Goal: Task Accomplishment & Management: Use online tool/utility

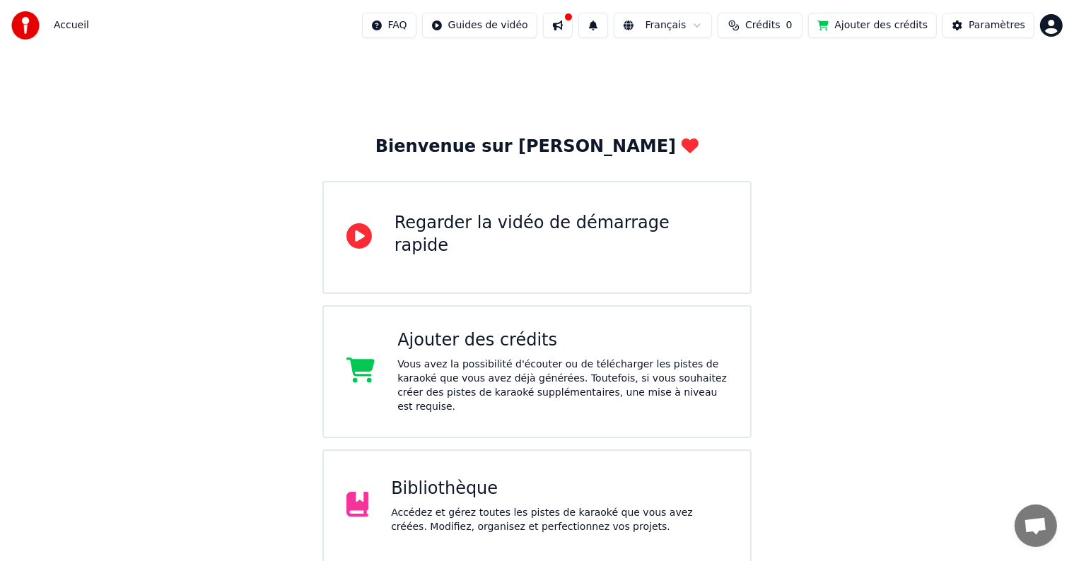
click at [458, 487] on div "Bibliothèque Accédez et gérez toutes les pistes de karaoké que vous avez créées…" at bounding box center [559, 506] width 336 height 57
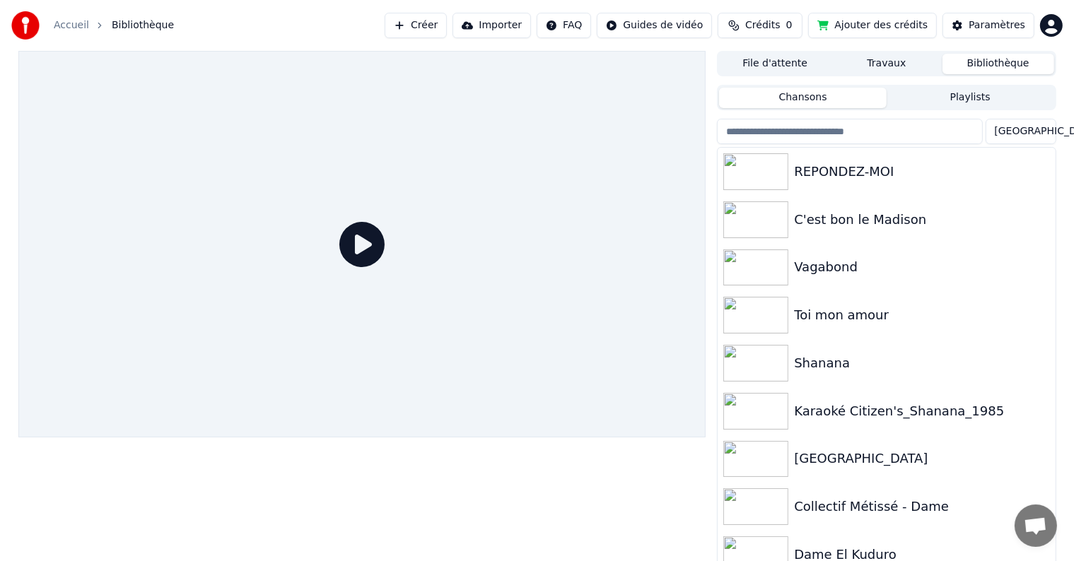
click at [422, 23] on button "Créer" at bounding box center [415, 25] width 62 height 25
click at [520, 25] on button "Importer" at bounding box center [491, 25] width 78 height 25
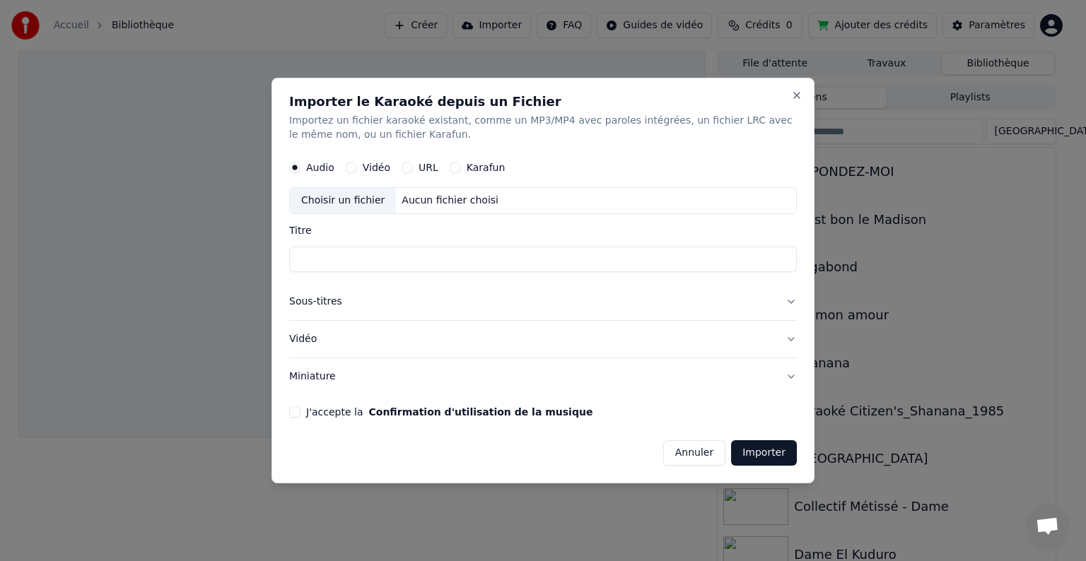
click at [408, 167] on button "URL" at bounding box center [406, 167] width 11 height 11
click at [400, 201] on input "text" at bounding box center [542, 201] width 507 height 28
paste input "**********"
type input "**********"
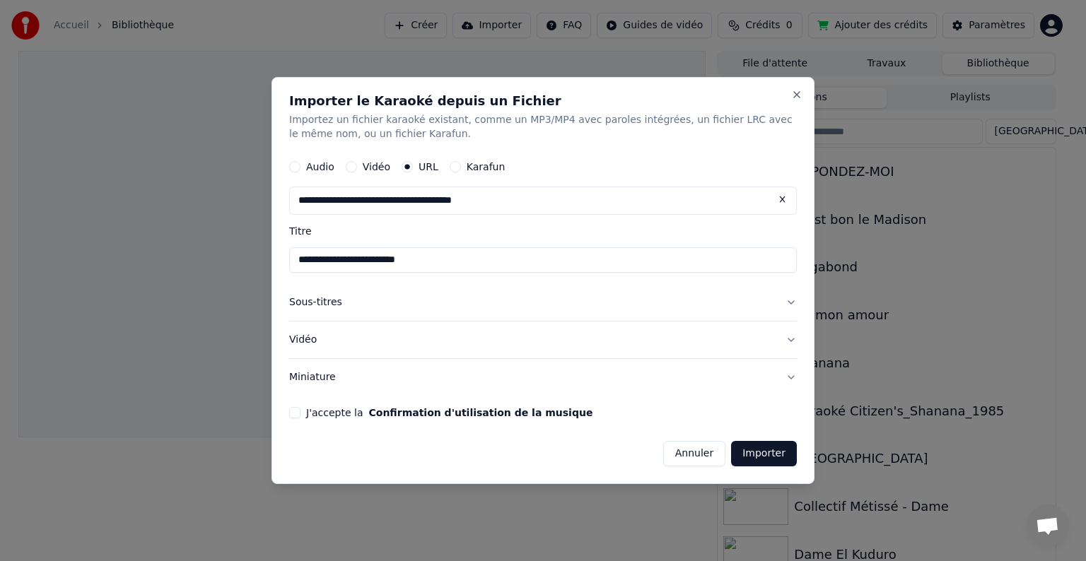
type input "**********"
click at [746, 455] on button "Importer" at bounding box center [764, 453] width 66 height 25
type input "**********"
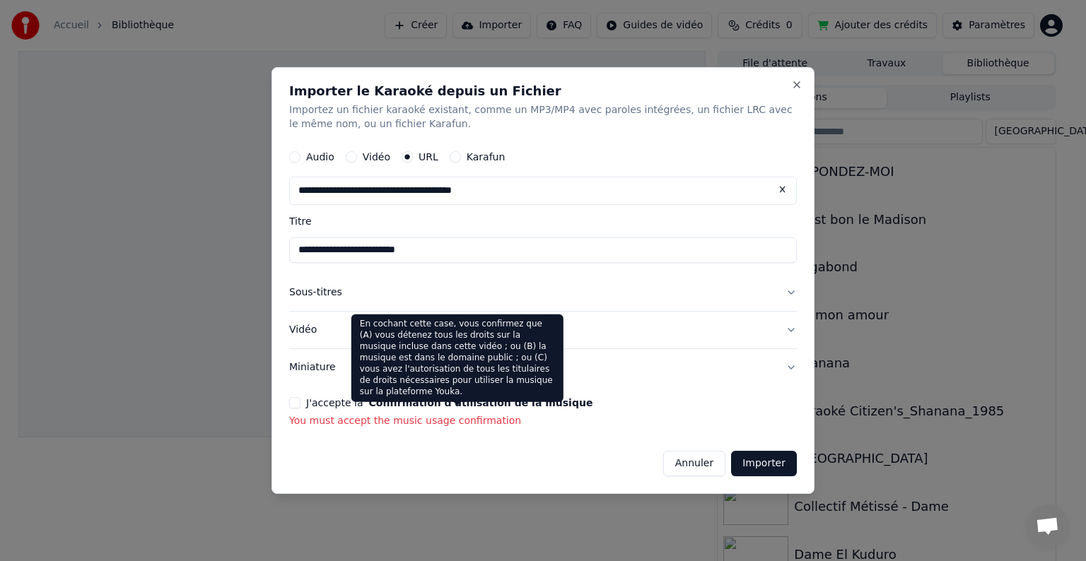
click at [537, 406] on button "Confirmation d'utilisation de la musique" at bounding box center [480, 403] width 224 height 10
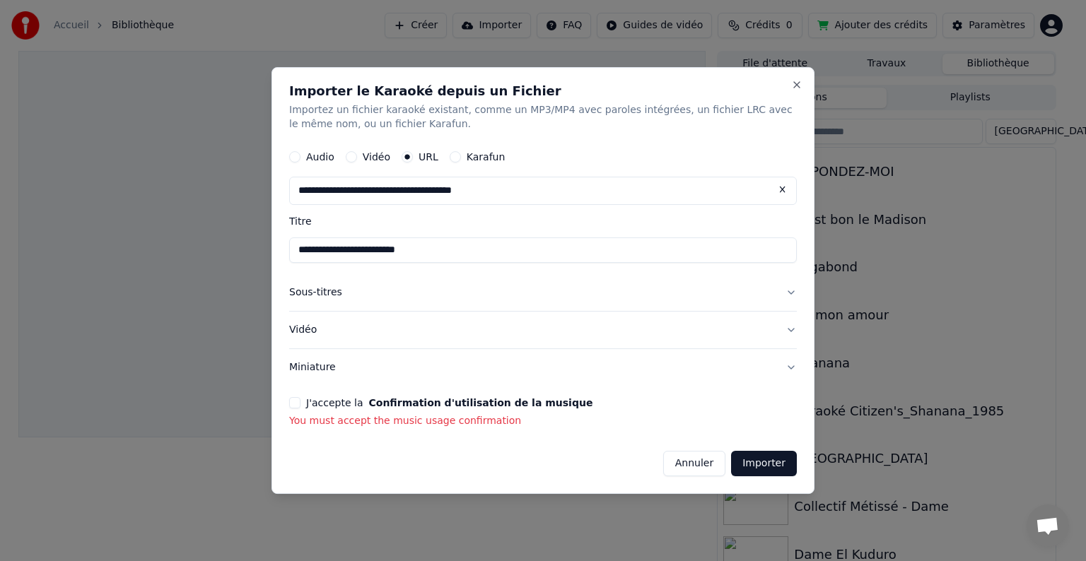
click at [470, 395] on form "**********" at bounding box center [542, 310] width 507 height 334
click at [295, 401] on button "J'accepte la Confirmation d'utilisation de la musique" at bounding box center [294, 402] width 11 height 11
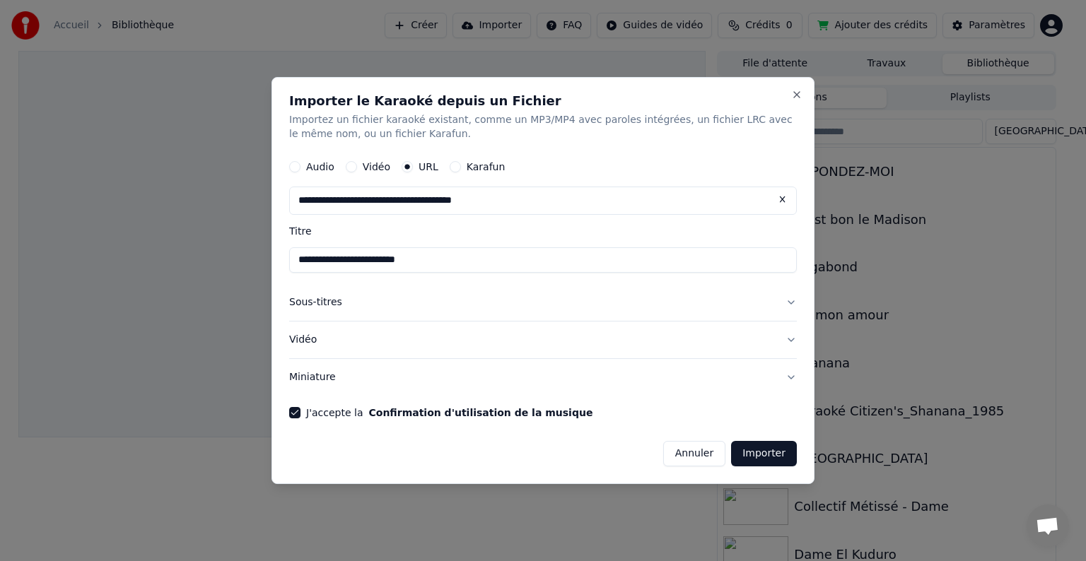
click at [749, 455] on button "Importer" at bounding box center [764, 453] width 66 height 25
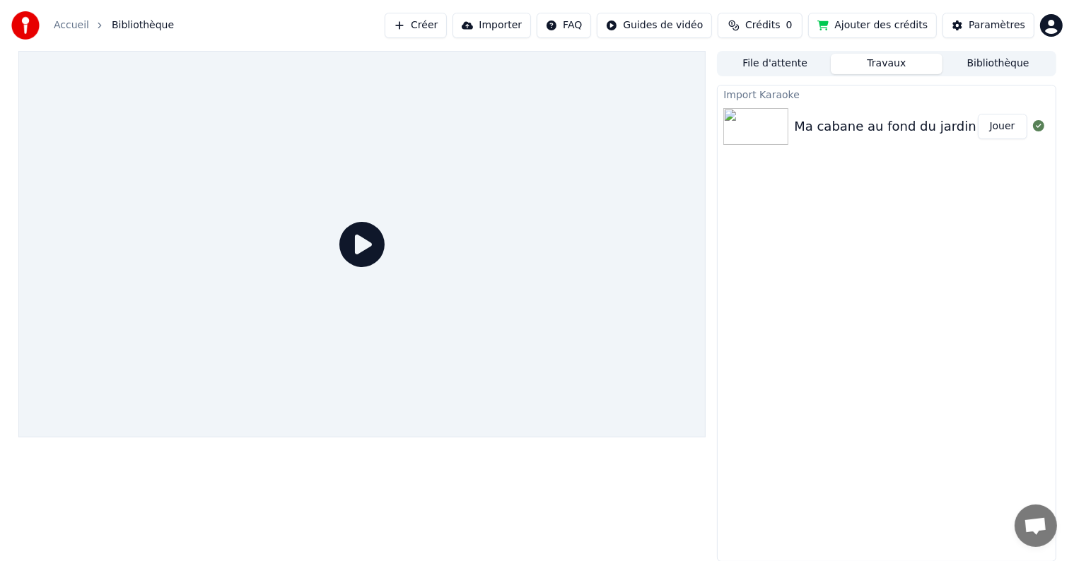
click at [496, 22] on button "Importer" at bounding box center [491, 25] width 78 height 25
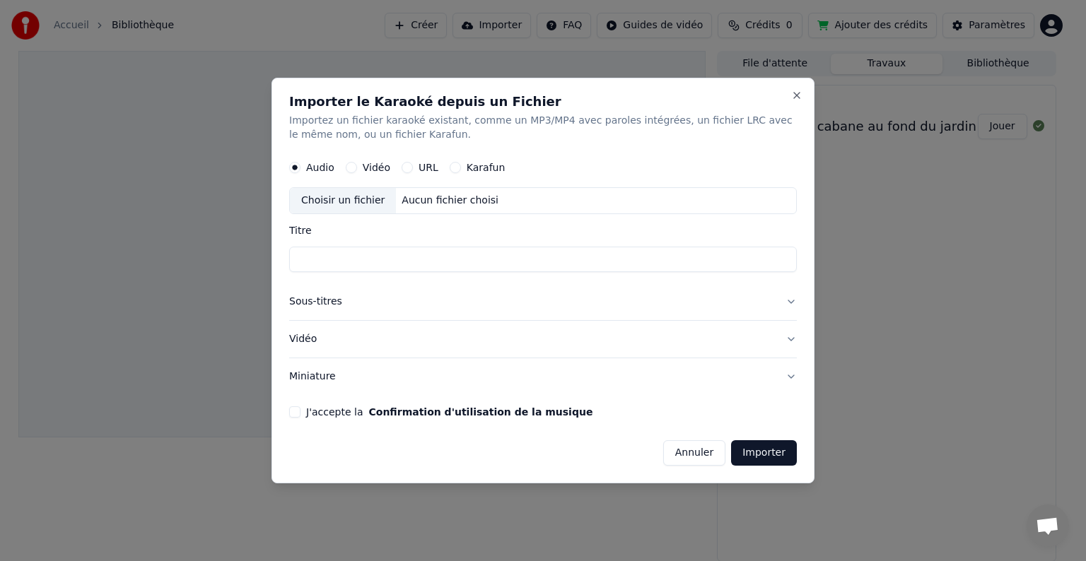
click at [404, 158] on div "Audio Vidéo URL Karafun" at bounding box center [542, 167] width 507 height 28
click at [406, 170] on button "URL" at bounding box center [406, 167] width 11 height 11
click at [382, 199] on input "text" at bounding box center [542, 201] width 507 height 28
paste input "**********"
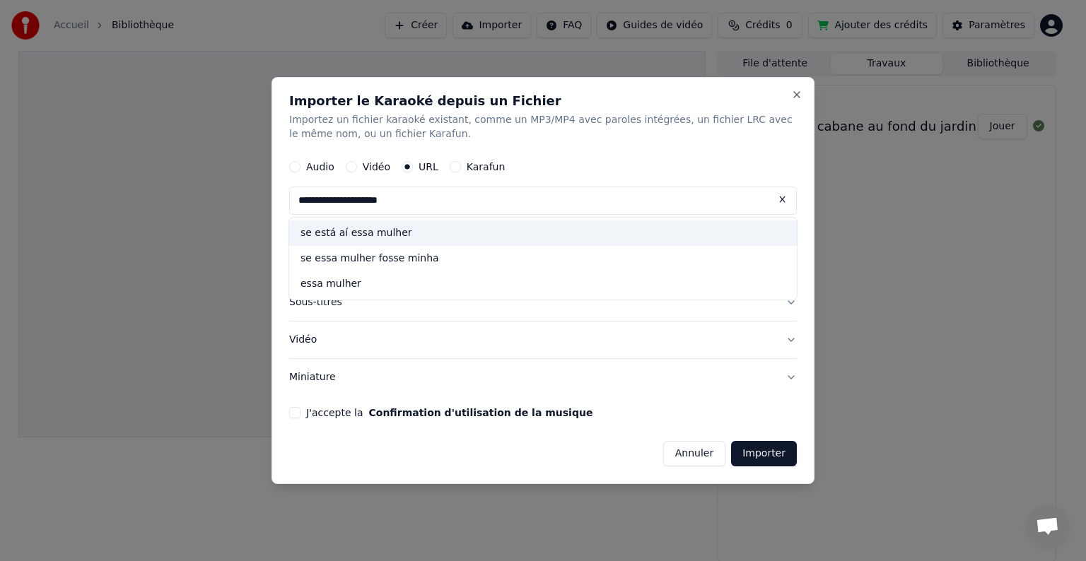
click at [384, 230] on div "se está aí essa mulher" at bounding box center [542, 233] width 507 height 25
type input "**********"
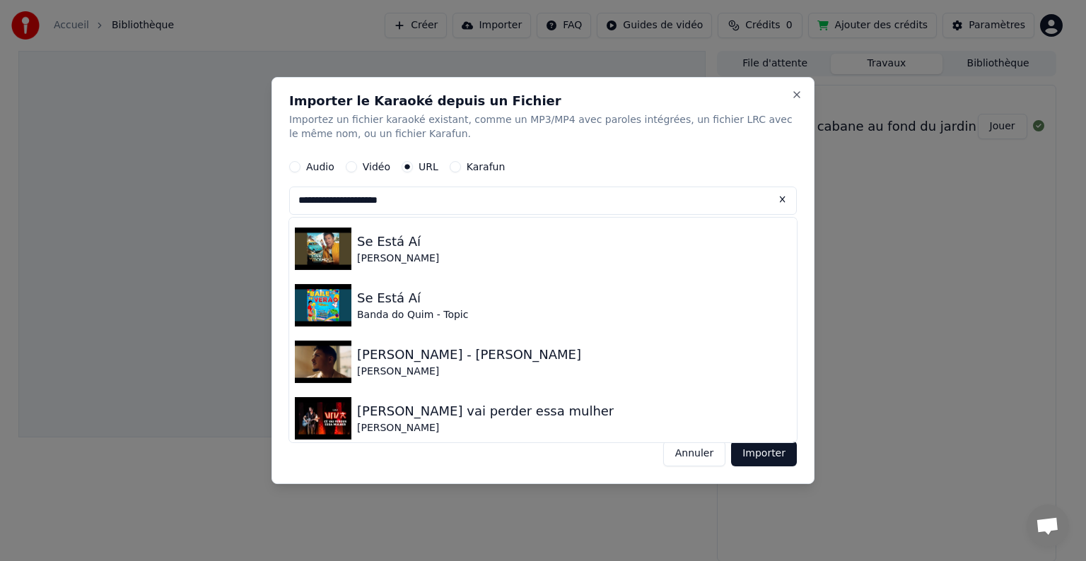
click at [539, 207] on input "**********" at bounding box center [542, 201] width 507 height 28
click at [621, 162] on div "Audio Vidéo URL Karafun" at bounding box center [542, 167] width 507 height 28
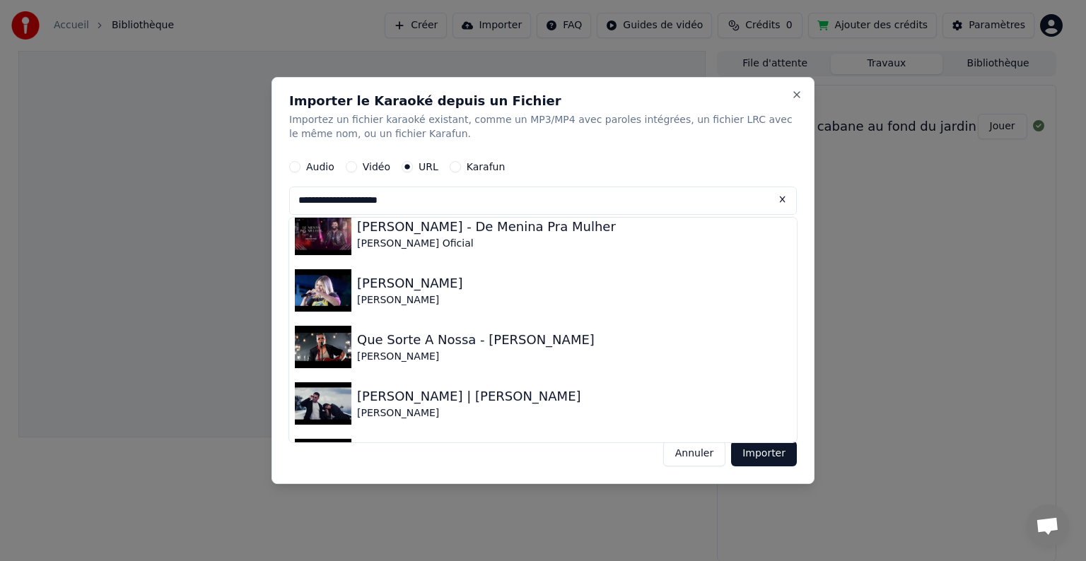
scroll to position [855, 0]
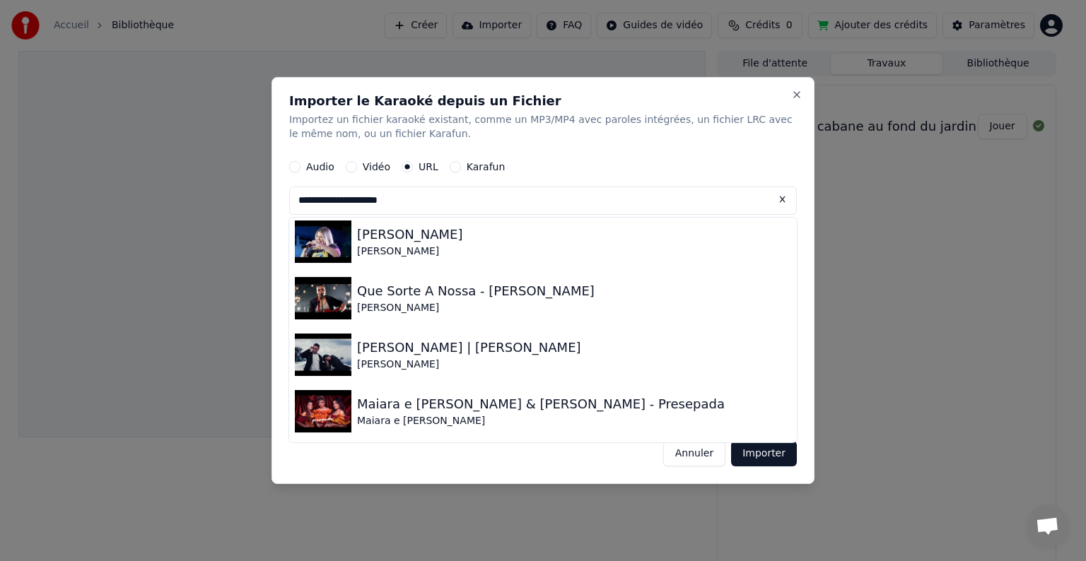
click at [689, 462] on button "Annuler" at bounding box center [694, 453] width 62 height 25
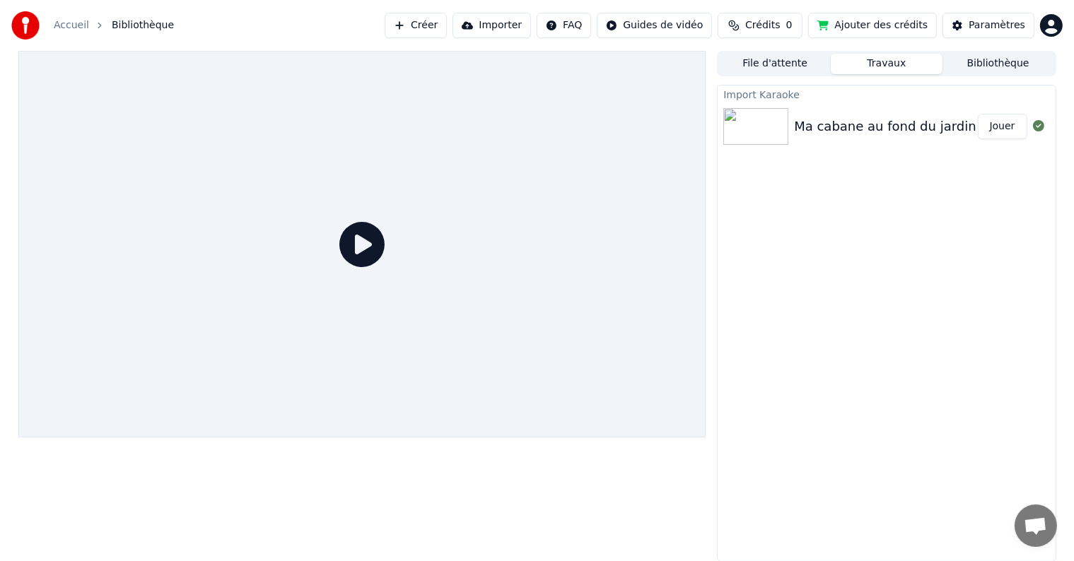
click at [506, 23] on button "Importer" at bounding box center [491, 25] width 78 height 25
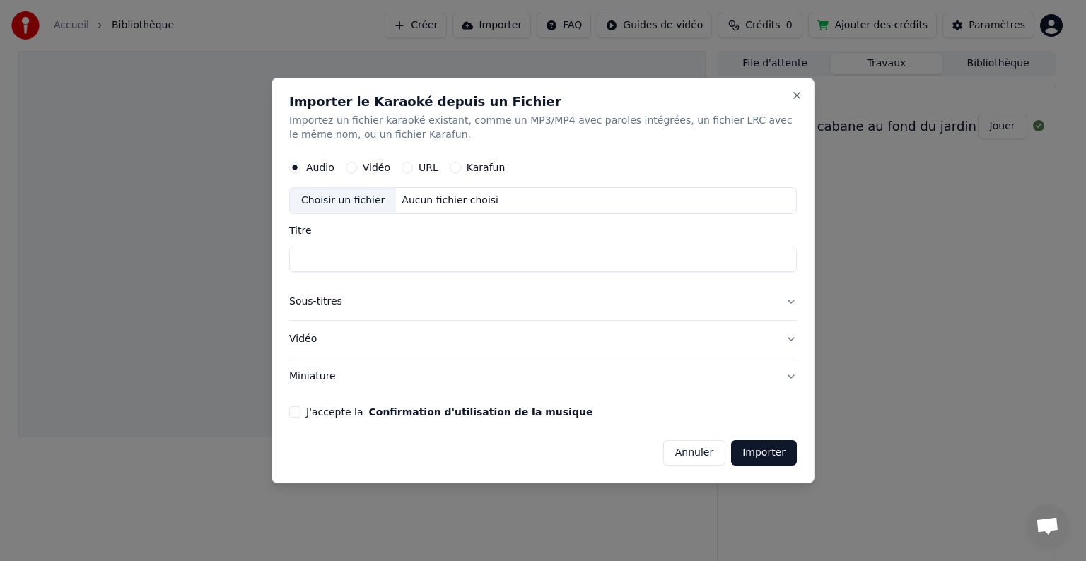
drag, startPoint x: 422, startPoint y: 163, endPoint x: 422, endPoint y: 184, distance: 21.2
click at [422, 164] on label "URL" at bounding box center [428, 168] width 20 height 10
click at [413, 164] on button "URL" at bounding box center [406, 167] width 11 height 11
click at [418, 203] on input "text" at bounding box center [542, 201] width 507 height 28
paste input "**********"
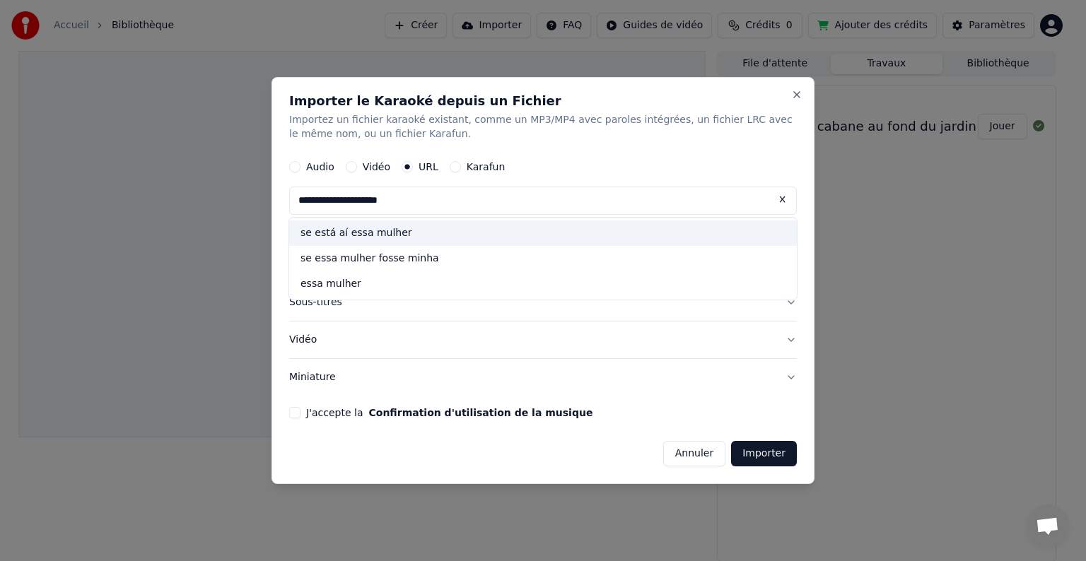
click at [368, 235] on div "se está aí essa mulher" at bounding box center [542, 233] width 507 height 25
type input "**********"
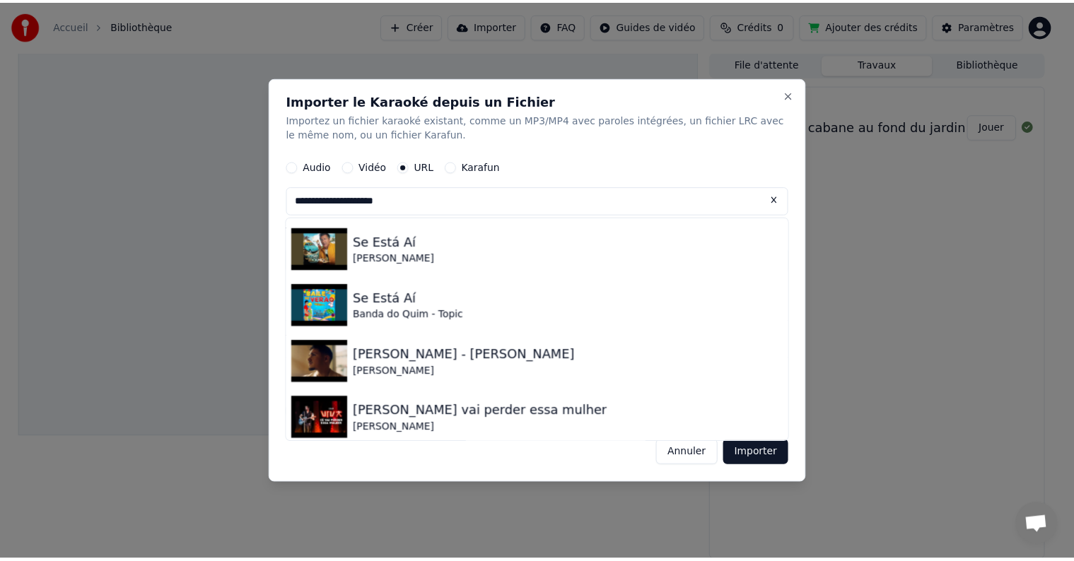
scroll to position [0, 0]
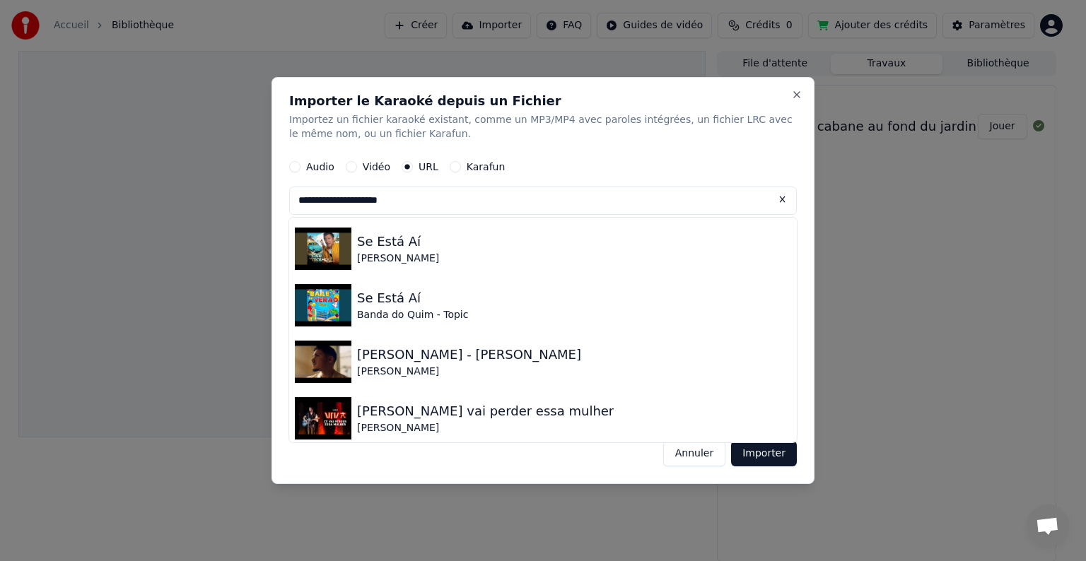
click at [625, 163] on div "Audio Vidéo URL Karafun" at bounding box center [542, 167] width 507 height 28
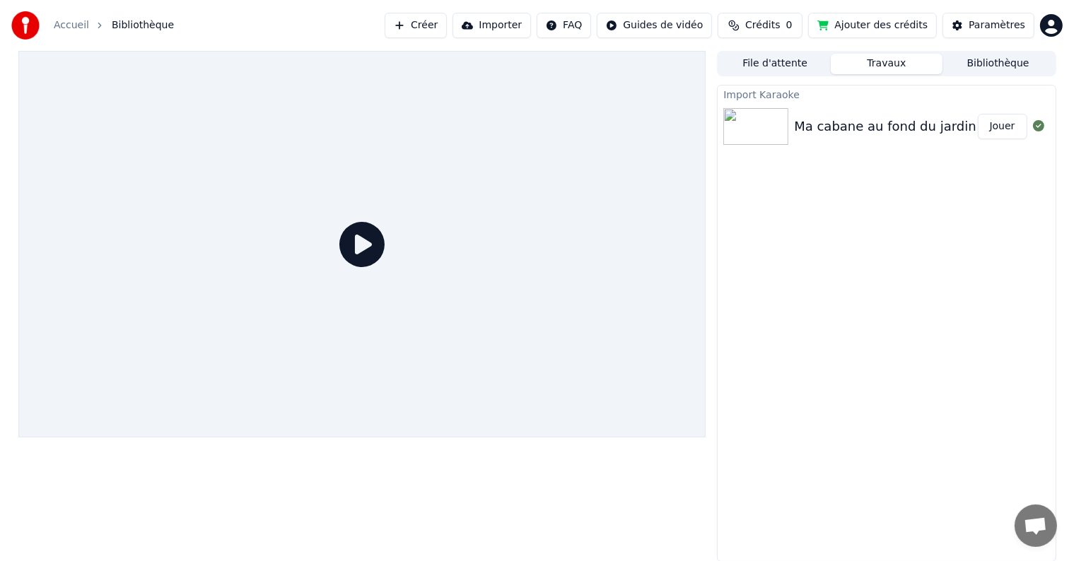
click at [506, 25] on button "Importer" at bounding box center [491, 25] width 78 height 25
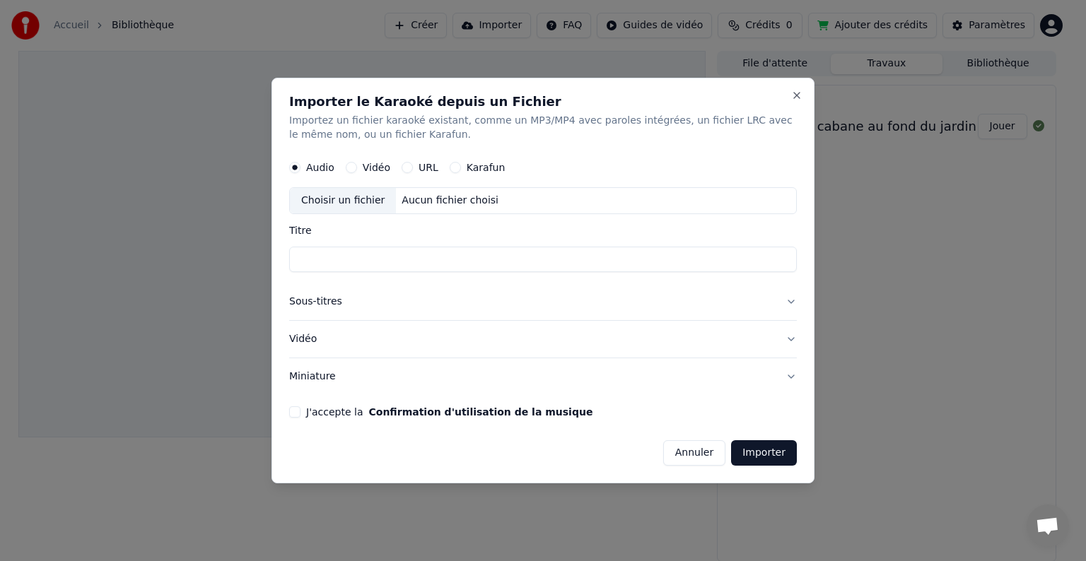
click at [403, 166] on button "URL" at bounding box center [406, 167] width 11 height 11
click at [389, 203] on input "text" at bounding box center [542, 201] width 507 height 28
paste input "**********"
type input "**********"
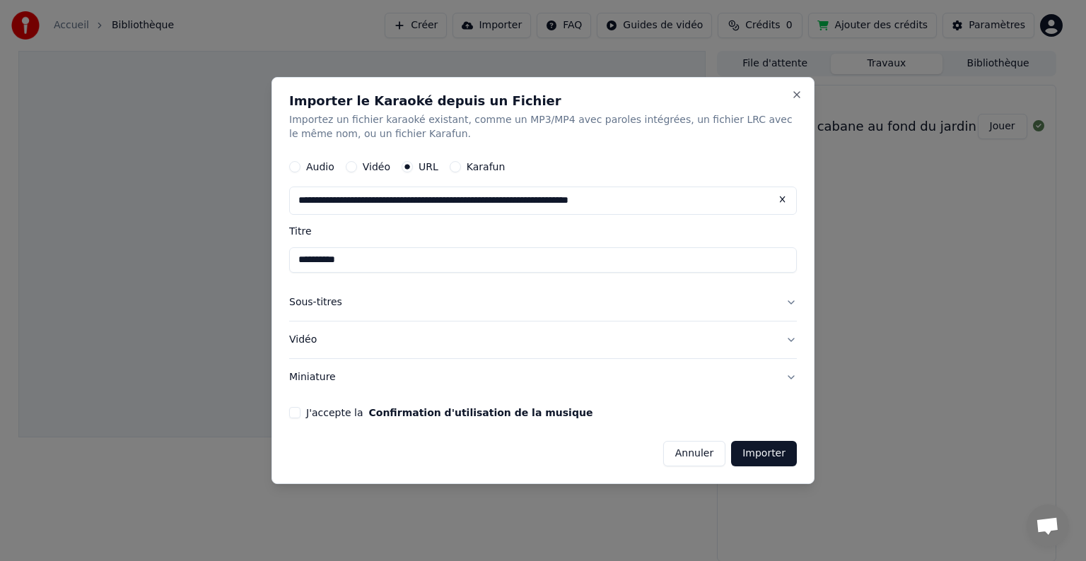
type input "**********"
click at [297, 413] on button "J'accepte la Confirmation d'utilisation de la musique" at bounding box center [294, 412] width 11 height 11
click at [760, 451] on button "Importer" at bounding box center [764, 453] width 66 height 25
type input "**********"
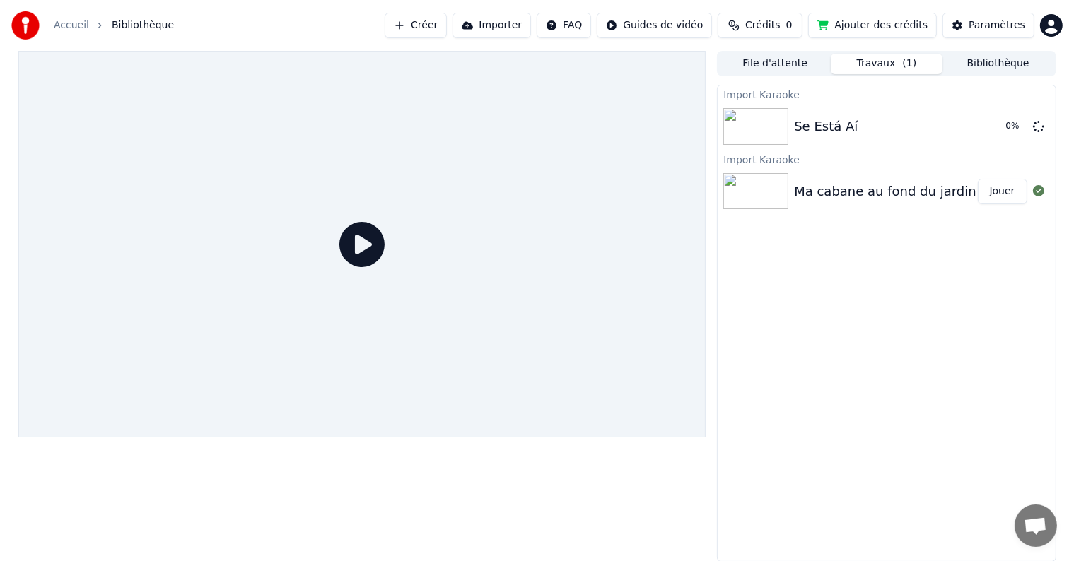
click at [998, 192] on button "Jouer" at bounding box center [1001, 191] width 49 height 25
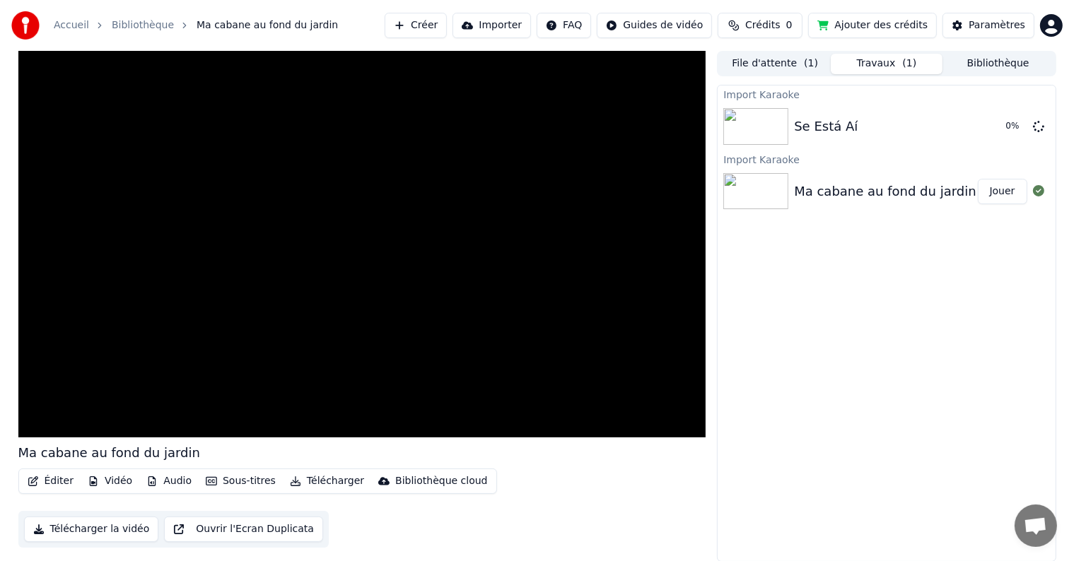
click at [998, 192] on button "Jouer" at bounding box center [1001, 191] width 49 height 25
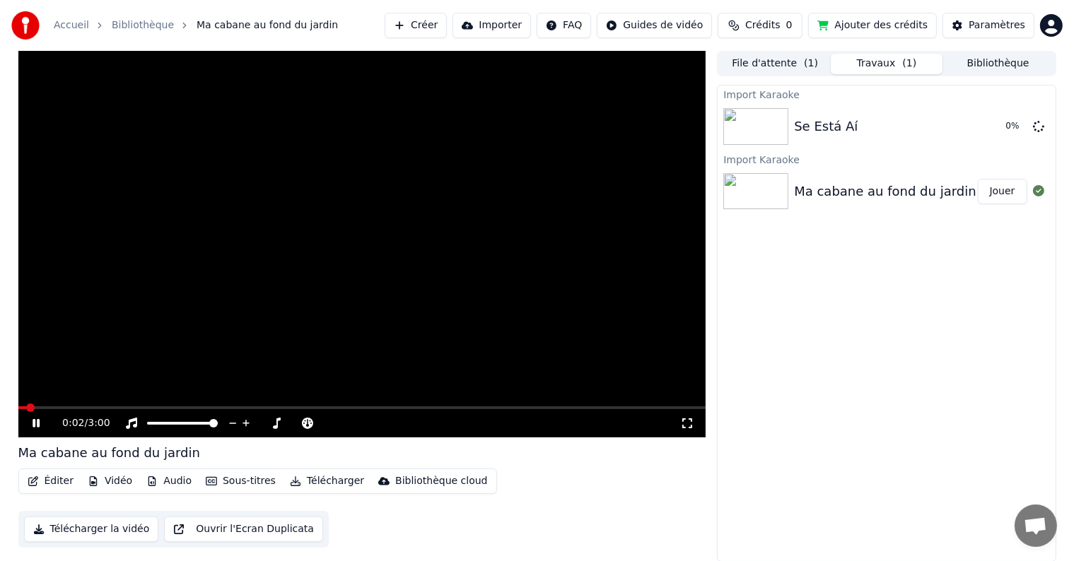
click at [113, 480] on button "Vidéo" at bounding box center [110, 481] width 56 height 20
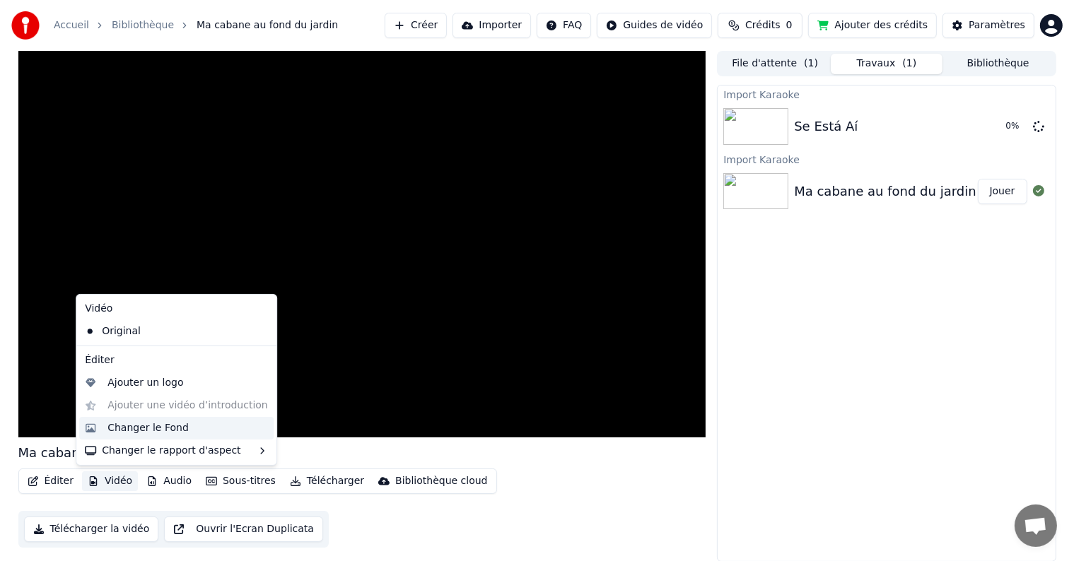
click at [141, 433] on div "Changer le Fond" at bounding box center [147, 428] width 81 height 14
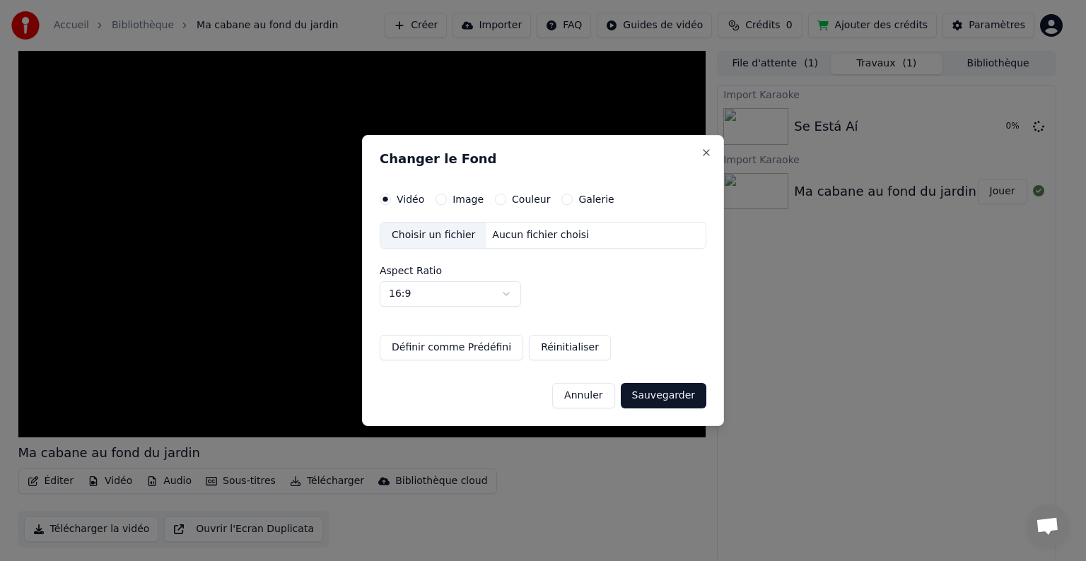
click at [464, 190] on div "Changer le Fond Vidéo Image Couleur Galerie Choisir un fichier Aucun fichier ch…" at bounding box center [543, 280] width 362 height 291
click at [462, 192] on div "Changer le Fond Vidéo Image Couleur Galerie Choisir un fichier Aucun fichier ch…" at bounding box center [543, 280] width 362 height 291
click at [460, 203] on label "Image" at bounding box center [467, 199] width 31 height 10
click at [447, 203] on button "Image" at bounding box center [440, 199] width 11 height 11
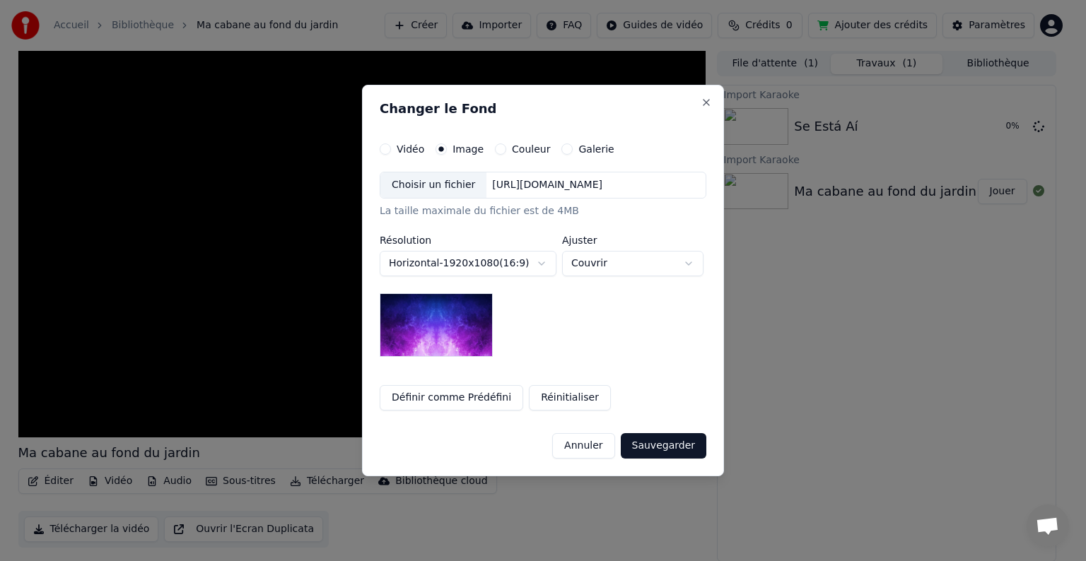
click at [463, 188] on div "Choisir un fichier" at bounding box center [433, 184] width 106 height 25
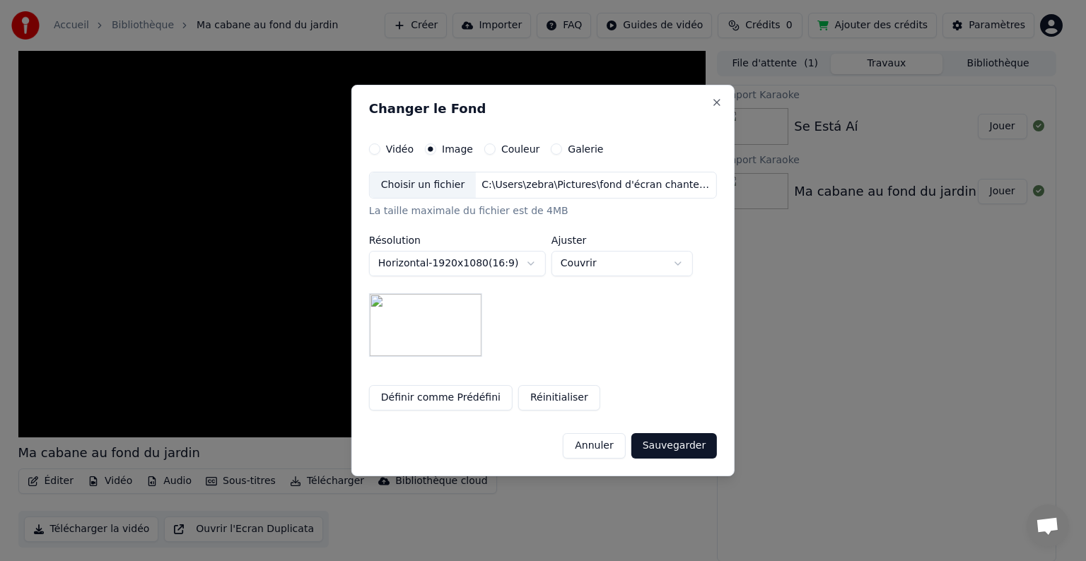
click at [674, 455] on button "Sauvegarder" at bounding box center [674, 445] width 86 height 25
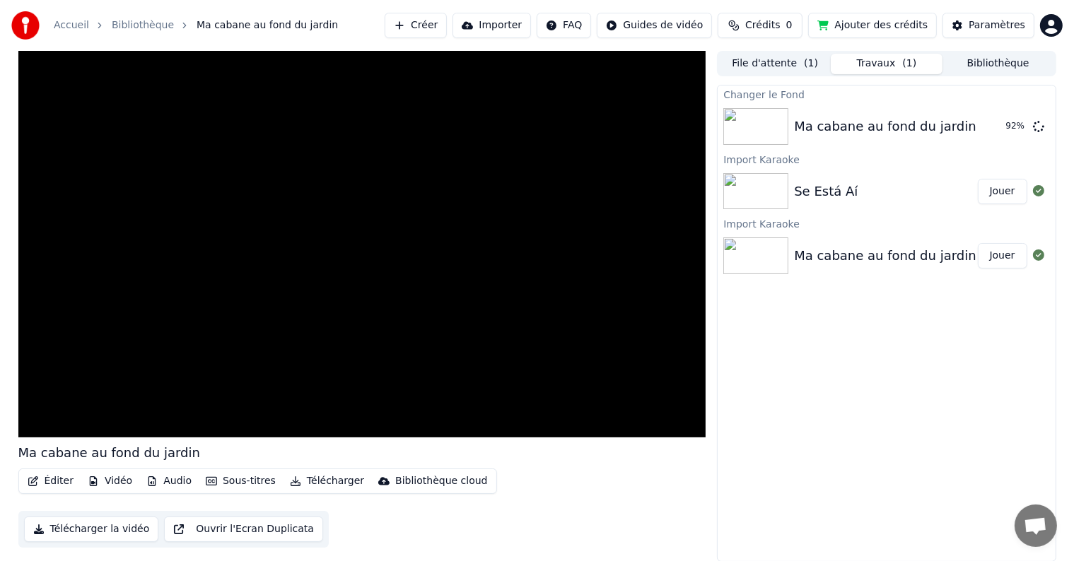
click at [268, 528] on button "Ouvrir l'Ecran Duplicata" at bounding box center [243, 529] width 159 height 25
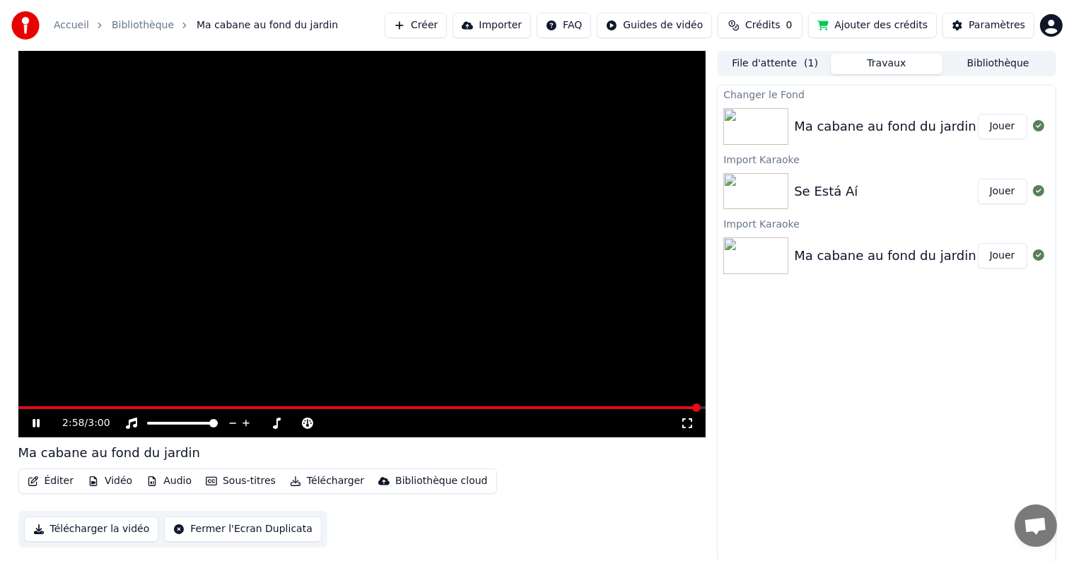
click at [34, 422] on icon at bounding box center [36, 423] width 7 height 8
click at [854, 130] on div "Ma cabane au fond du jardin" at bounding box center [885, 127] width 182 height 20
click at [1001, 131] on button "Jouer" at bounding box center [1001, 126] width 49 height 25
click at [39, 426] on icon at bounding box center [36, 423] width 7 height 8
click at [532, 395] on video at bounding box center [362, 244] width 688 height 387
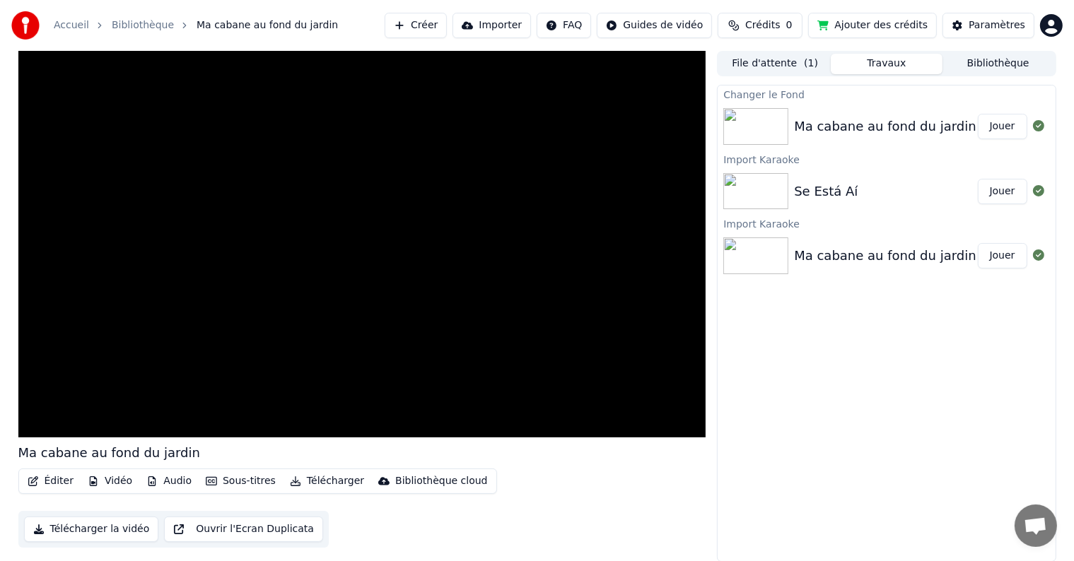
click at [766, 136] on img at bounding box center [755, 126] width 65 height 37
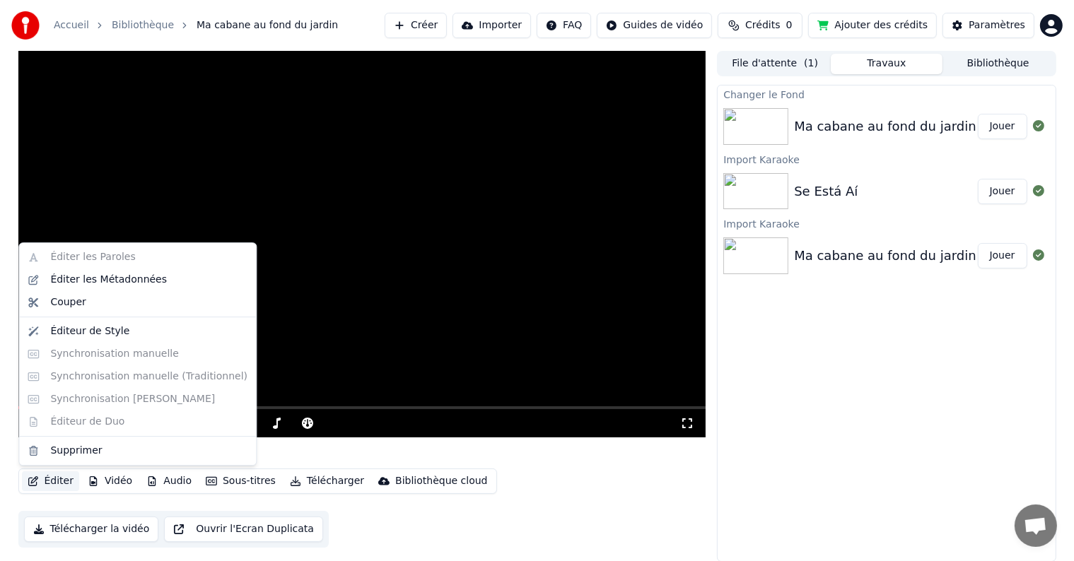
click at [62, 484] on button "Éditer" at bounding box center [50, 481] width 57 height 20
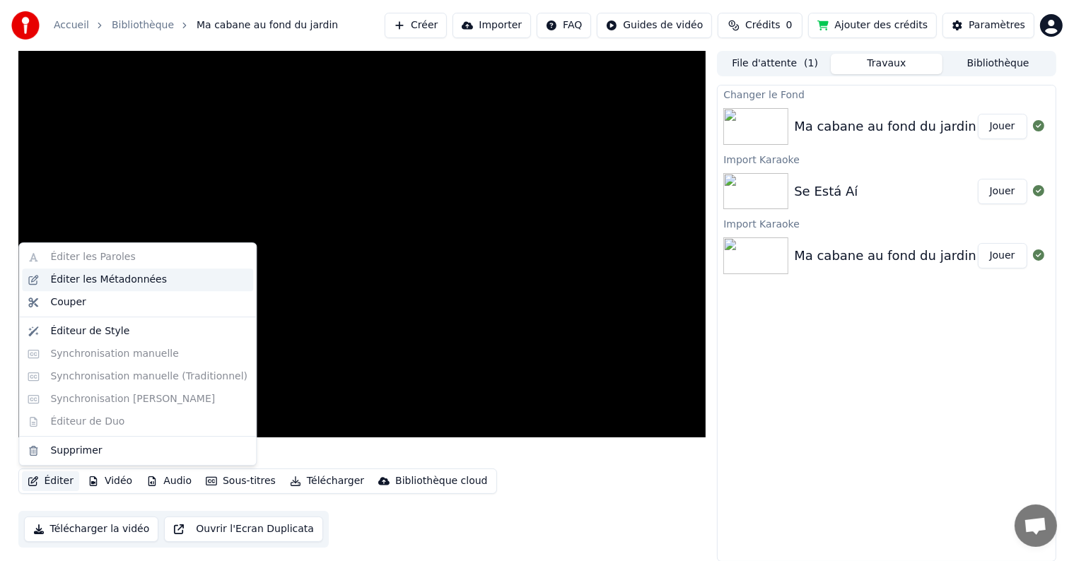
click at [93, 275] on div "Éditer les Métadonnées" at bounding box center [108, 280] width 117 height 14
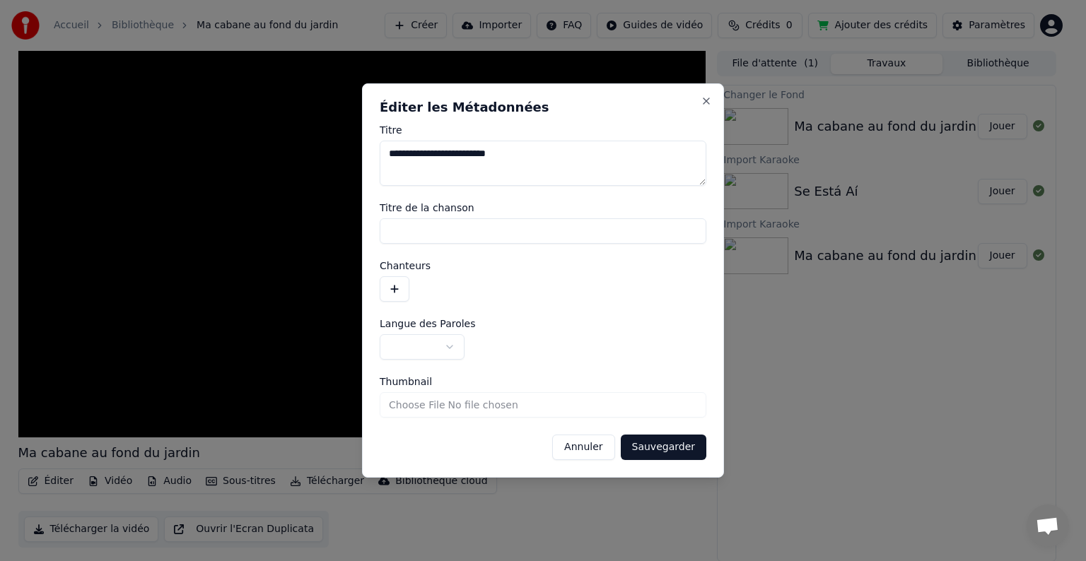
drag, startPoint x: 537, startPoint y: 151, endPoint x: 385, endPoint y: 149, distance: 152.0
click at [385, 149] on textarea "**********" at bounding box center [543, 163] width 327 height 45
type textarea "**********"
click at [584, 208] on label "Titre de la chanson" at bounding box center [543, 208] width 327 height 10
click at [584, 218] on input "Titre de la chanson" at bounding box center [543, 230] width 327 height 25
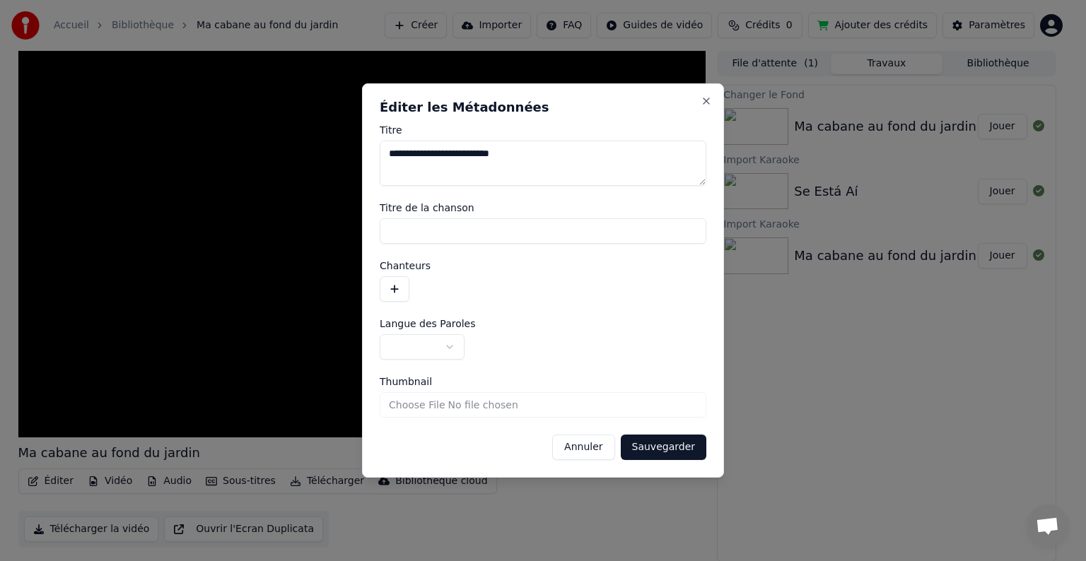
drag, startPoint x: 580, startPoint y: 160, endPoint x: 218, endPoint y: 85, distance: 369.0
click at [218, 85] on body "**********" at bounding box center [537, 280] width 1074 height 561
click at [422, 223] on input "Titre de la chanson" at bounding box center [543, 230] width 327 height 25
paste input "**********"
type input "**********"
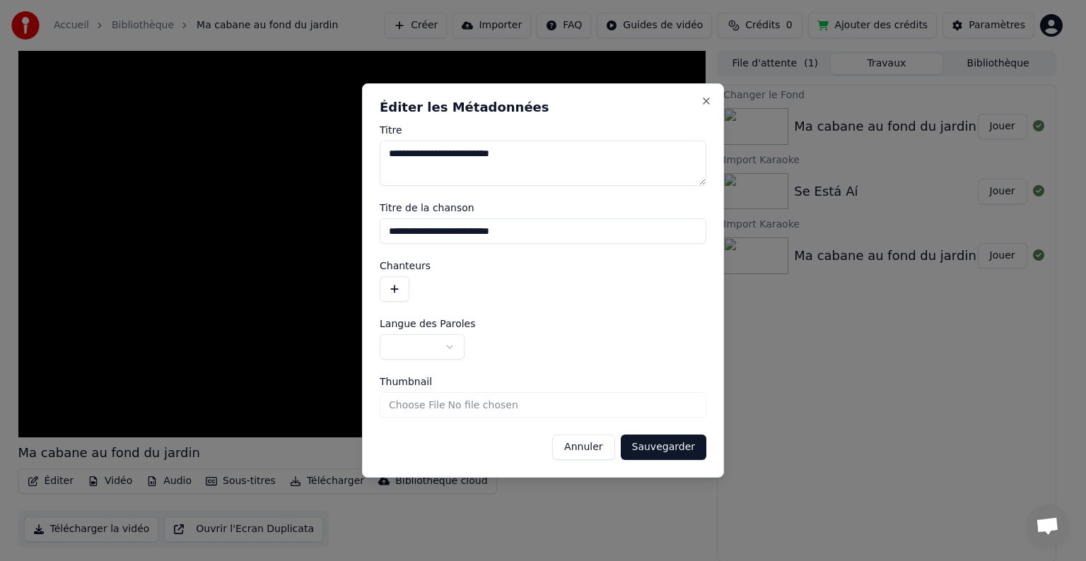
click at [453, 347] on button "button" at bounding box center [422, 346] width 85 height 25
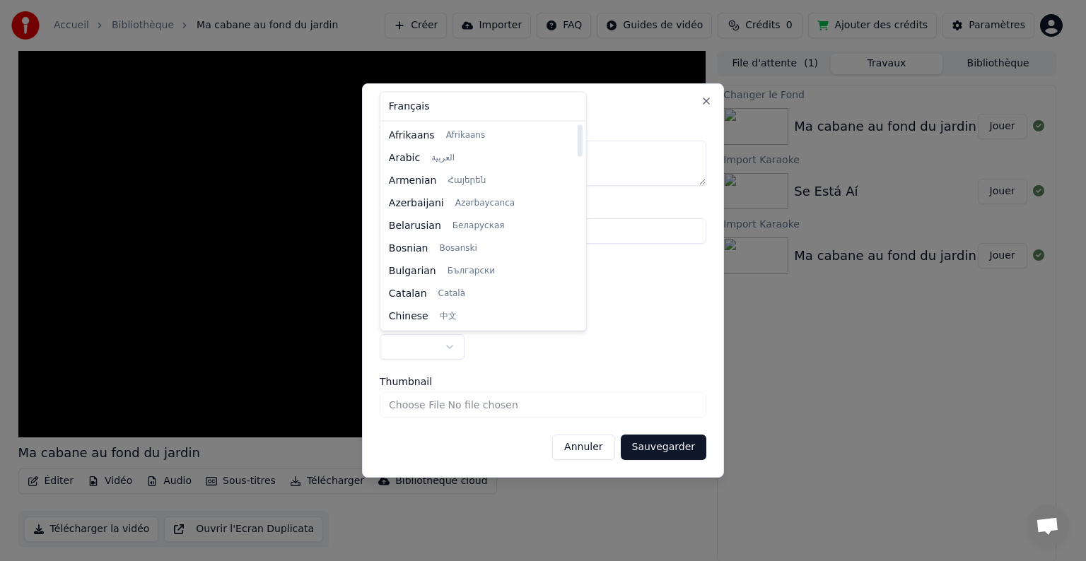
click at [437, 93] on div "Français Afrikaans Afrikaans Arabic العربية Armenian Հայերեն Azerbaijani Azərba…" at bounding box center [483, 212] width 206 height 238
select select "**"
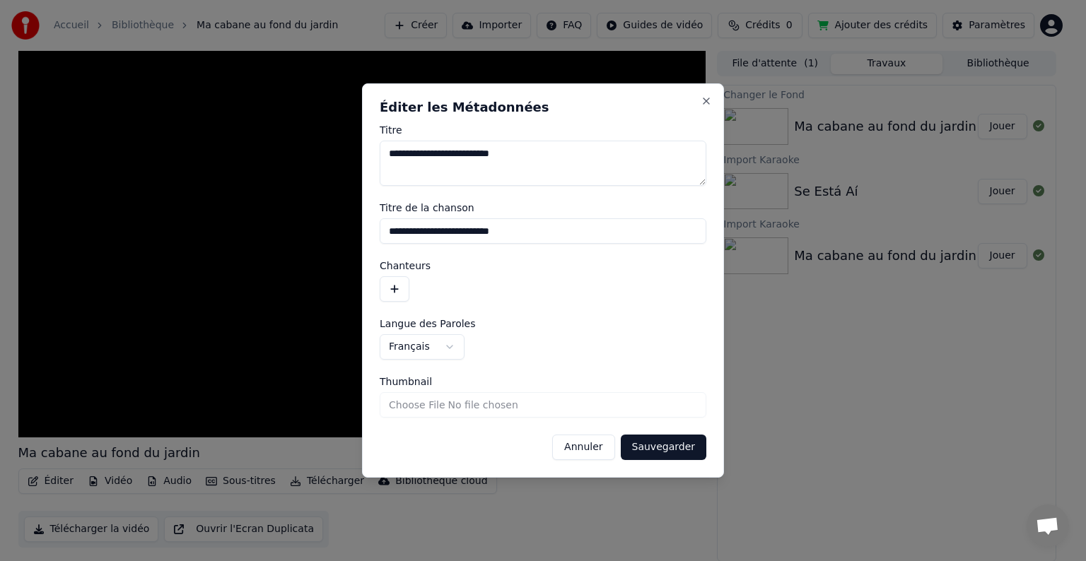
click at [662, 450] on button "Sauvegarder" at bounding box center [664, 447] width 86 height 25
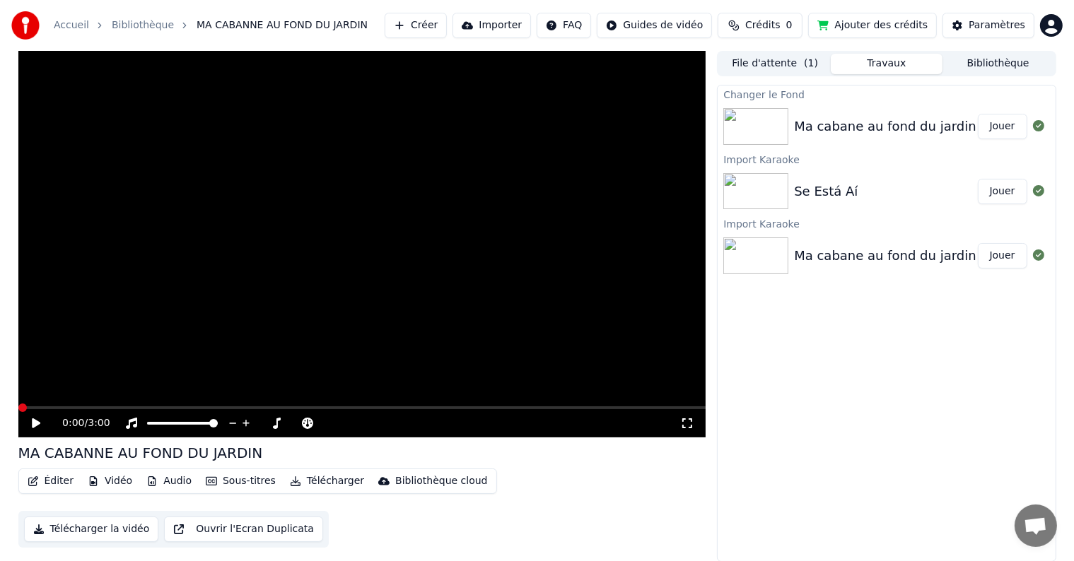
click at [997, 122] on button "Jouer" at bounding box center [1001, 126] width 49 height 25
click at [365, 296] on video at bounding box center [362, 244] width 688 height 387
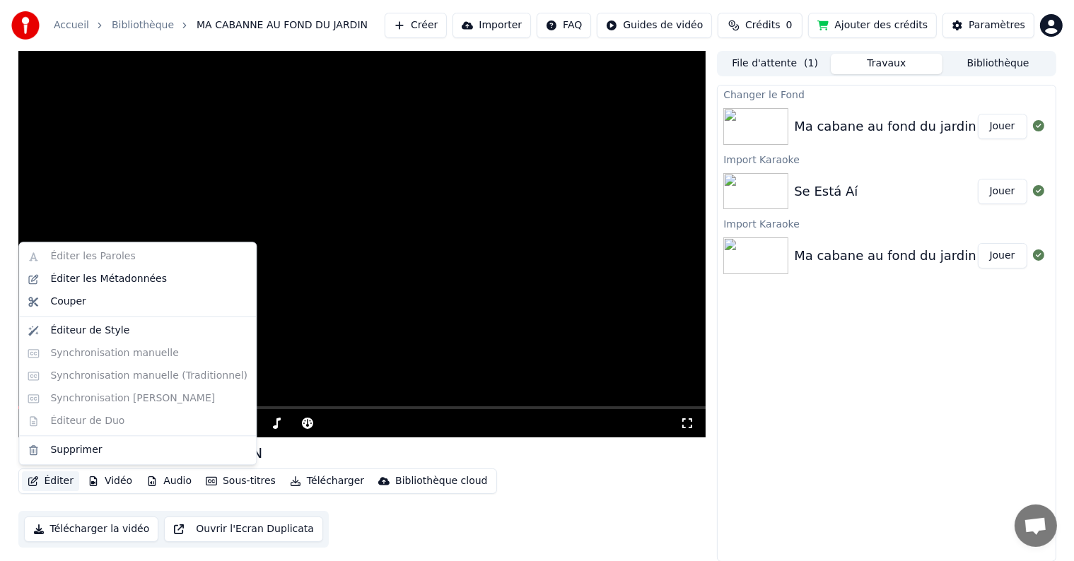
click at [64, 477] on button "Éditer" at bounding box center [50, 481] width 57 height 20
click at [65, 282] on div "Éditer les Métadonnées" at bounding box center [108, 279] width 117 height 14
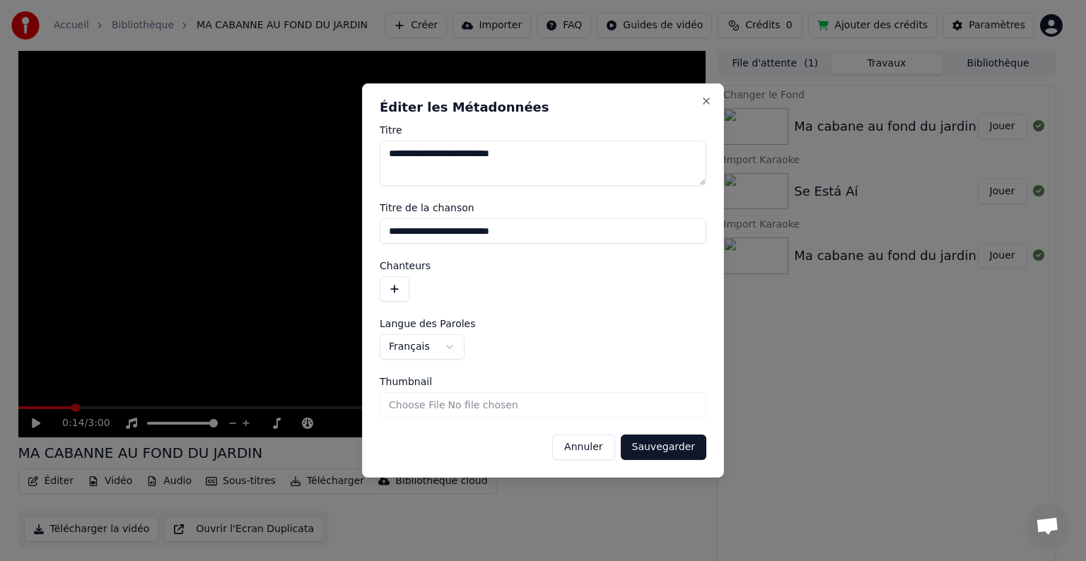
click at [659, 452] on button "Sauvegarder" at bounding box center [664, 447] width 86 height 25
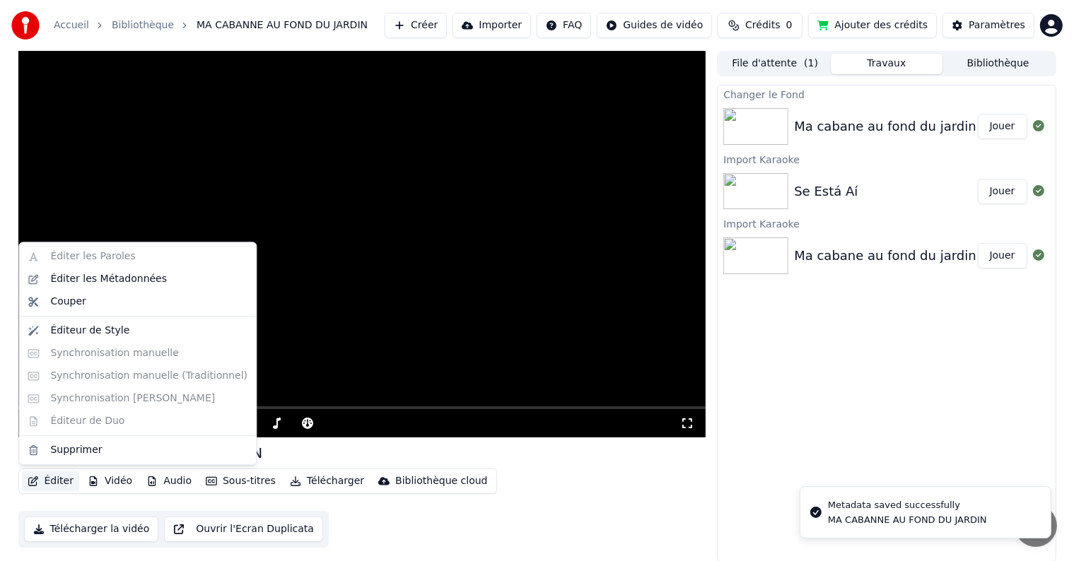
click at [54, 482] on button "Éditer" at bounding box center [50, 481] width 57 height 20
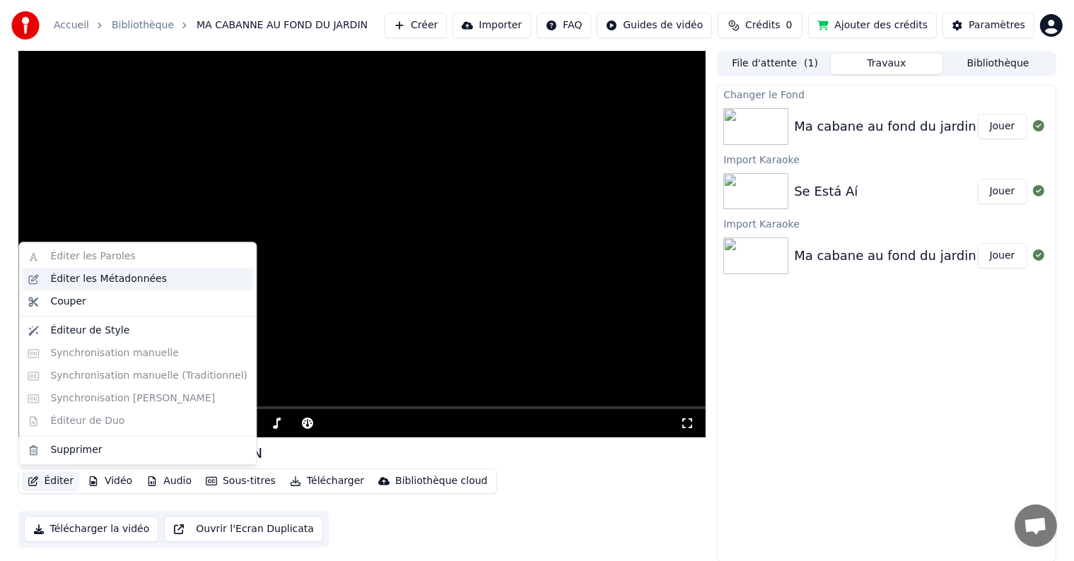
click at [76, 277] on div "Éditer les Métadonnées" at bounding box center [108, 279] width 117 height 14
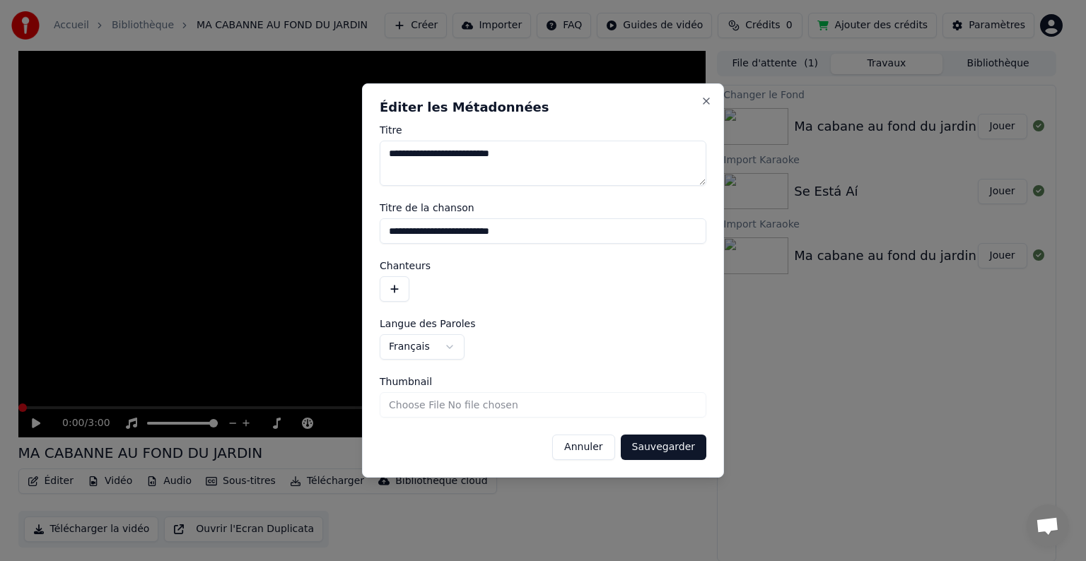
click at [467, 403] on input "Thumbnail" at bounding box center [543, 404] width 327 height 25
click at [707, 102] on button "Close" at bounding box center [705, 100] width 11 height 11
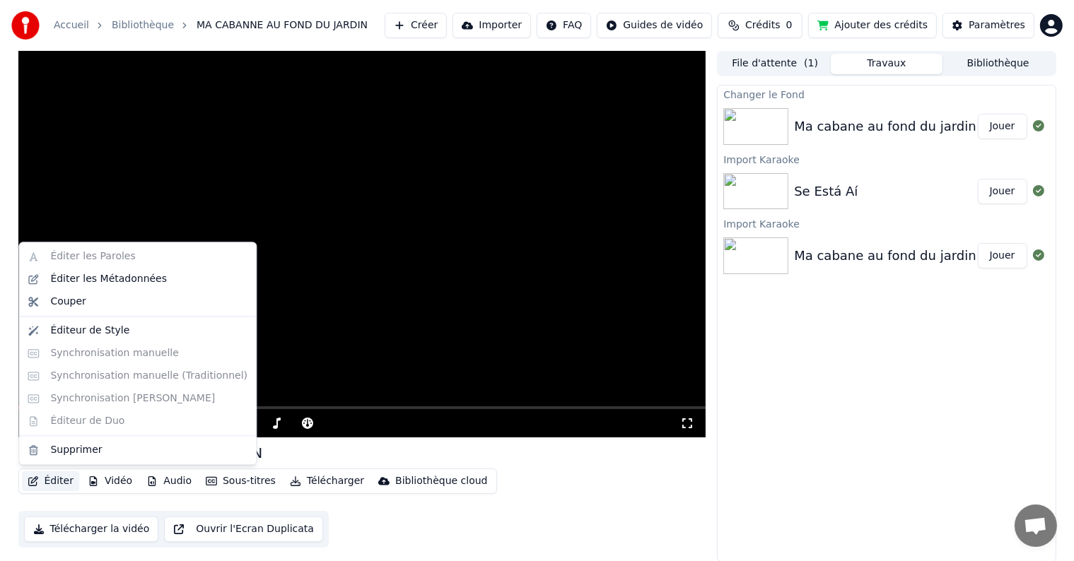
click at [60, 483] on button "Éditer" at bounding box center [50, 481] width 57 height 20
click at [97, 326] on div "Éditeur de Style" at bounding box center [89, 331] width 79 height 14
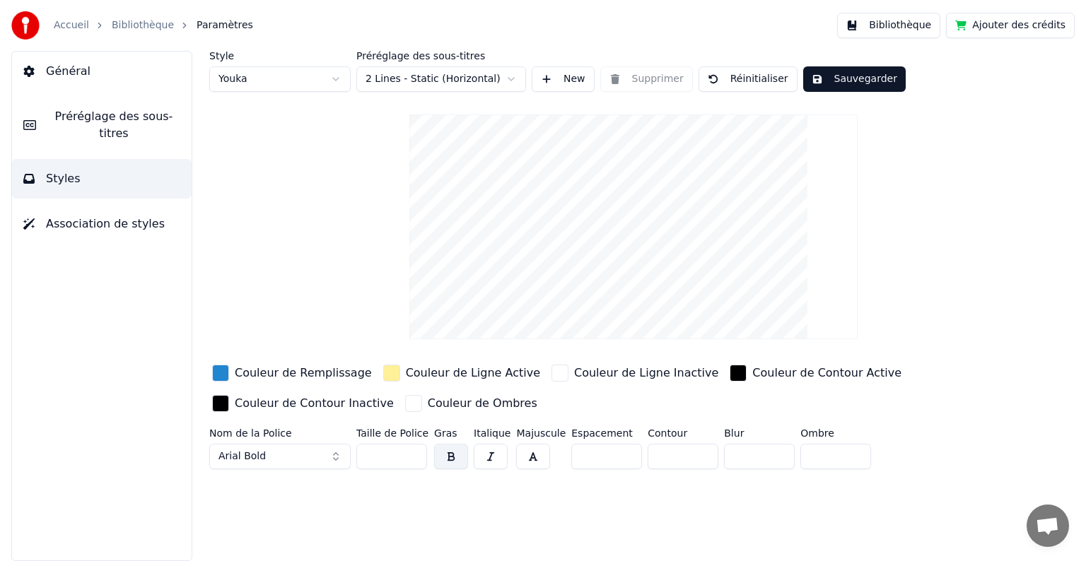
click at [839, 79] on button "Sauvegarder" at bounding box center [854, 78] width 102 height 25
click at [839, 79] on button "Terminé" at bounding box center [842, 78] width 78 height 25
click at [886, 25] on button "Bibliothèque" at bounding box center [888, 25] width 103 height 25
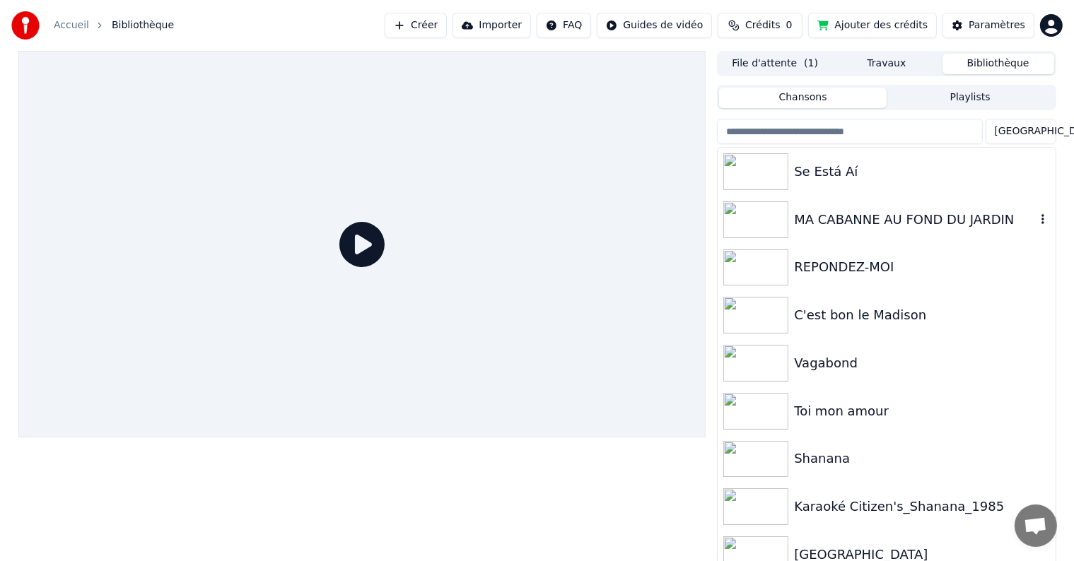
click at [869, 216] on div "MA CABANNE AU FOND DU JARDIN" at bounding box center [914, 220] width 241 height 20
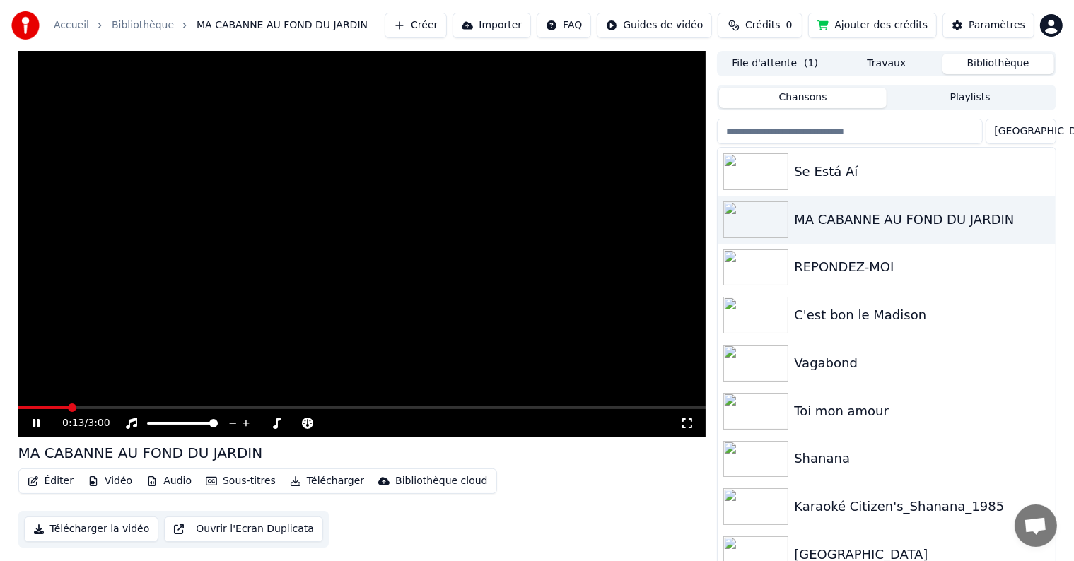
click at [34, 423] on icon at bounding box center [36, 423] width 7 height 8
click at [801, 225] on div "MA CABANNE AU FOND DU JARDIN" at bounding box center [914, 220] width 241 height 20
click at [845, 225] on div "MA CABANNE AU FOND DU JARDIN" at bounding box center [914, 220] width 241 height 20
click at [845, 212] on div "MA CABANNE AU FOND DU JARDIN" at bounding box center [914, 220] width 241 height 20
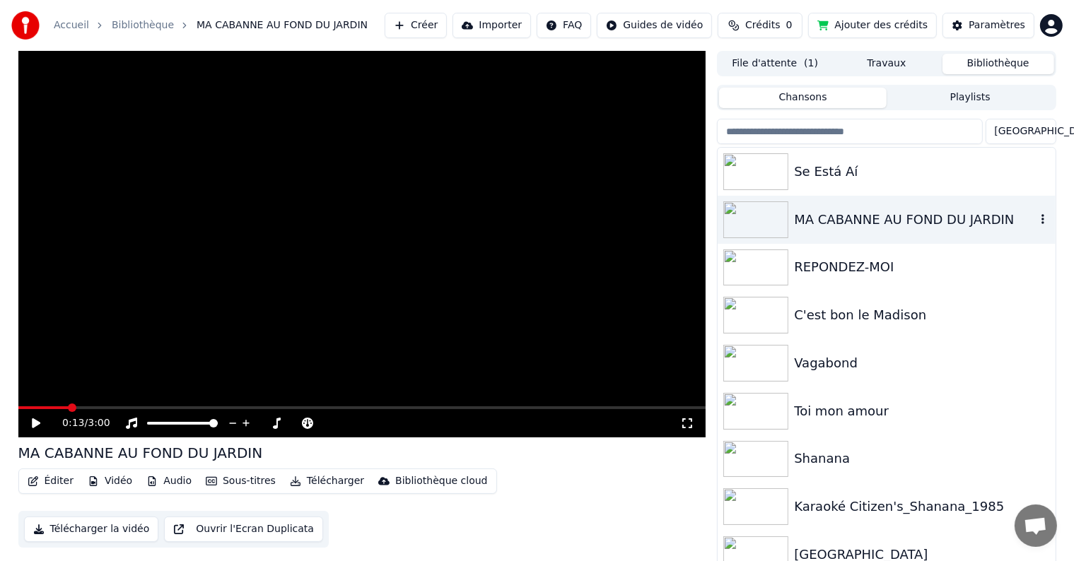
click at [845, 212] on div "MA CABANNE AU FOND DU JARDIN" at bounding box center [914, 220] width 241 height 20
click at [759, 227] on img at bounding box center [755, 219] width 65 height 37
click at [820, 164] on div "Se Está Aí" at bounding box center [914, 172] width 241 height 20
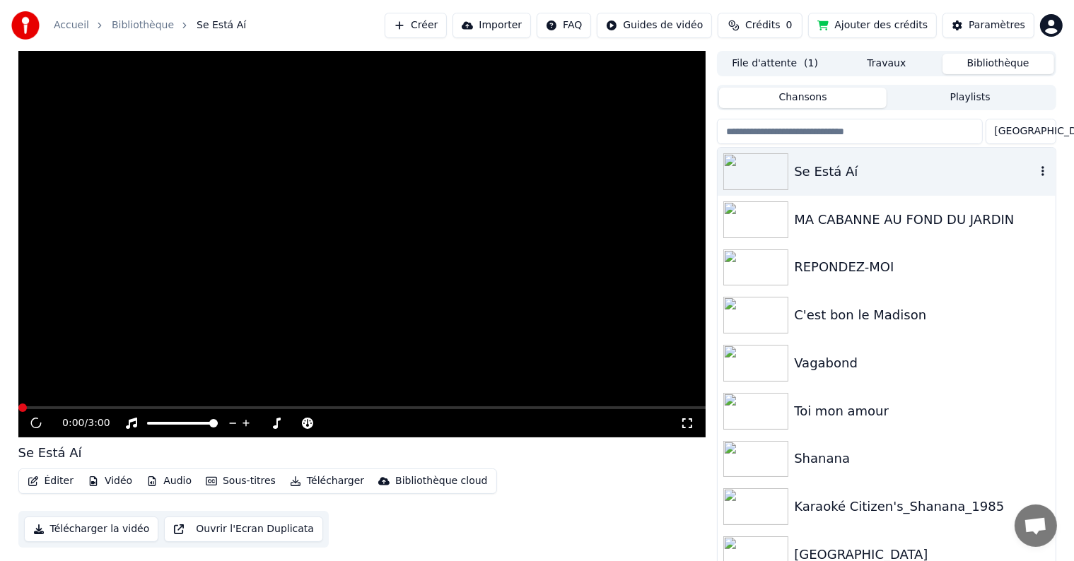
click at [820, 164] on div "Se Está Aí" at bounding box center [914, 172] width 241 height 20
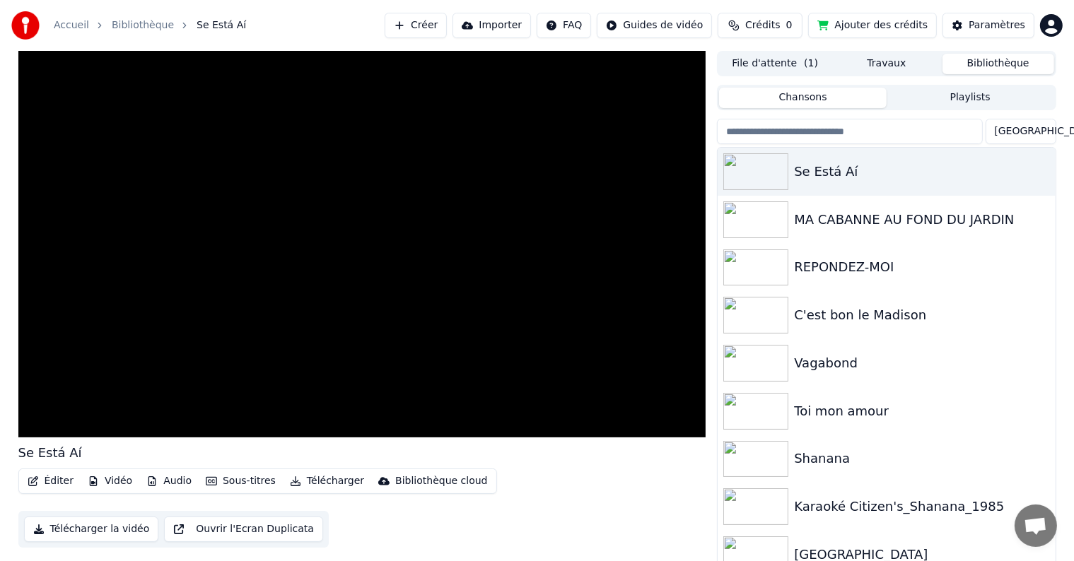
click at [161, 483] on button "Audio" at bounding box center [169, 481] width 57 height 20
click at [110, 481] on button "Vidéo" at bounding box center [110, 481] width 56 height 20
click at [109, 481] on button "Vidéo" at bounding box center [110, 481] width 56 height 20
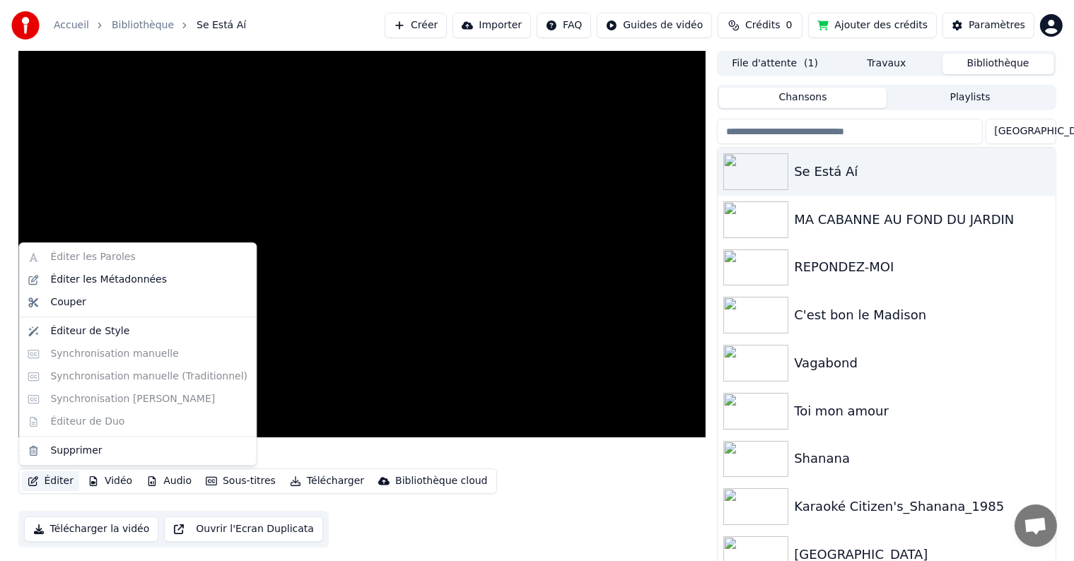
click at [62, 478] on button "Éditer" at bounding box center [50, 481] width 57 height 20
click at [81, 252] on div "Éditer les Paroles Éditer les Métadonnées Couper Éditeur de Style Synchronisati…" at bounding box center [137, 353] width 238 height 223
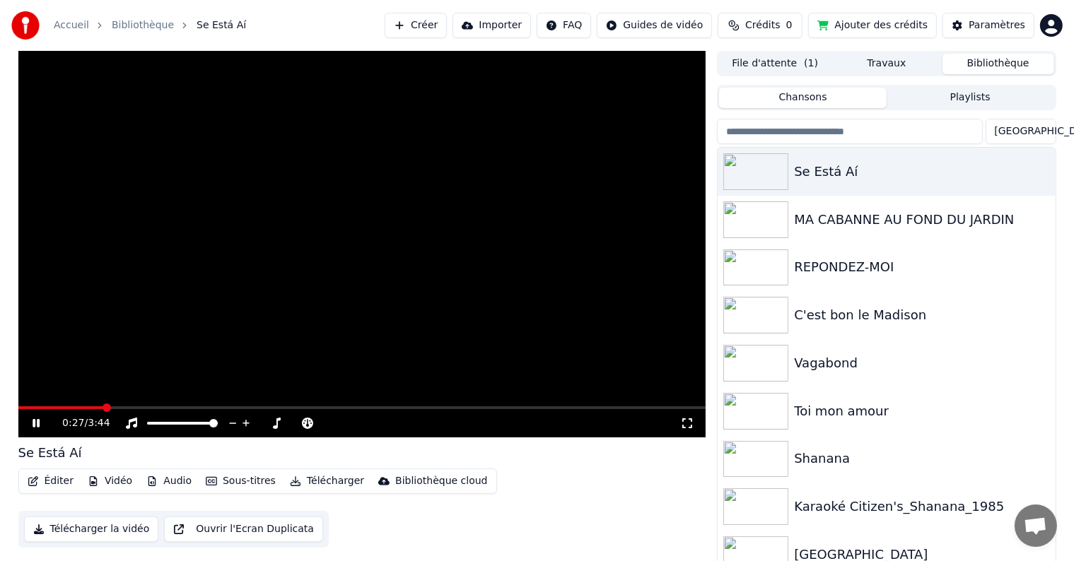
click at [669, 199] on video at bounding box center [362, 244] width 688 height 387
click at [418, 23] on button "Créer" at bounding box center [415, 25] width 62 height 25
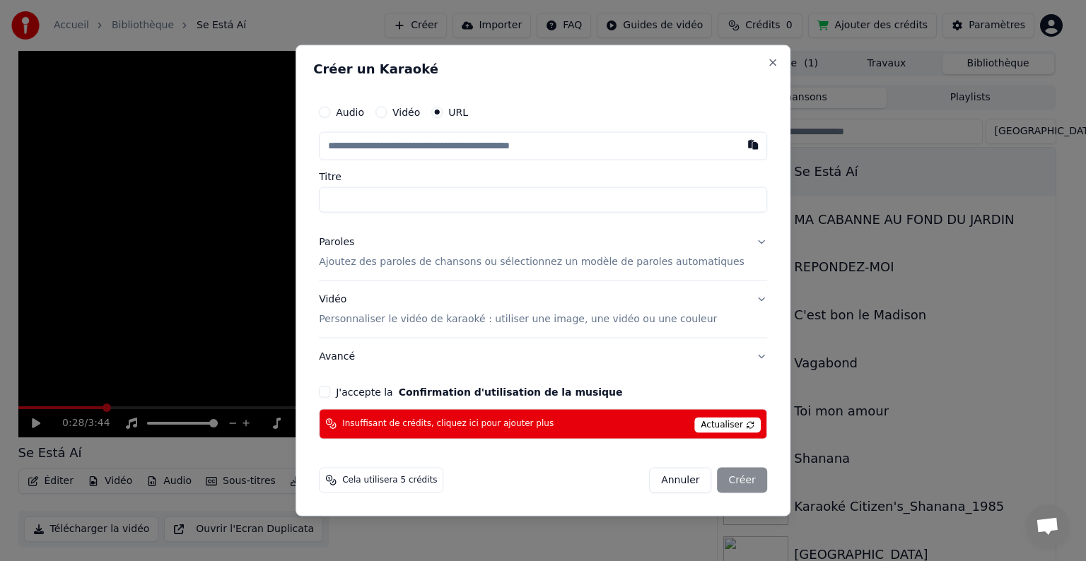
click at [440, 144] on input "text" at bounding box center [543, 146] width 448 height 28
type input "**********"
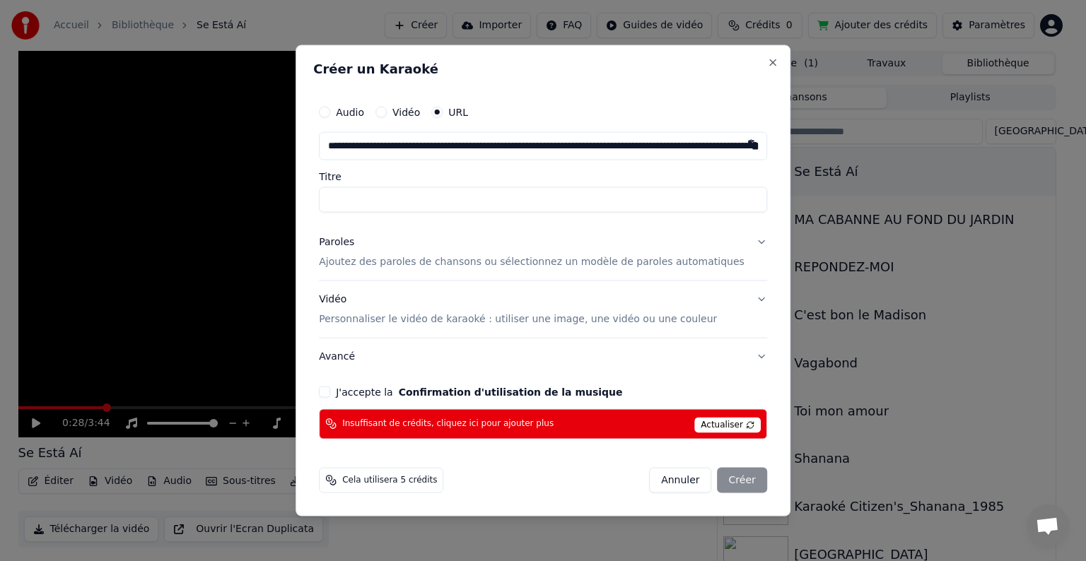
scroll to position [0, 4639]
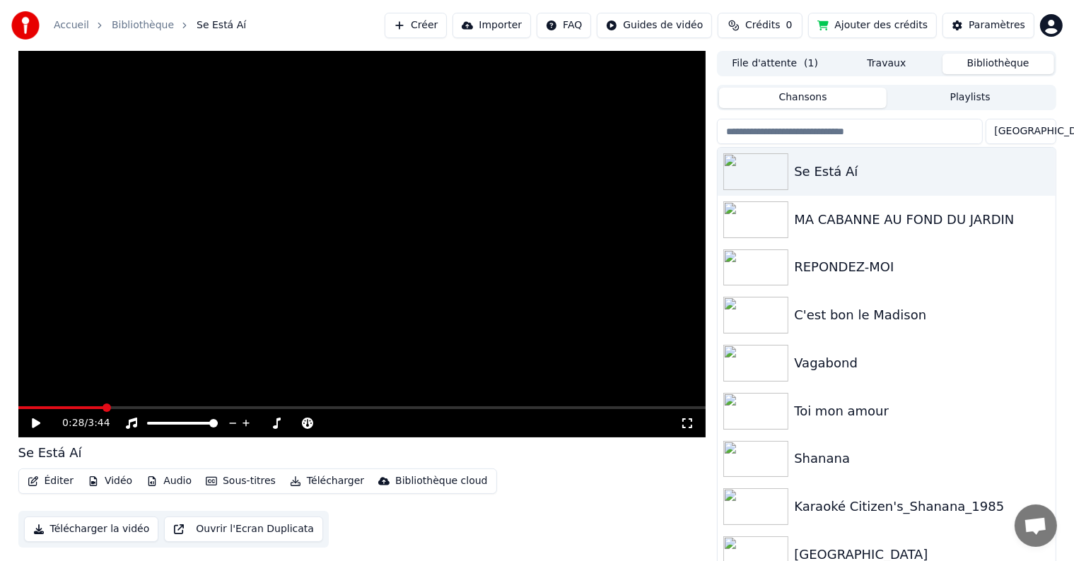
click at [510, 31] on button "Importer" at bounding box center [491, 25] width 78 height 25
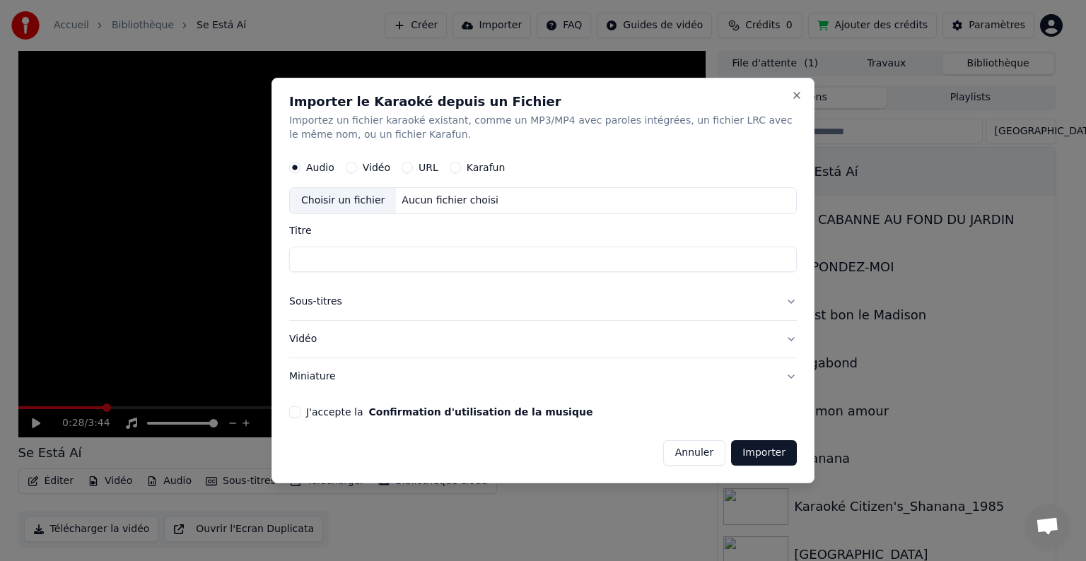
click at [433, 198] on div "Aucun fichier choisi" at bounding box center [450, 201] width 108 height 14
click at [404, 166] on button "URL" at bounding box center [406, 167] width 11 height 11
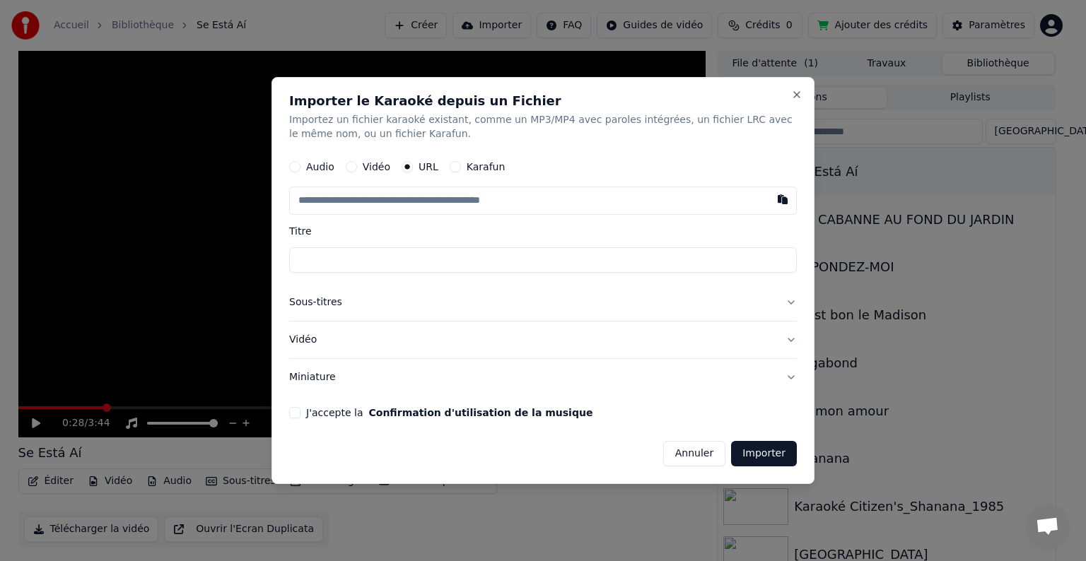
click at [291, 409] on button "J'accepte la Confirmation d'utilisation de la musique" at bounding box center [294, 412] width 11 height 11
click at [789, 302] on button "Sous-titres" at bounding box center [542, 302] width 507 height 37
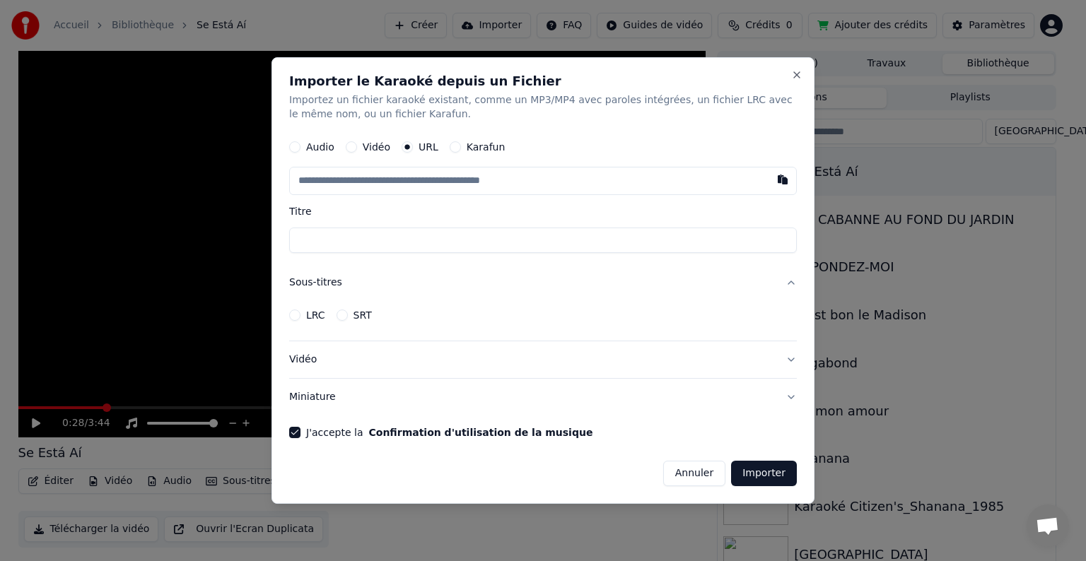
click at [785, 357] on button "Vidéo" at bounding box center [542, 359] width 507 height 37
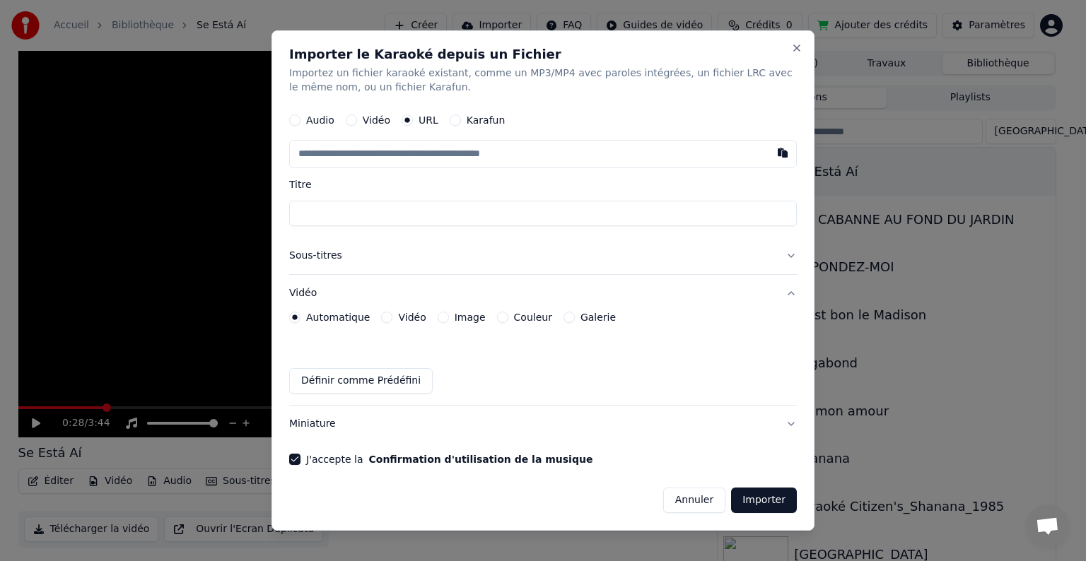
click at [437, 314] on button "Image" at bounding box center [442, 317] width 11 height 11
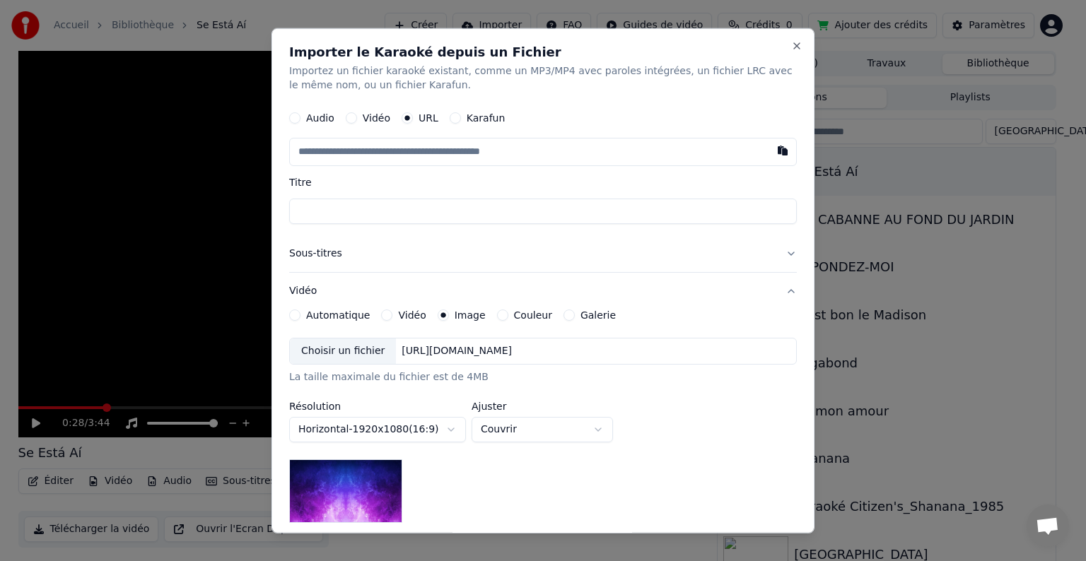
click at [430, 351] on div "[URL][DOMAIN_NAME]" at bounding box center [457, 351] width 122 height 14
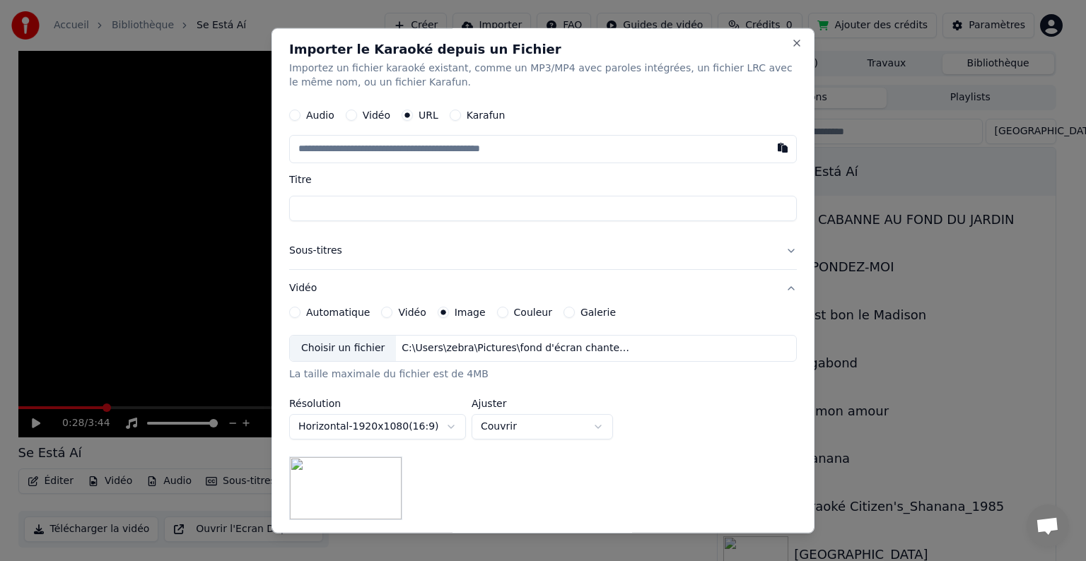
scroll to position [0, 0]
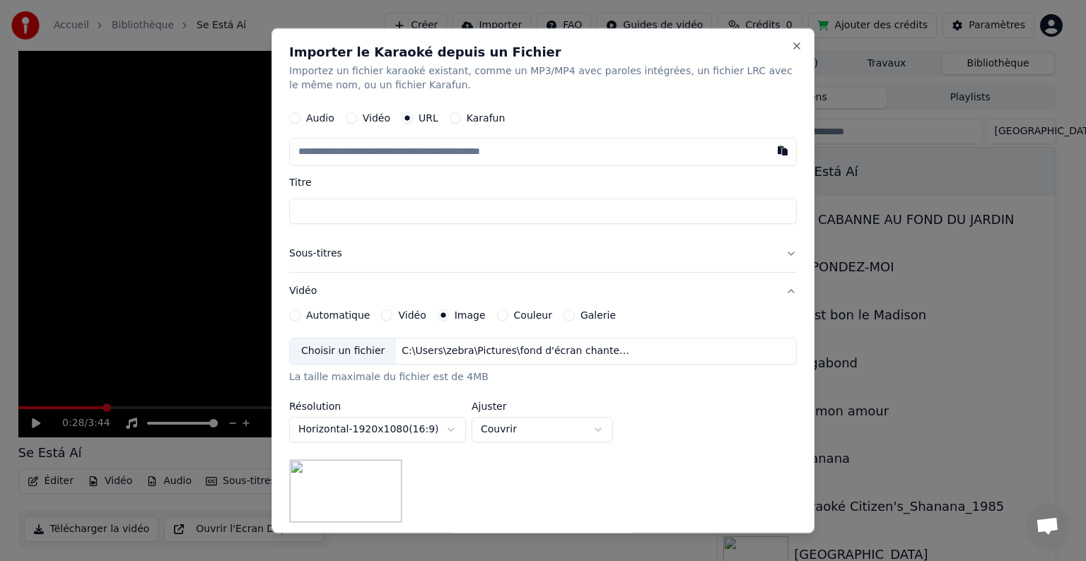
click at [382, 159] on input "text" at bounding box center [542, 152] width 507 height 28
paste input "**********"
type input "**********"
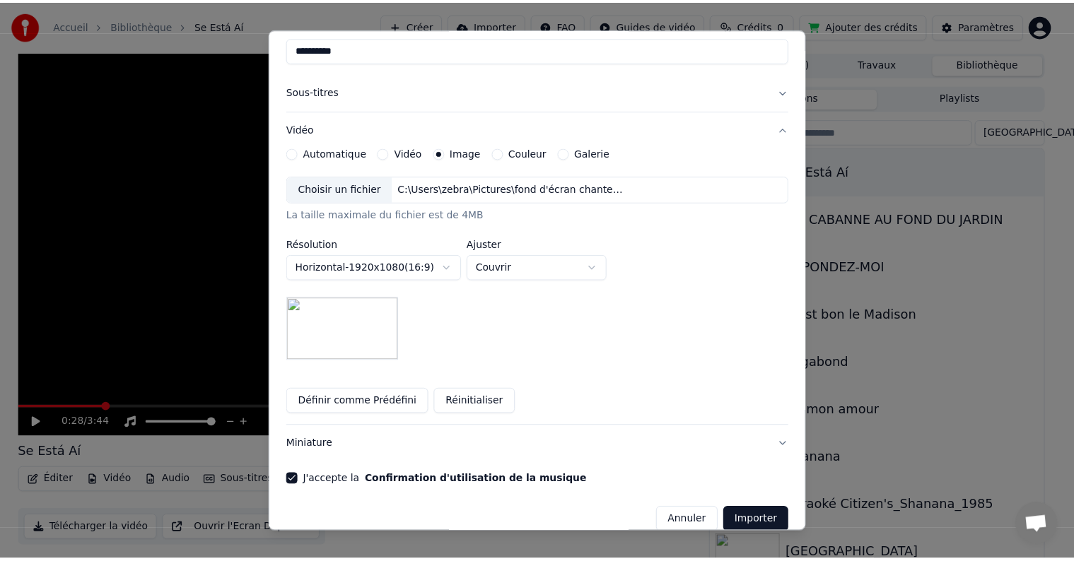
scroll to position [180, 0]
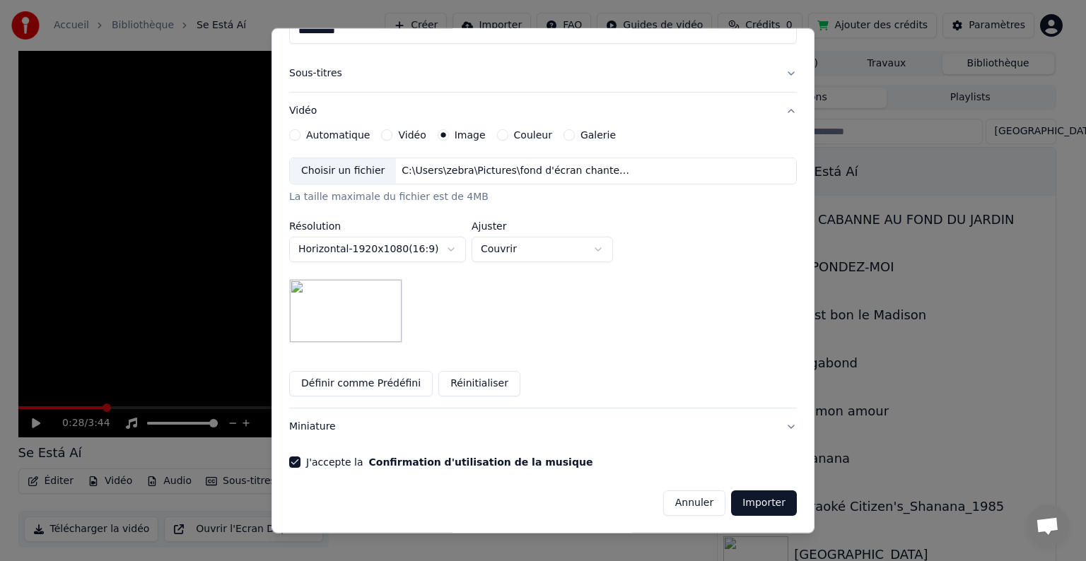
type input "**********"
click at [764, 500] on button "Importer" at bounding box center [764, 502] width 66 height 25
type input "**********"
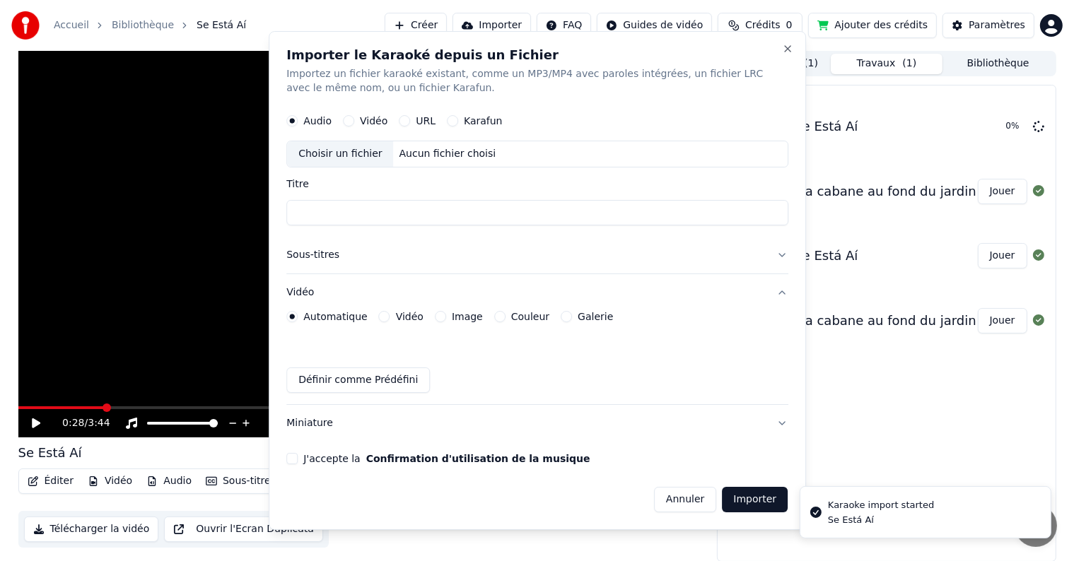
scroll to position [0, 0]
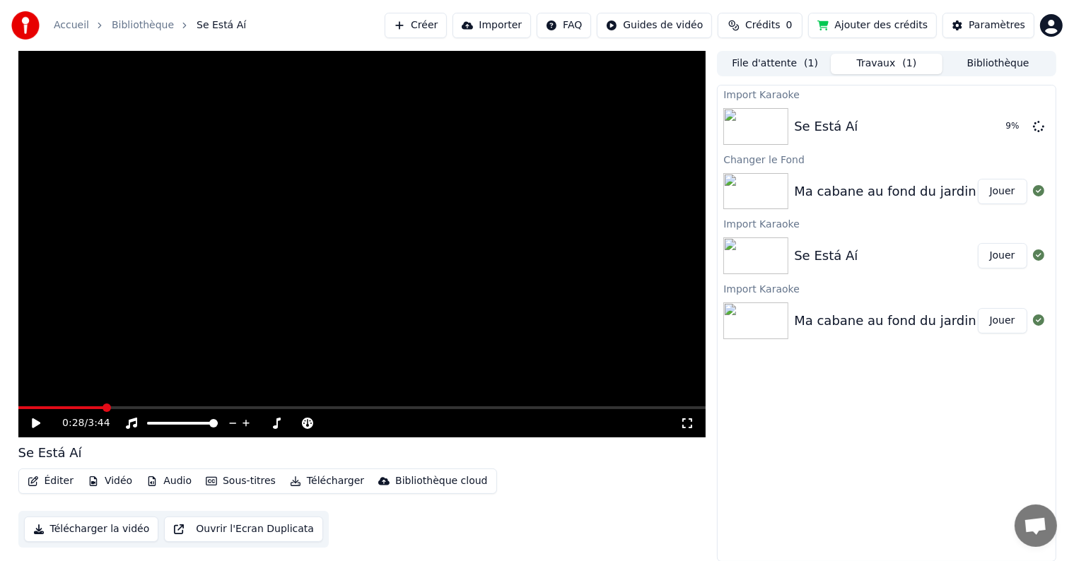
click at [982, 62] on button "Bibliothèque" at bounding box center [998, 64] width 112 height 20
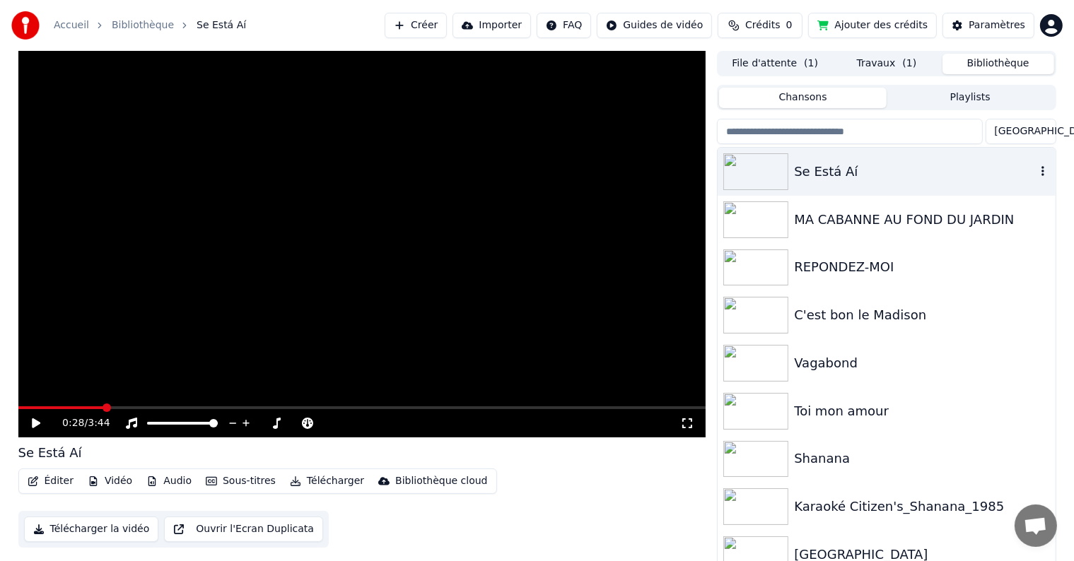
click at [1035, 172] on icon "button" at bounding box center [1042, 170] width 14 height 11
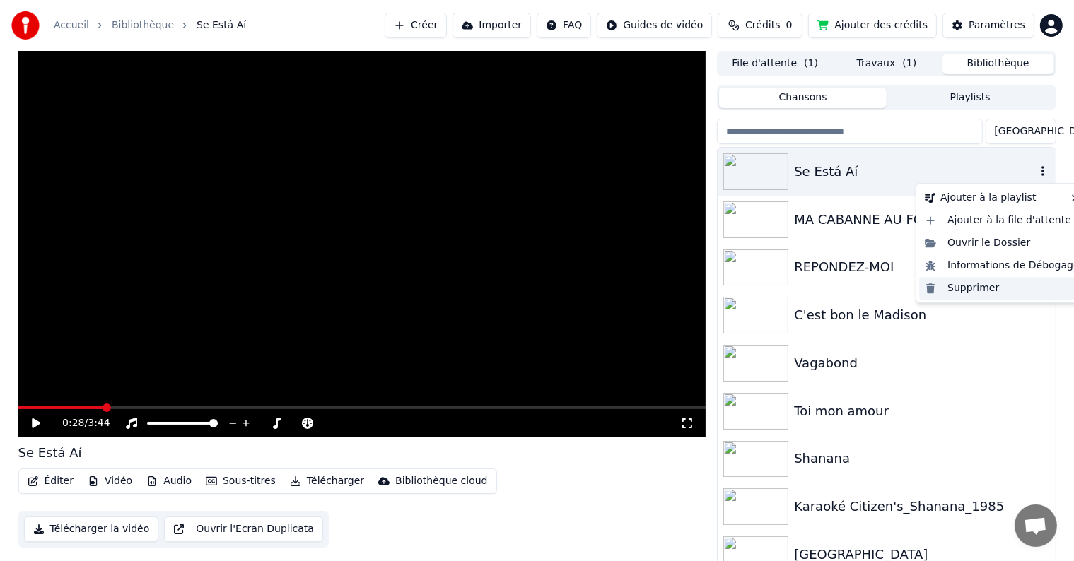
click at [966, 290] on div "Supprimer" at bounding box center [1002, 288] width 166 height 23
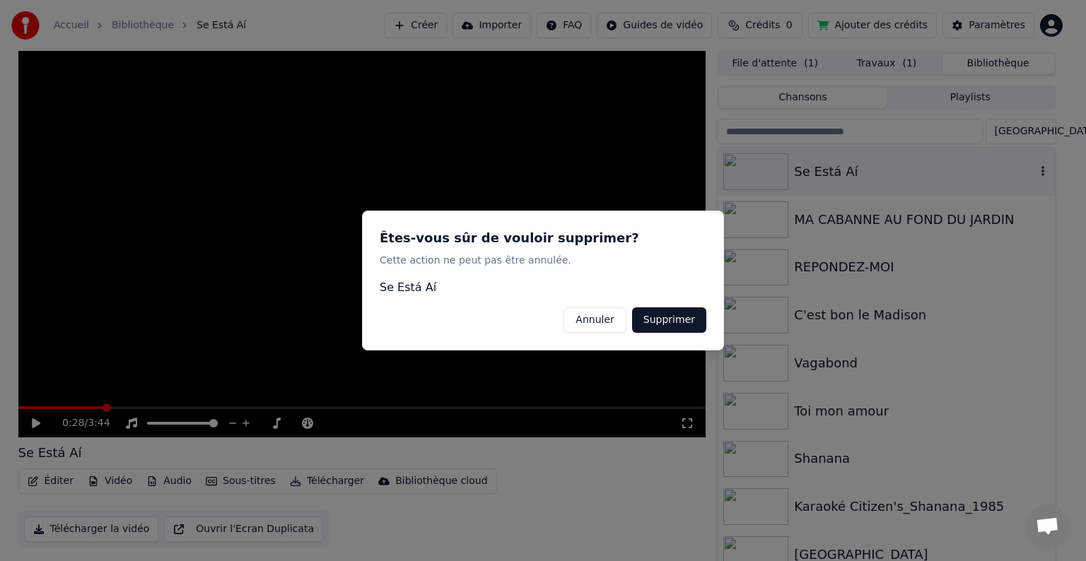
click at [649, 319] on button "Supprimer" at bounding box center [669, 319] width 74 height 25
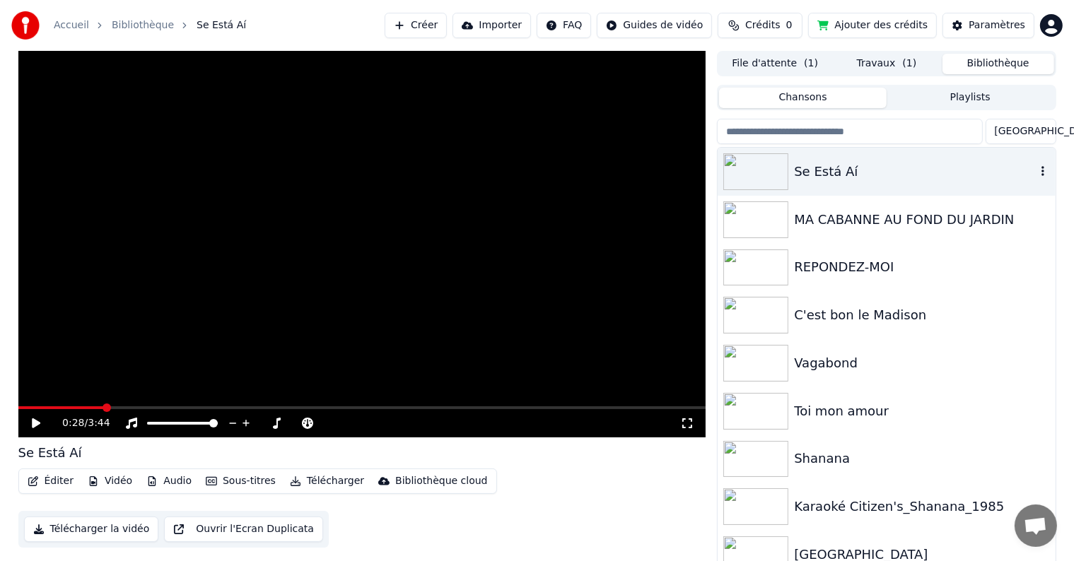
click at [790, 177] on div at bounding box center [758, 171] width 71 height 37
click at [1035, 170] on icon "button" at bounding box center [1042, 170] width 14 height 11
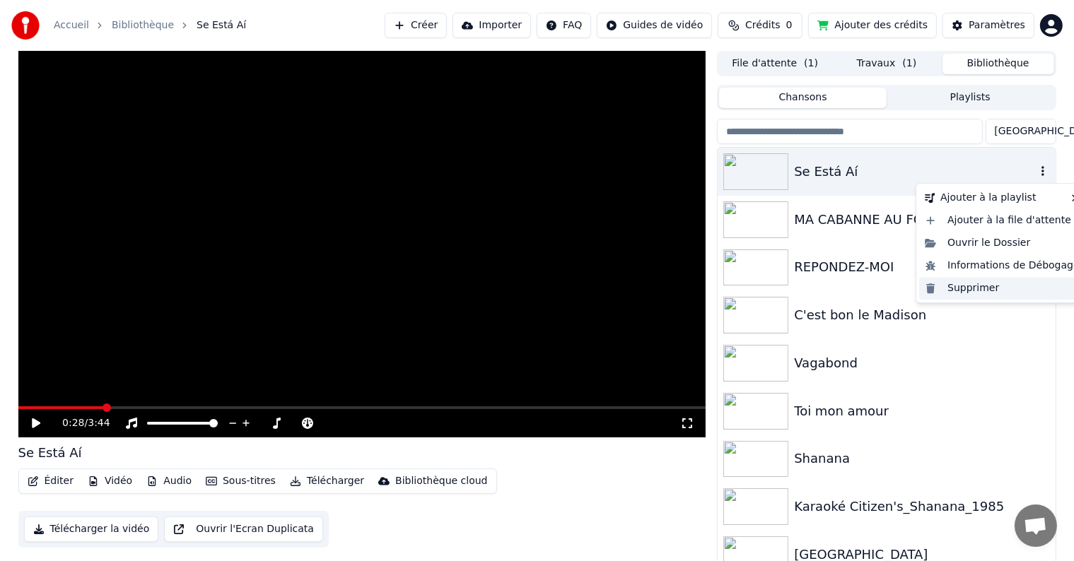
click at [972, 283] on div "Supprimer" at bounding box center [1002, 288] width 166 height 23
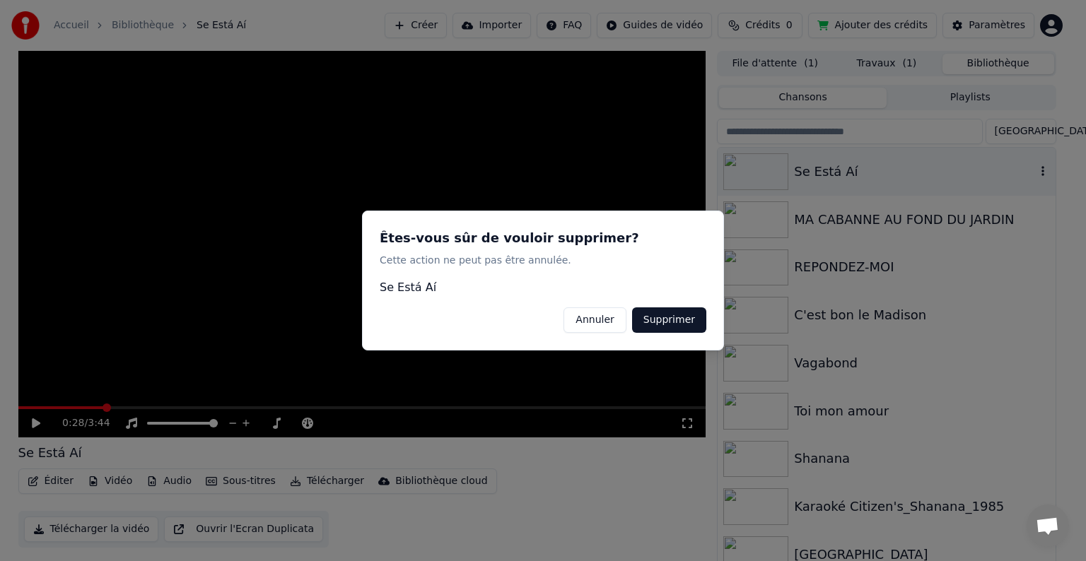
click at [668, 319] on button "Supprimer" at bounding box center [669, 319] width 74 height 25
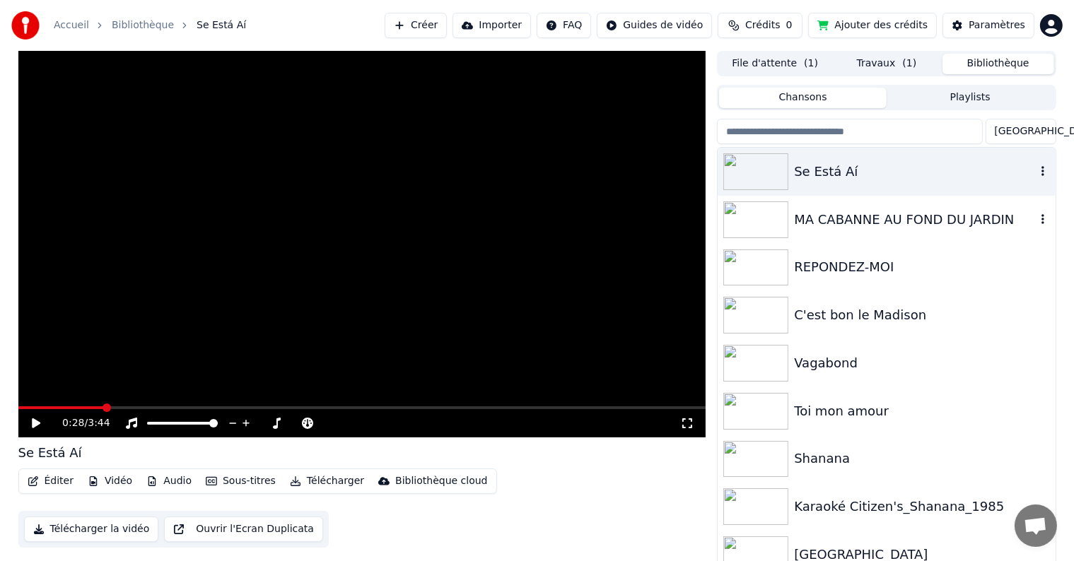
click at [962, 213] on div "MA CABANNE AU FOND DU JARDIN" at bounding box center [914, 220] width 241 height 20
click at [961, 213] on div "MA CABANNE AU FOND DU JARDIN" at bounding box center [914, 220] width 241 height 20
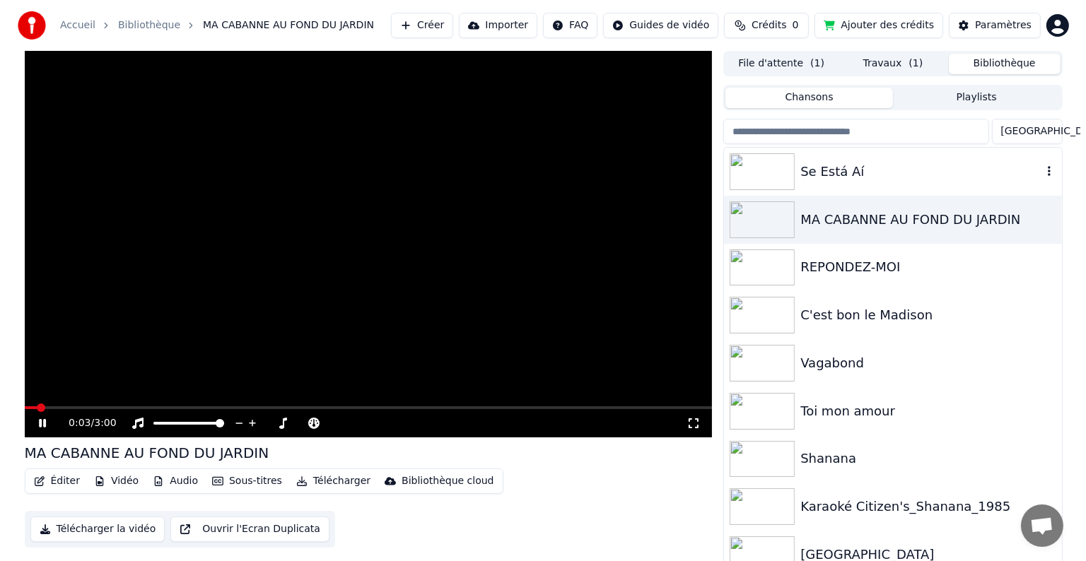
scroll to position [6, 0]
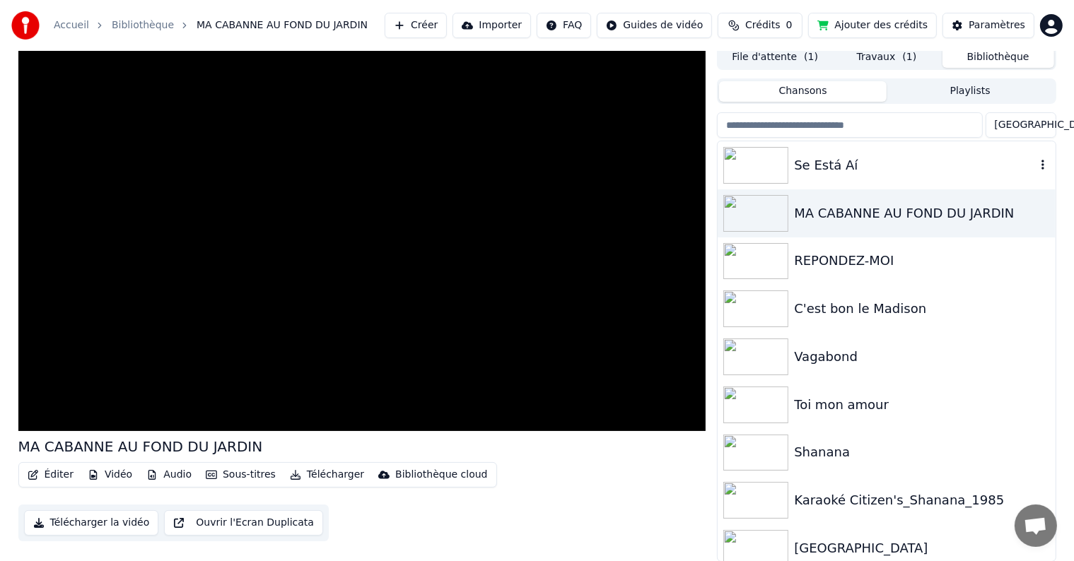
click at [170, 470] on button "Audio" at bounding box center [169, 475] width 57 height 20
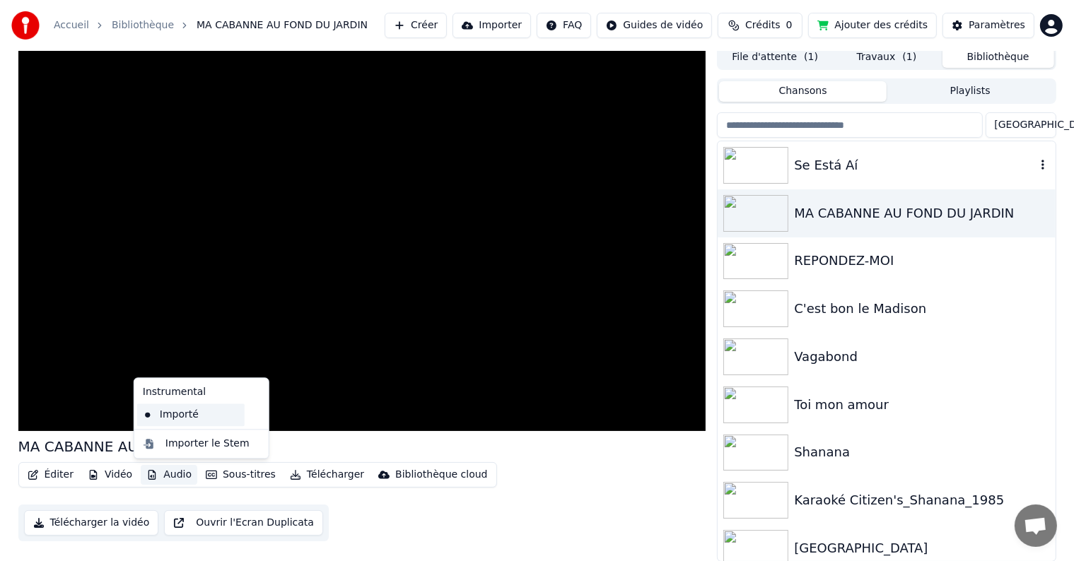
click at [189, 421] on div "Importé" at bounding box center [190, 415] width 107 height 23
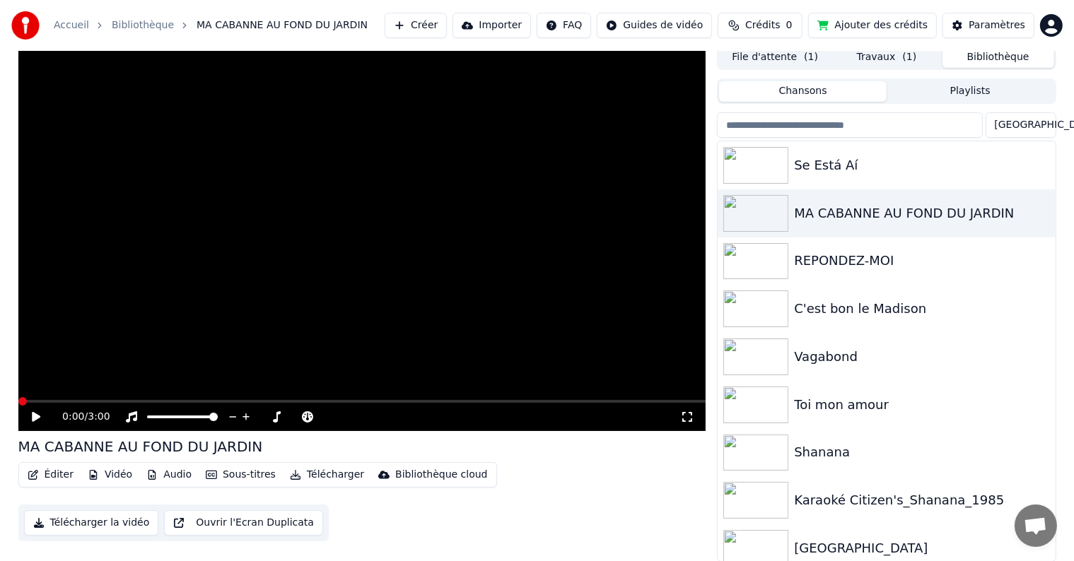
click at [35, 413] on icon at bounding box center [46, 416] width 33 height 11
click at [853, 264] on div "REPONDEZ-MOI" at bounding box center [914, 261] width 241 height 20
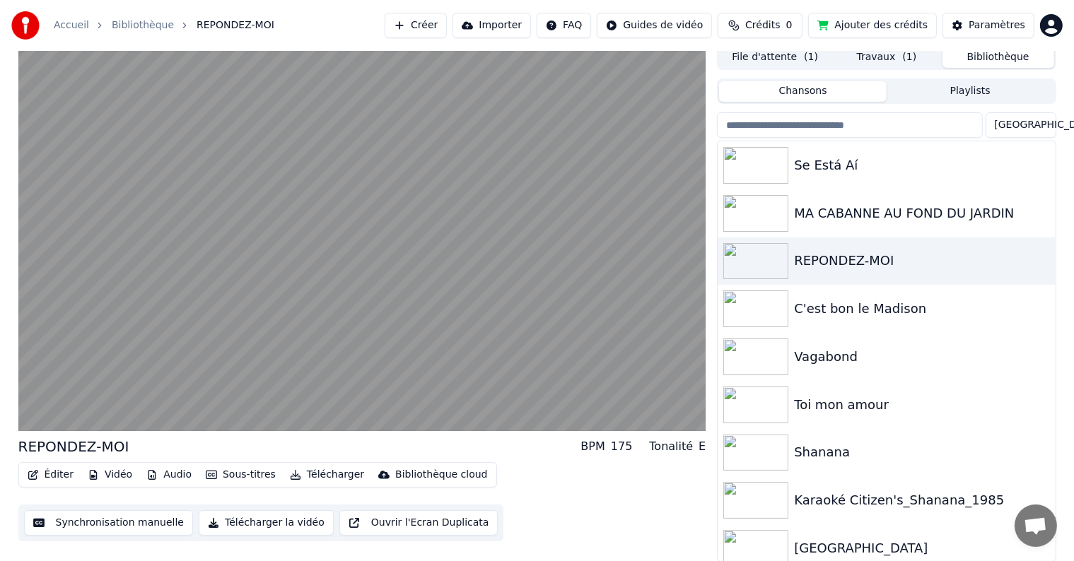
click at [777, 93] on button "Chansons" at bounding box center [803, 91] width 168 height 20
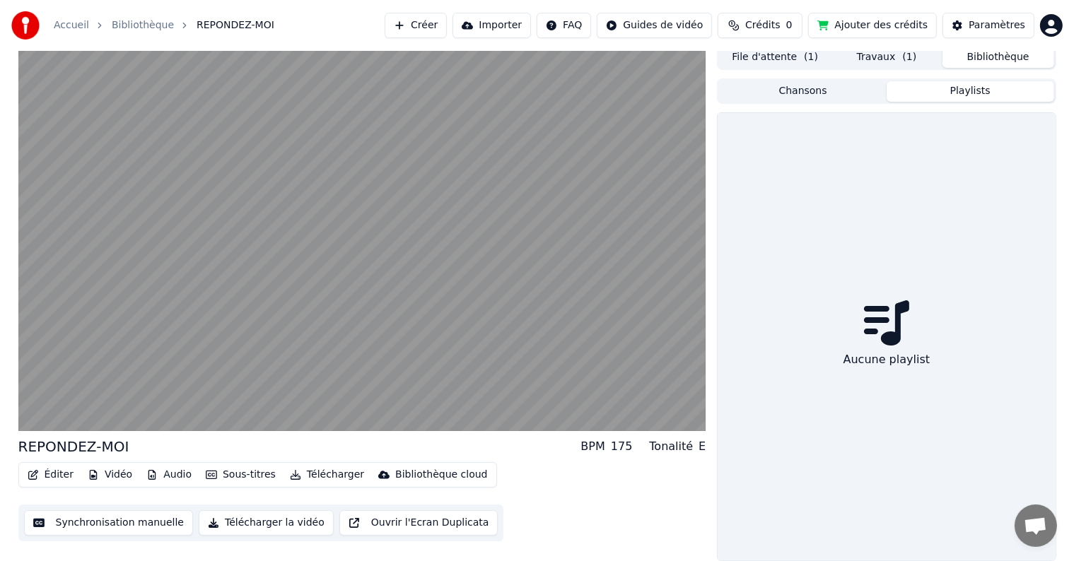
click at [937, 90] on button "Playlists" at bounding box center [970, 91] width 168 height 20
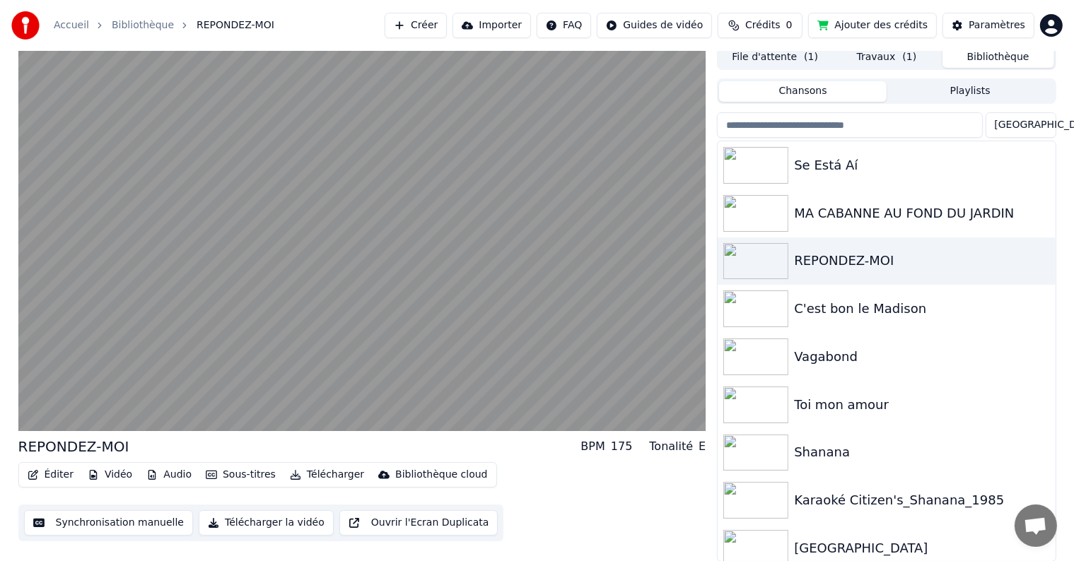
click at [842, 92] on button "Chansons" at bounding box center [803, 91] width 168 height 20
click at [835, 163] on div "Se Está Aí" at bounding box center [914, 165] width 241 height 20
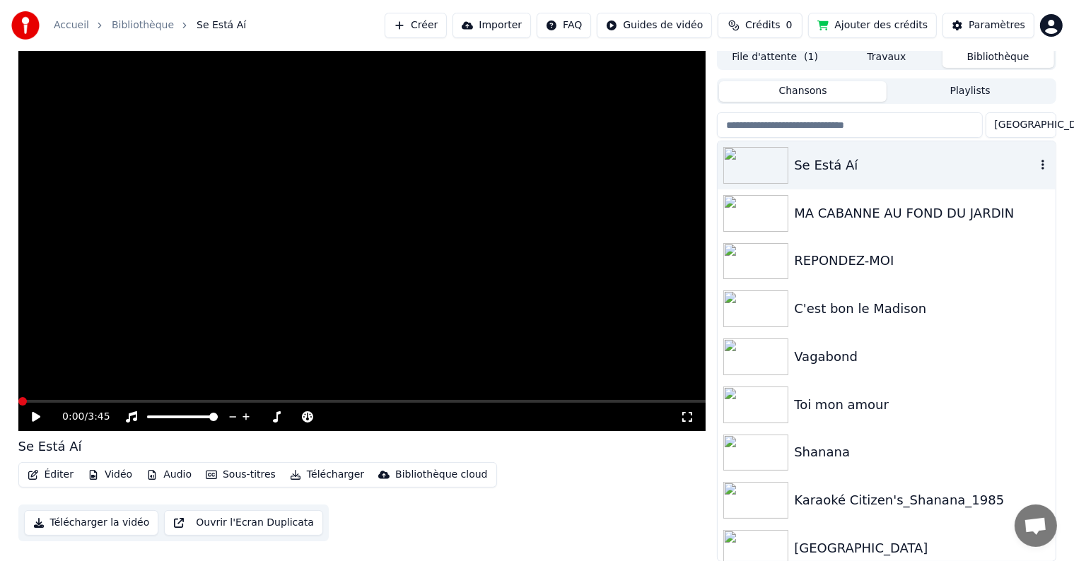
click at [770, 167] on img at bounding box center [755, 165] width 65 height 37
click at [35, 420] on icon at bounding box center [36, 417] width 8 height 10
click at [195, 346] on video at bounding box center [362, 238] width 688 height 387
click at [1035, 163] on icon "button" at bounding box center [1042, 164] width 14 height 11
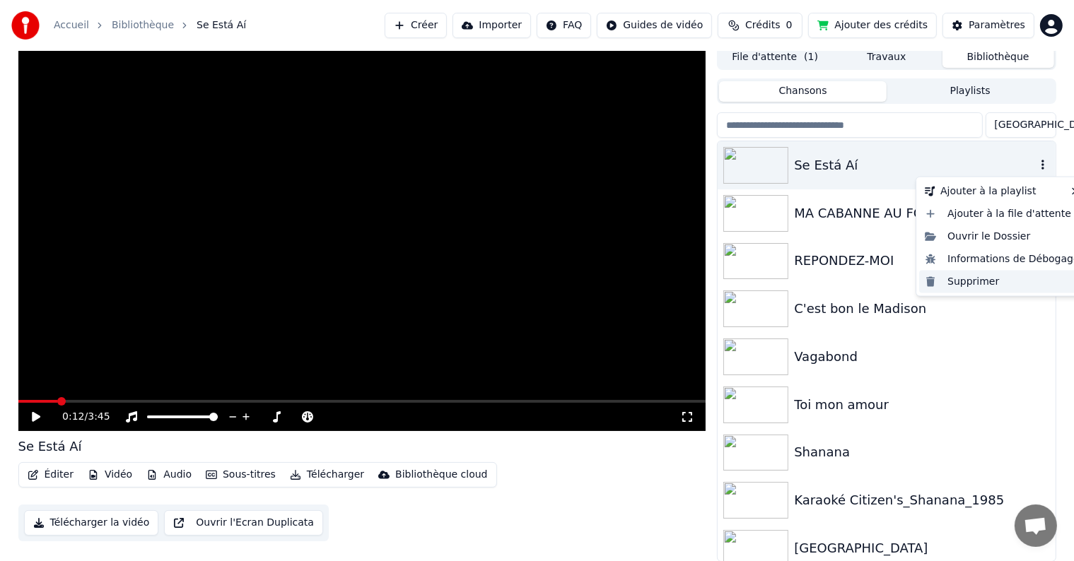
click at [975, 281] on div "Supprimer" at bounding box center [1002, 282] width 166 height 23
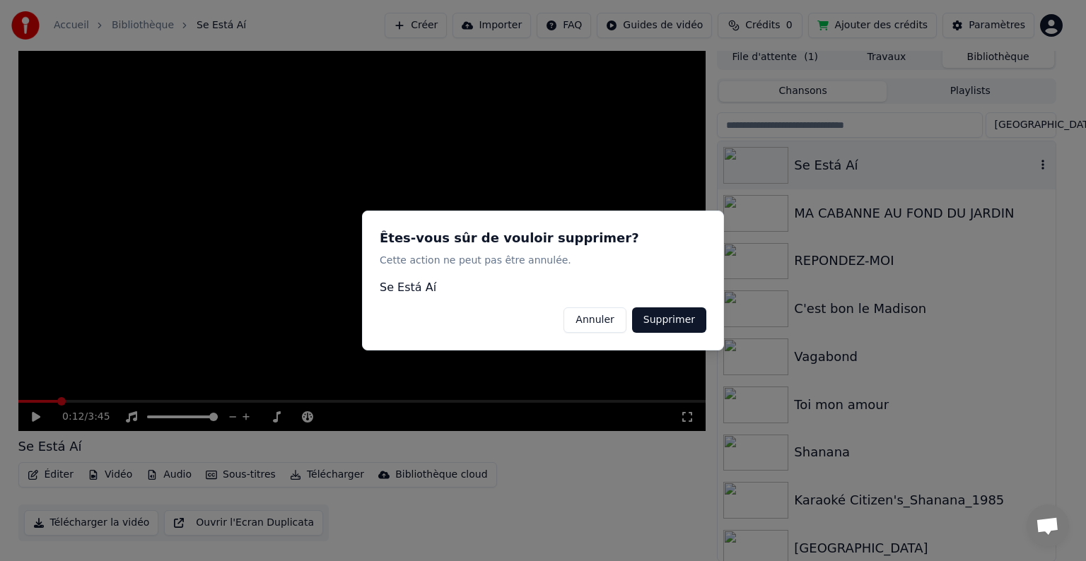
click at [674, 319] on button "Supprimer" at bounding box center [669, 319] width 74 height 25
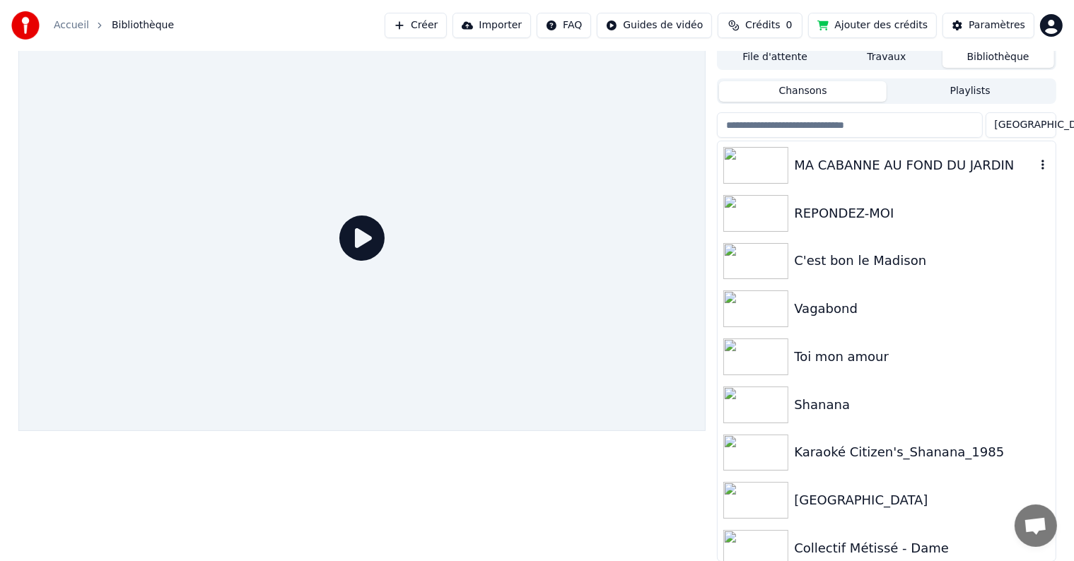
click at [871, 167] on div "MA CABANNE AU FOND DU JARDIN" at bounding box center [914, 165] width 241 height 20
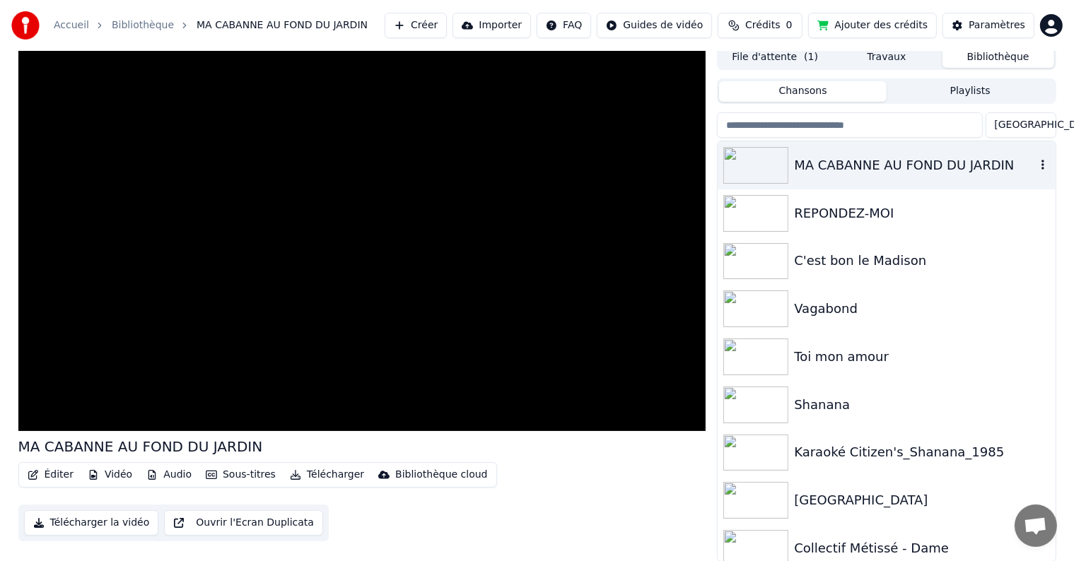
click at [871, 167] on div "MA CABANNE AU FOND DU JARDIN" at bounding box center [914, 165] width 241 height 20
click at [504, 22] on button "Importer" at bounding box center [491, 25] width 78 height 25
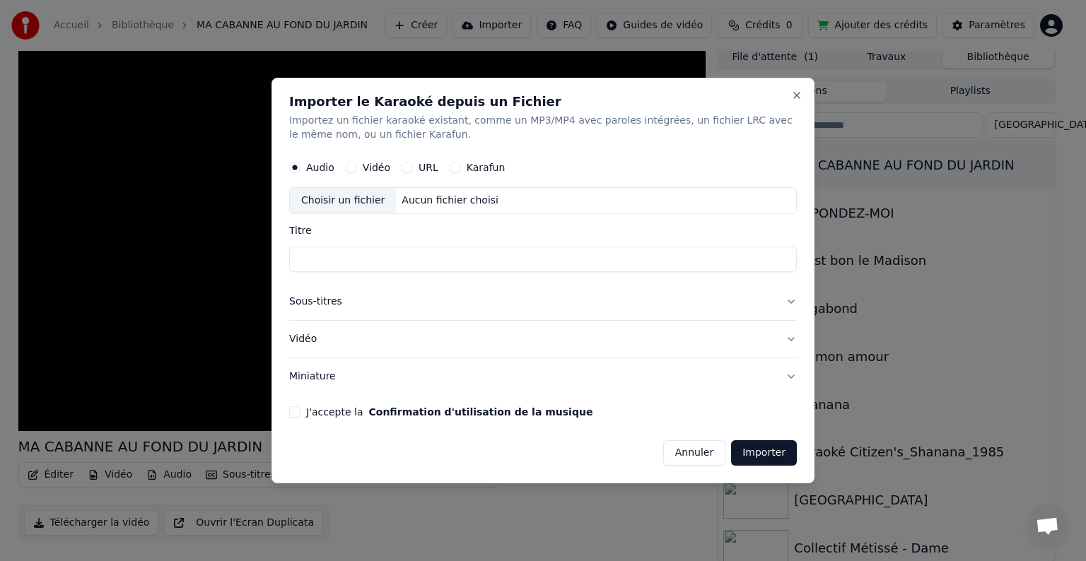
click at [413, 159] on div "Audio Vidéo URL Karafun" at bounding box center [542, 167] width 507 height 28
click at [406, 169] on button "URL" at bounding box center [406, 167] width 11 height 11
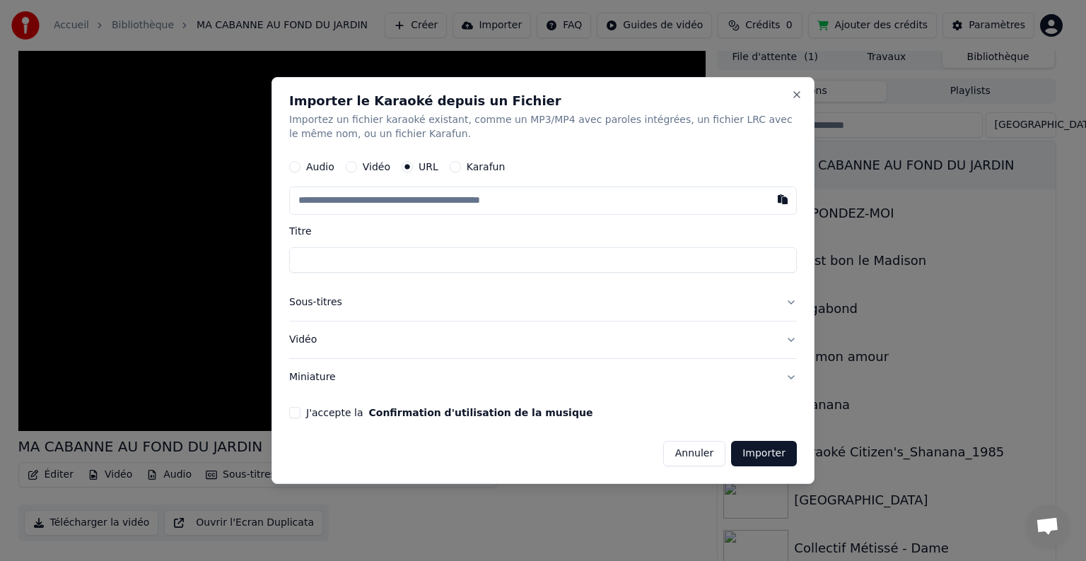
click at [410, 200] on input "text" at bounding box center [542, 201] width 507 height 28
paste input "**********"
type input "**********"
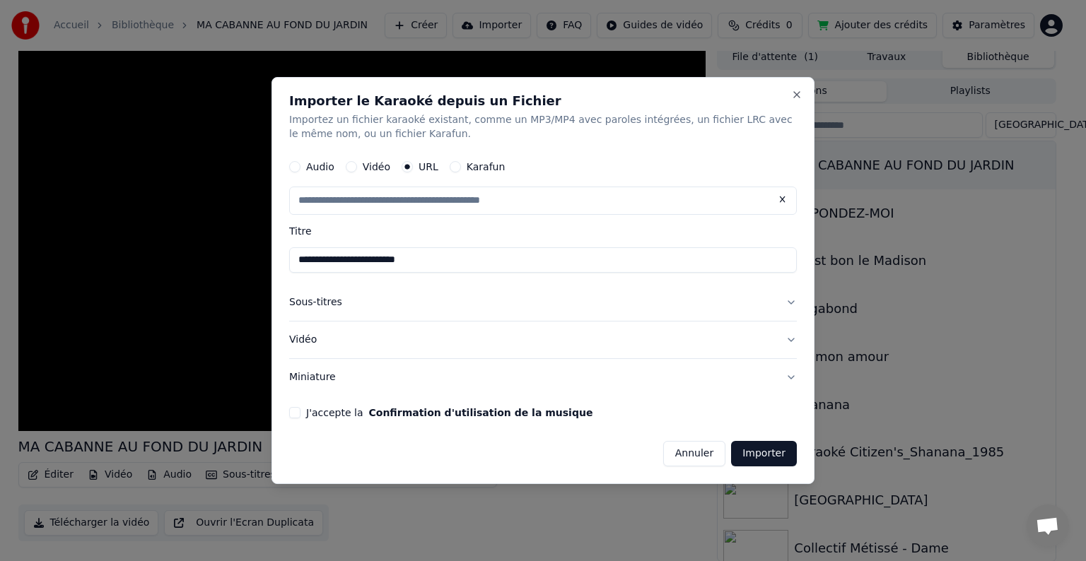
type input "**********"
drag, startPoint x: 435, startPoint y: 262, endPoint x: 274, endPoint y: 260, distance: 161.2
click at [274, 260] on div "**********" at bounding box center [542, 280] width 543 height 407
type input "**********"
click at [295, 413] on button "J'accepte la Confirmation d'utilisation de la musique" at bounding box center [294, 412] width 11 height 11
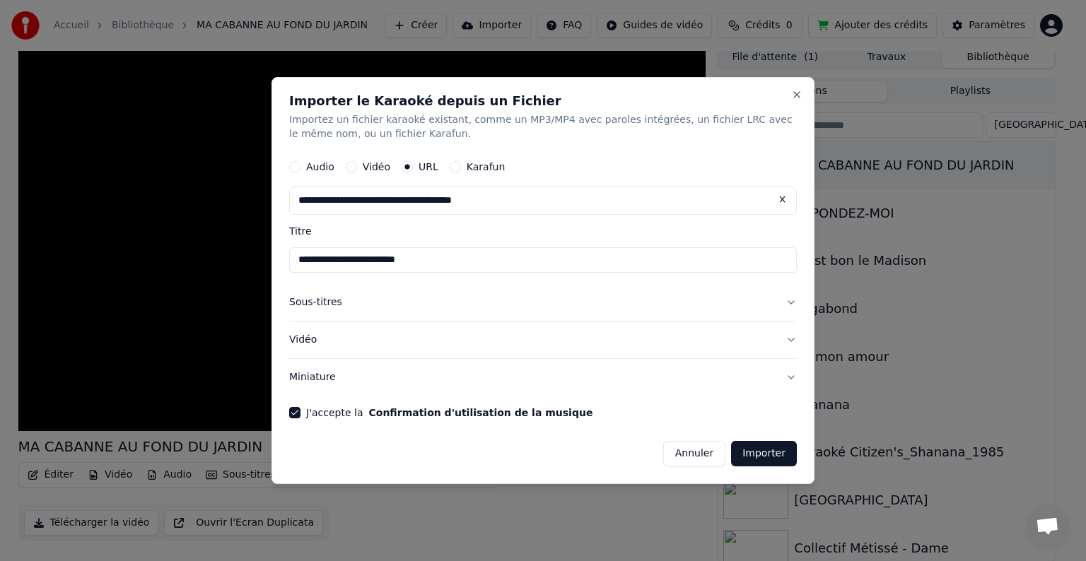
click at [749, 452] on button "Importer" at bounding box center [764, 453] width 66 height 25
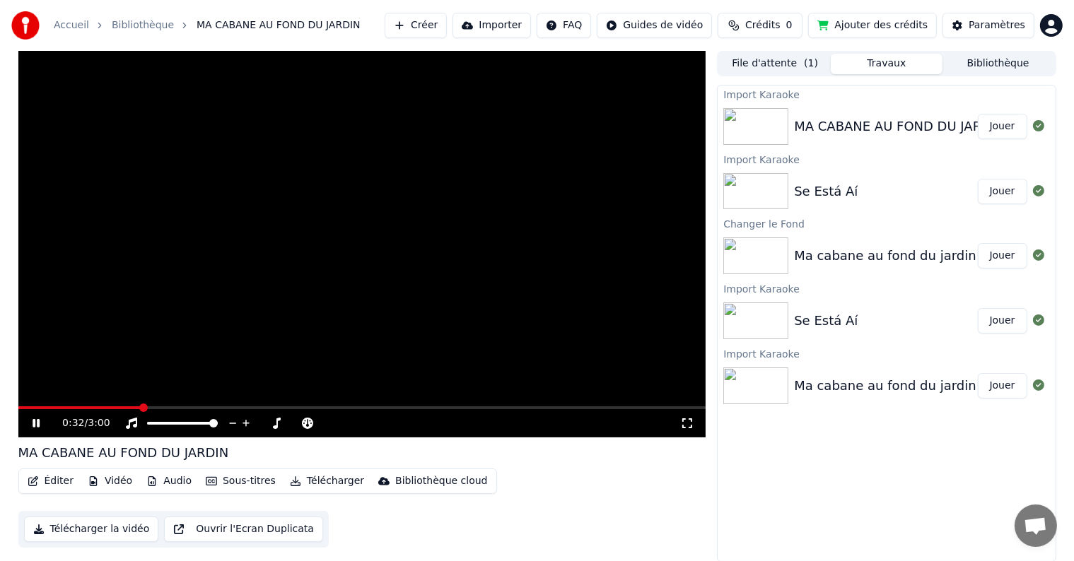
click at [406, 354] on video at bounding box center [362, 244] width 688 height 387
click at [954, 127] on div "MA CABANE AU FOND DU JARDIN" at bounding box center [899, 127] width 211 height 20
click at [1011, 121] on button "Jouer" at bounding box center [1001, 126] width 49 height 25
click at [194, 408] on span at bounding box center [362, 407] width 688 height 3
click at [37, 426] on icon at bounding box center [36, 423] width 7 height 8
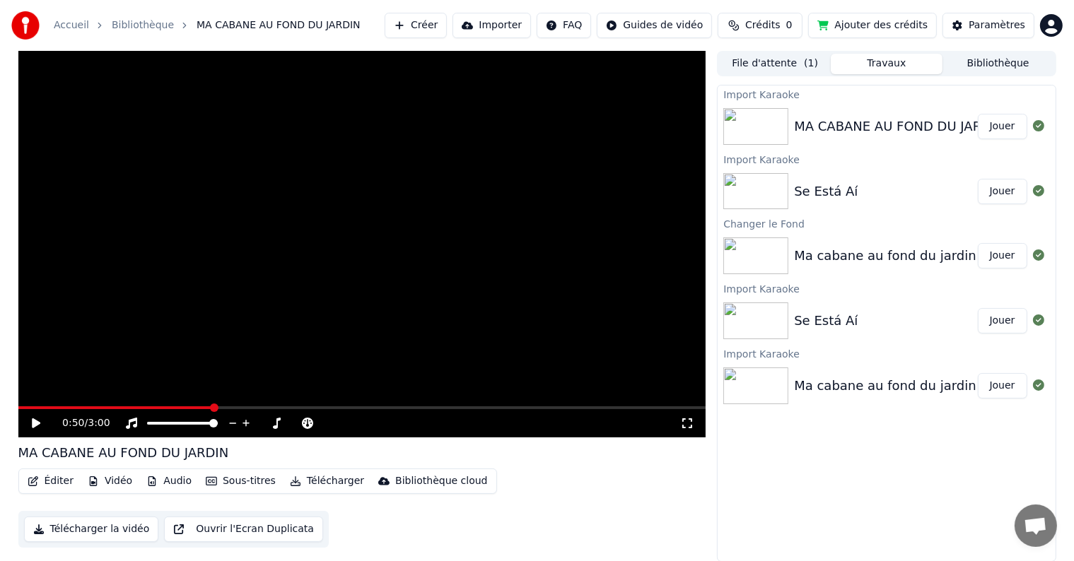
click at [922, 69] on button "Travaux" at bounding box center [886, 64] width 112 height 20
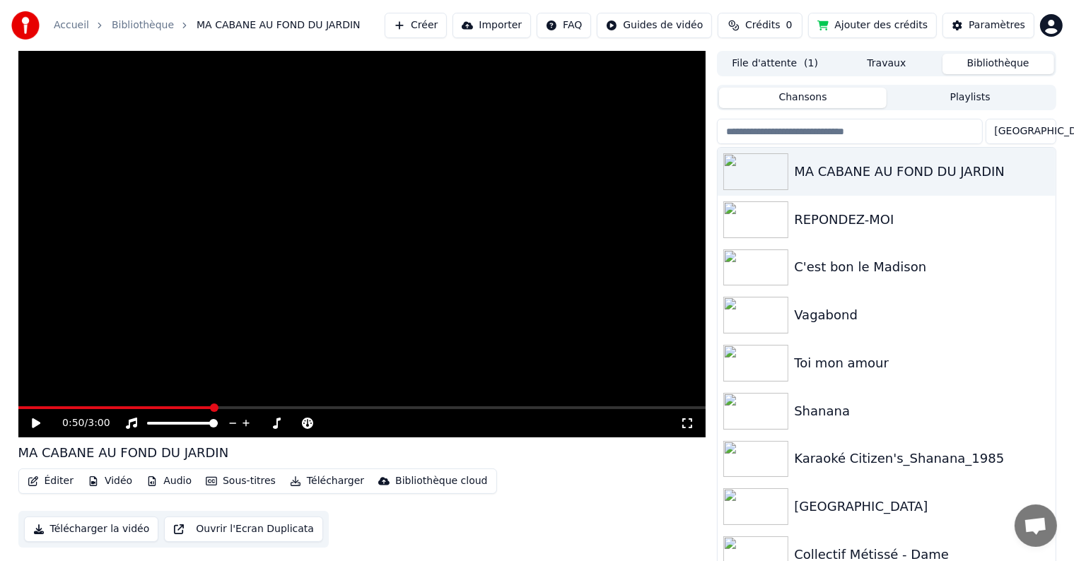
click at [968, 64] on button "Bibliothèque" at bounding box center [998, 64] width 112 height 20
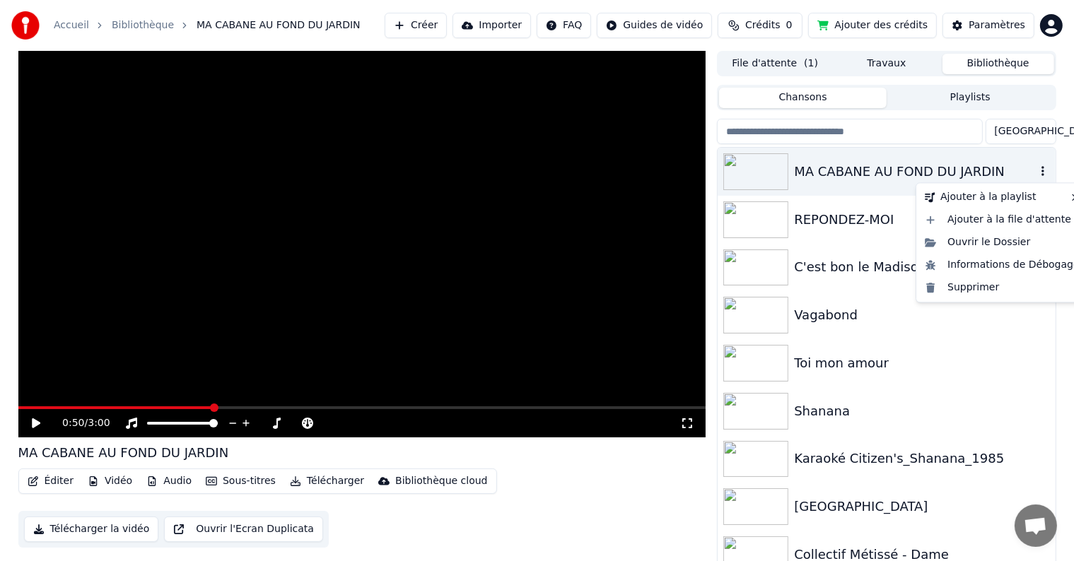
click at [1035, 170] on icon "button" at bounding box center [1042, 170] width 14 height 11
click at [960, 294] on div "Supprimer" at bounding box center [1002, 287] width 166 height 23
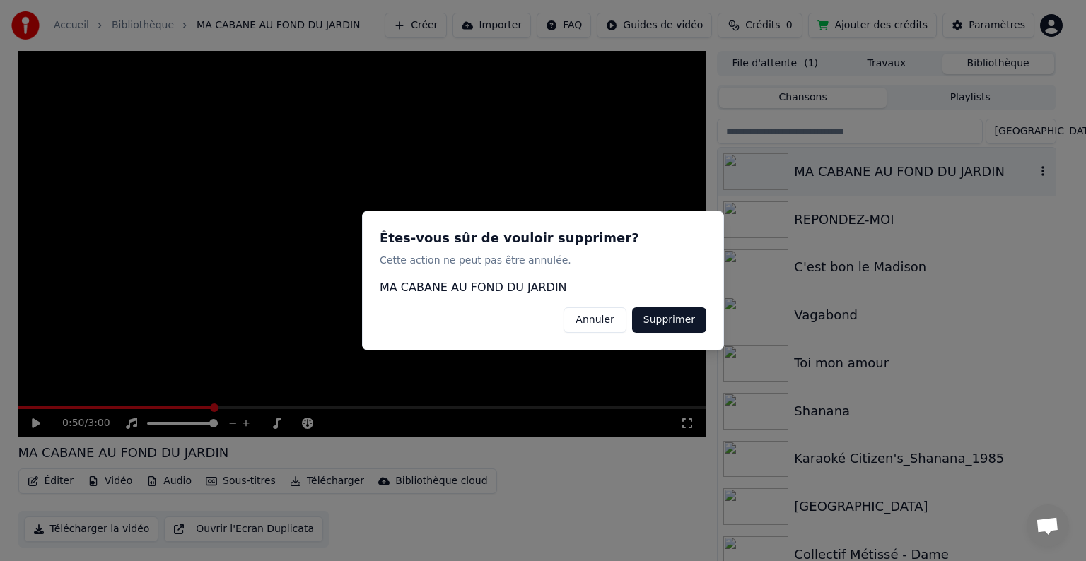
click at [667, 320] on button "Supprimer" at bounding box center [669, 319] width 74 height 25
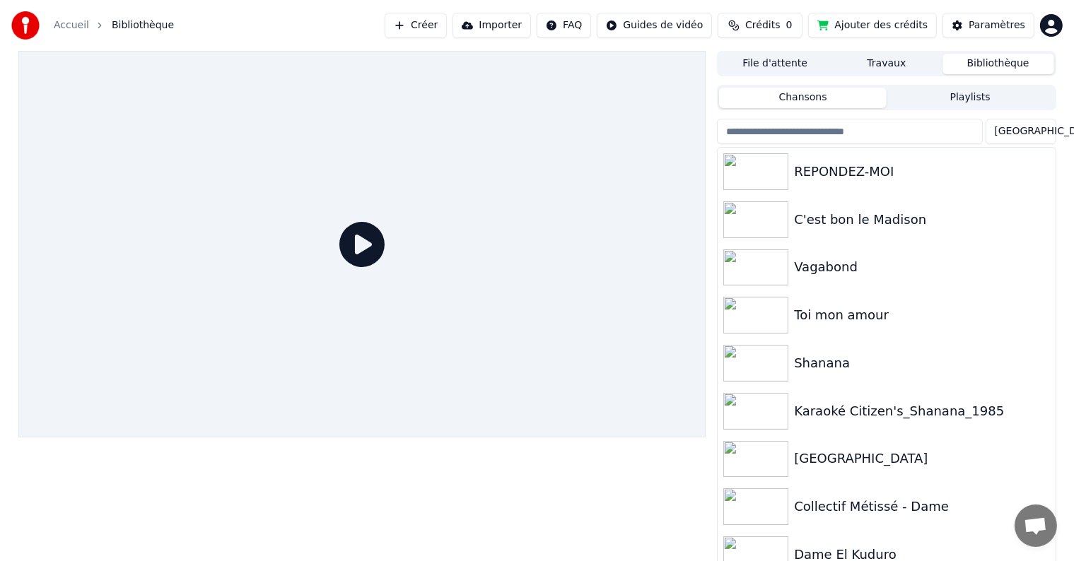
click at [72, 25] on link "Accueil" at bounding box center [71, 25] width 35 height 14
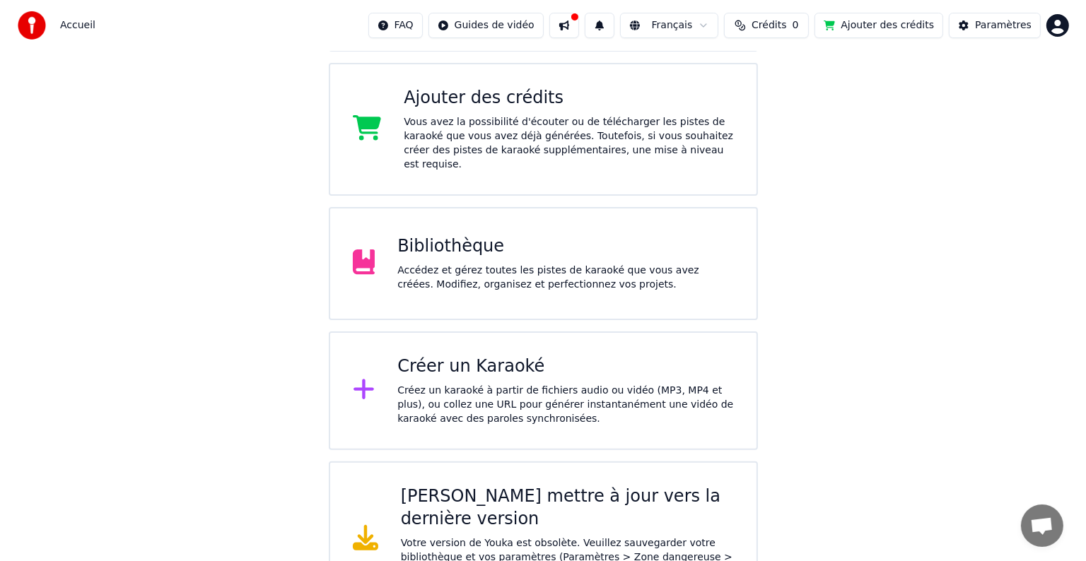
scroll to position [247, 0]
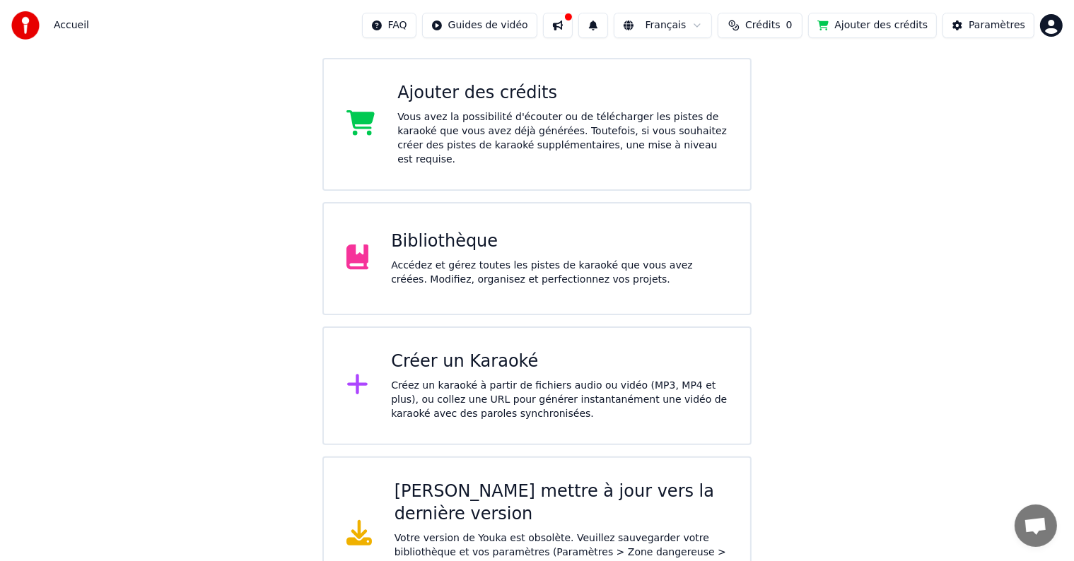
click at [472, 355] on div "Créer un Karaoké" at bounding box center [559, 362] width 336 height 23
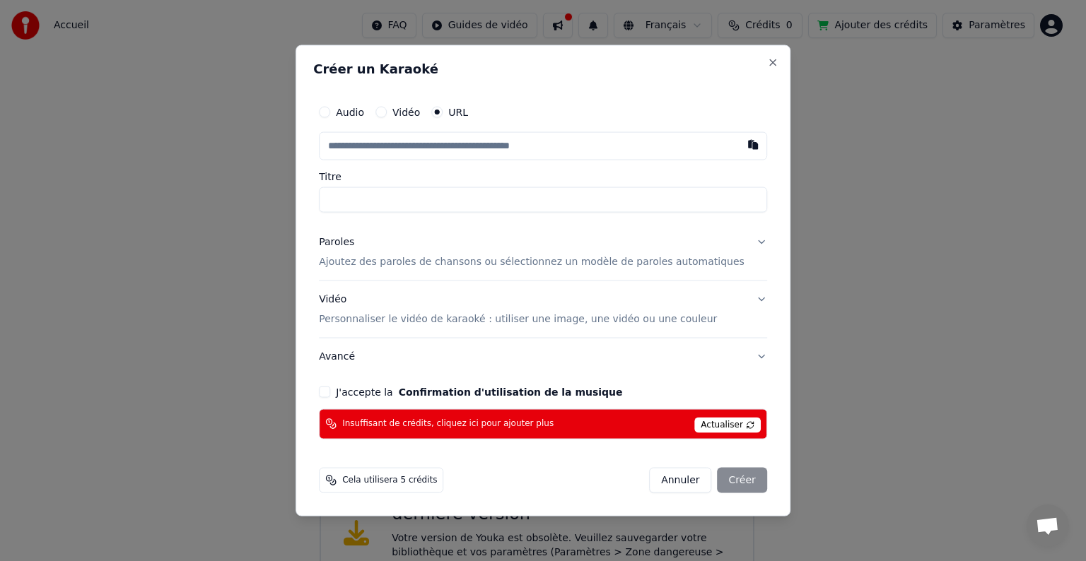
click at [418, 143] on input "text" at bounding box center [543, 146] width 448 height 28
paste input "**********"
type input "**********"
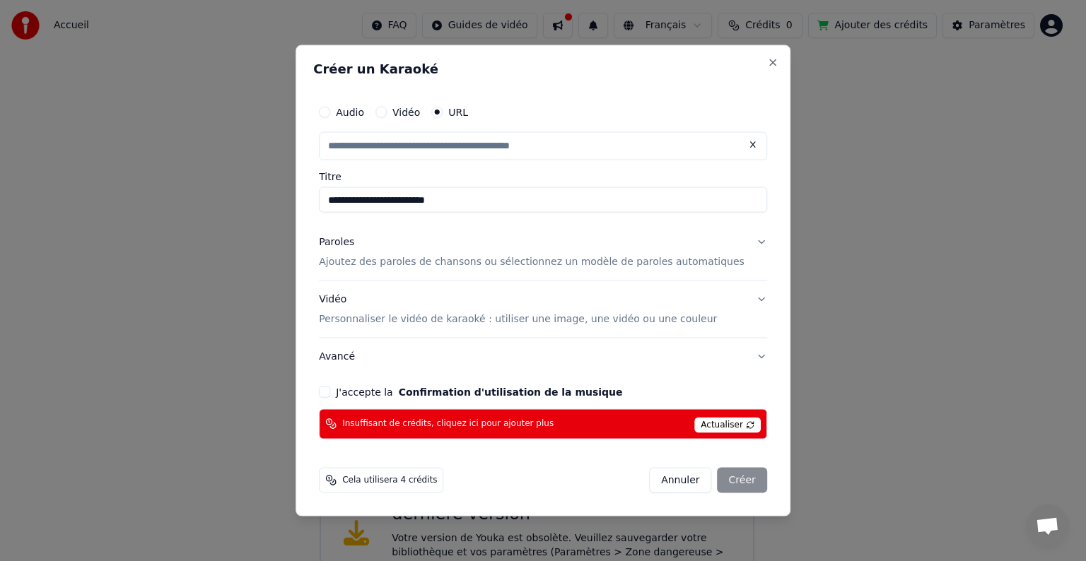
click at [348, 199] on input "**********" at bounding box center [543, 199] width 448 height 25
drag, startPoint x: 349, startPoint y: 199, endPoint x: 476, endPoint y: 211, distance: 127.8
click at [476, 211] on input "**********" at bounding box center [543, 199] width 448 height 25
type input "**********"
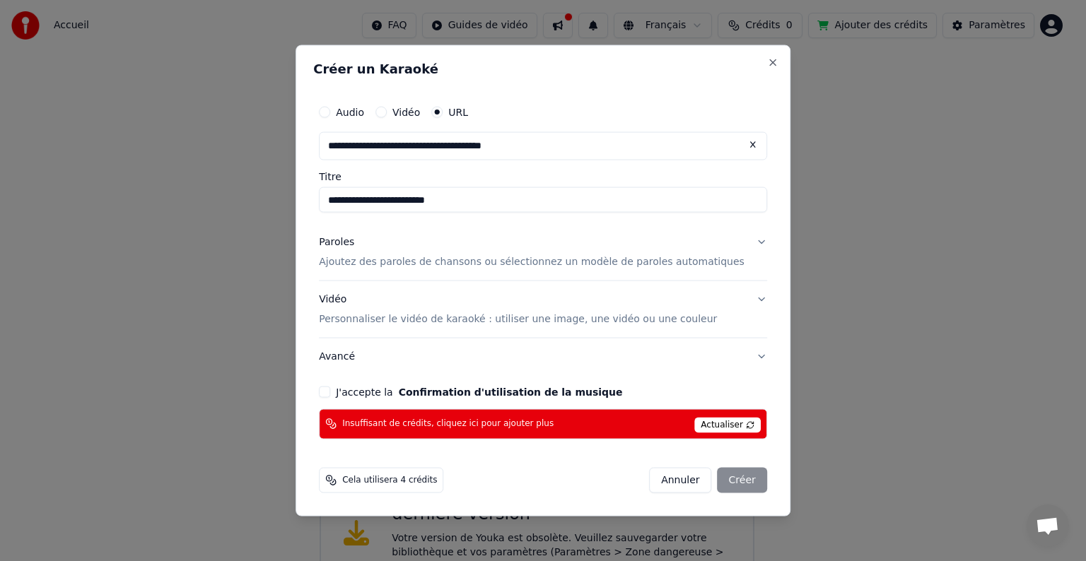
click at [571, 270] on button "Paroles Ajoutez des paroles de chansons ou sélectionnez un modèle de paroles au…" at bounding box center [543, 252] width 448 height 57
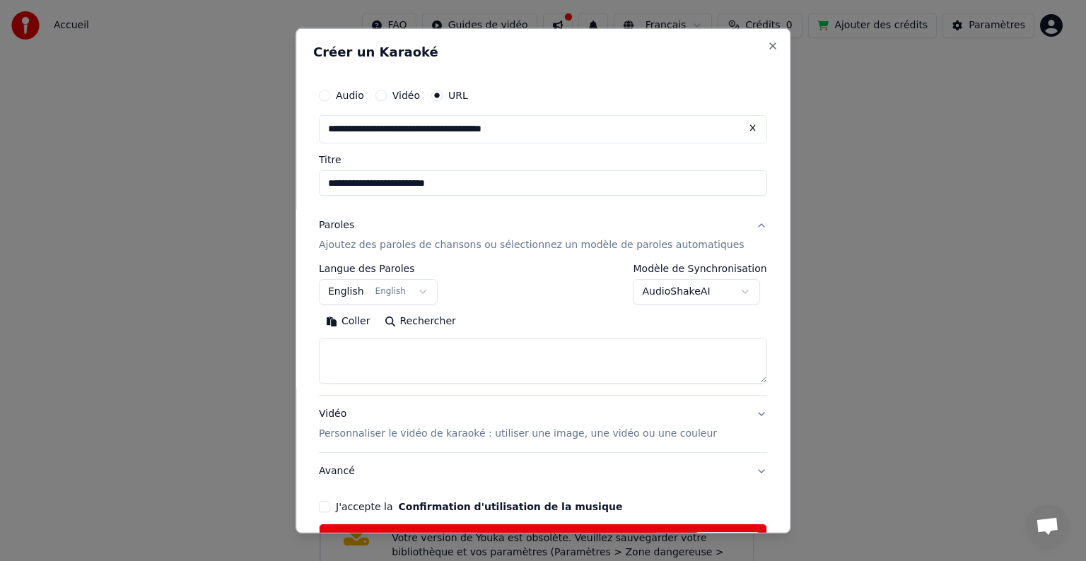
click at [428, 294] on body "Accueil FAQ Guides de vidéo Français Crédits 0 Ajouter des crédits Paramètres B…" at bounding box center [537, 182] width 1074 height 859
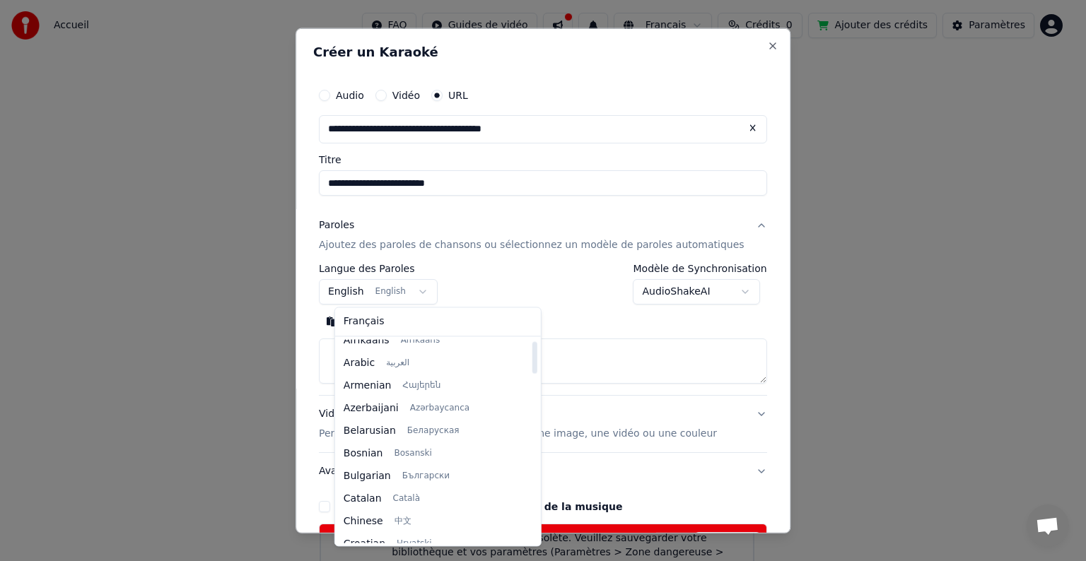
scroll to position [0, 0]
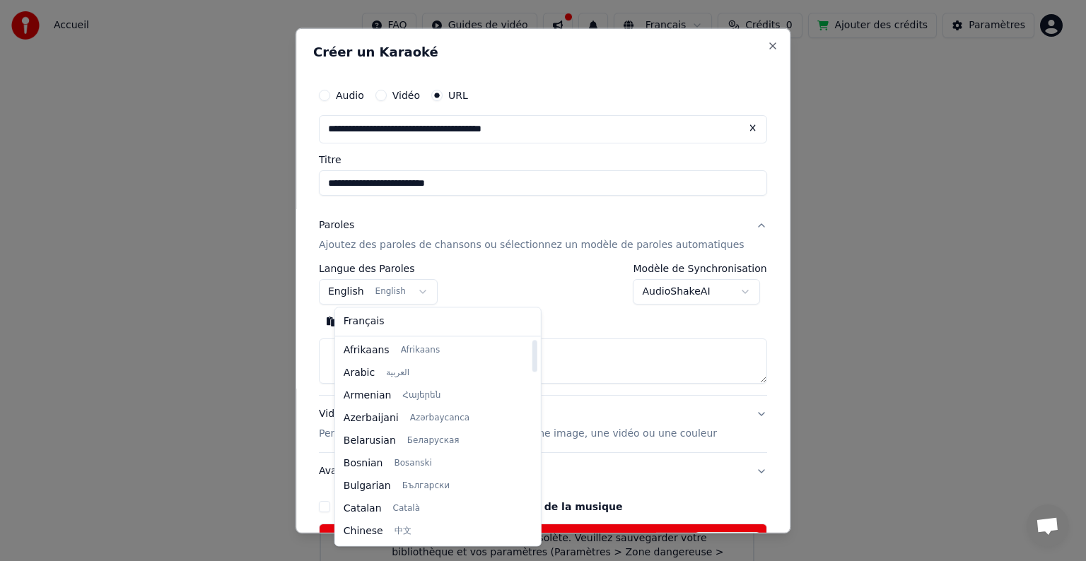
click at [585, 310] on body "Accueil FAQ Guides de vidéo Français Crédits 0 Ajouter des crédits Paramètres B…" at bounding box center [537, 182] width 1074 height 859
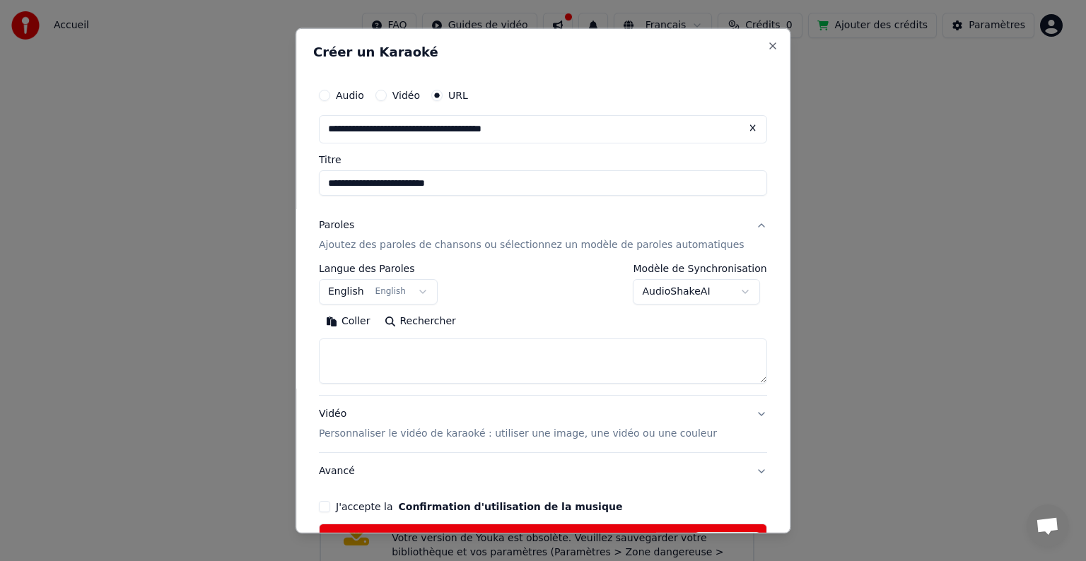
click at [432, 293] on body "Accueil FAQ Guides de vidéo Français Crédits 0 Ajouter des crédits Paramètres B…" at bounding box center [537, 182] width 1074 height 859
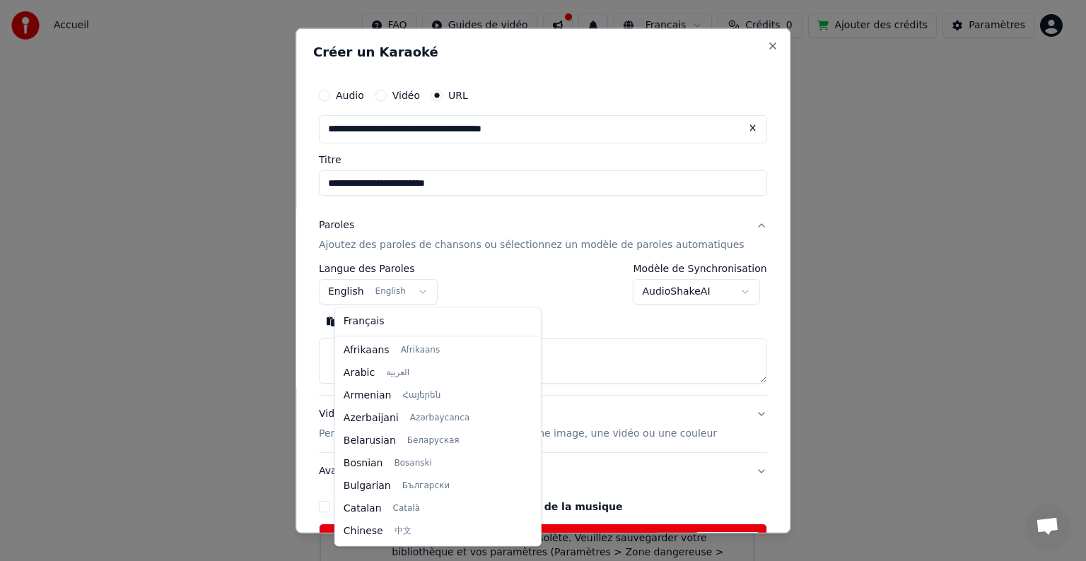
scroll to position [113, 0]
select select "**"
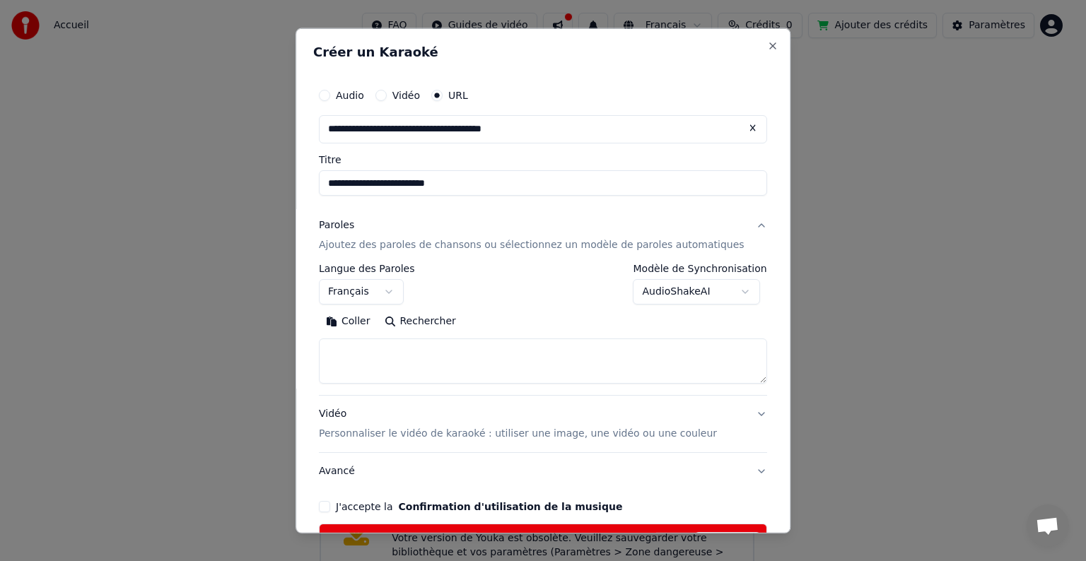
click at [584, 433] on p "Personnaliser le vidéo de karaoké : utiliser une image, une vidéo ou une couleur" at bounding box center [518, 434] width 398 height 14
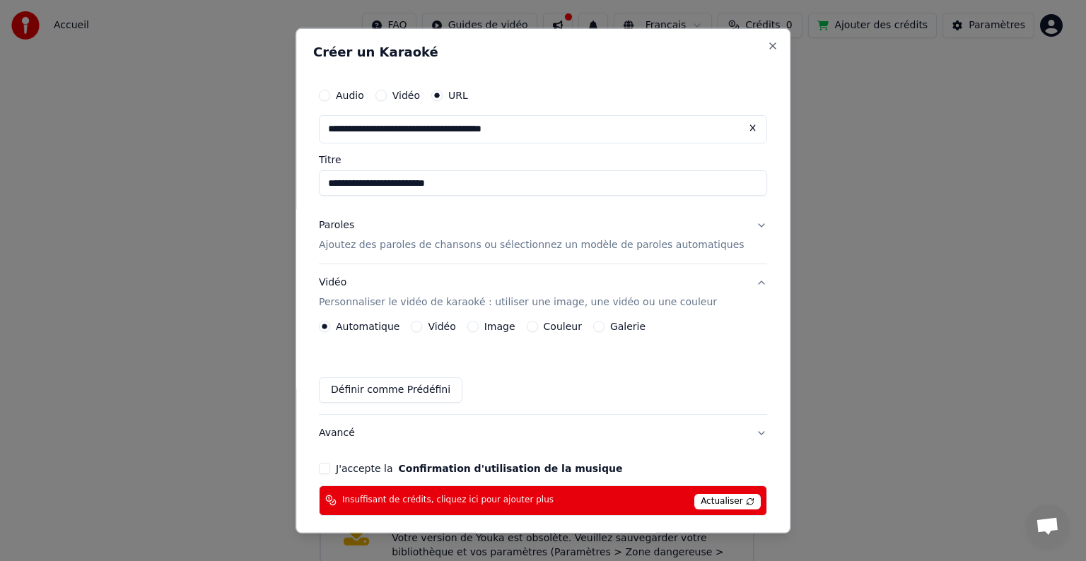
click at [493, 328] on label "Image" at bounding box center [499, 327] width 31 height 10
click at [478, 328] on button "Image" at bounding box center [472, 326] width 11 height 11
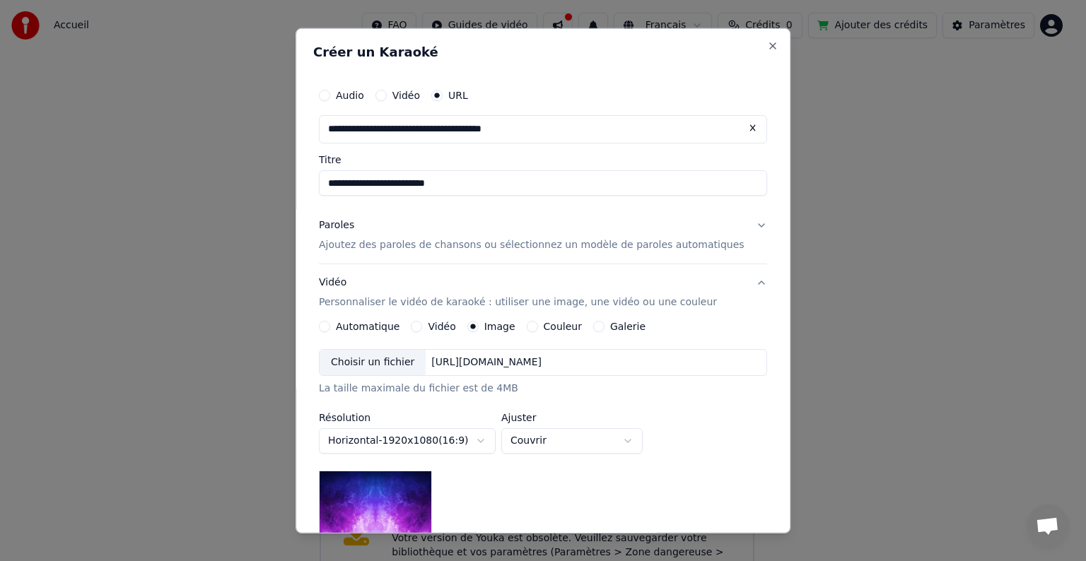
click at [476, 364] on div "[URL][DOMAIN_NAME]" at bounding box center [487, 363] width 122 height 14
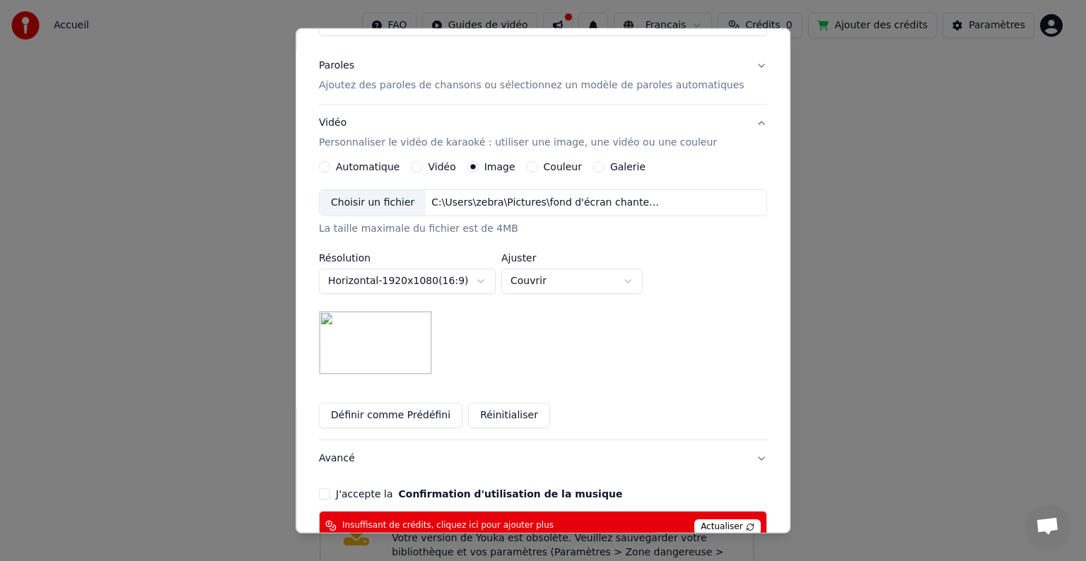
scroll to position [244, 0]
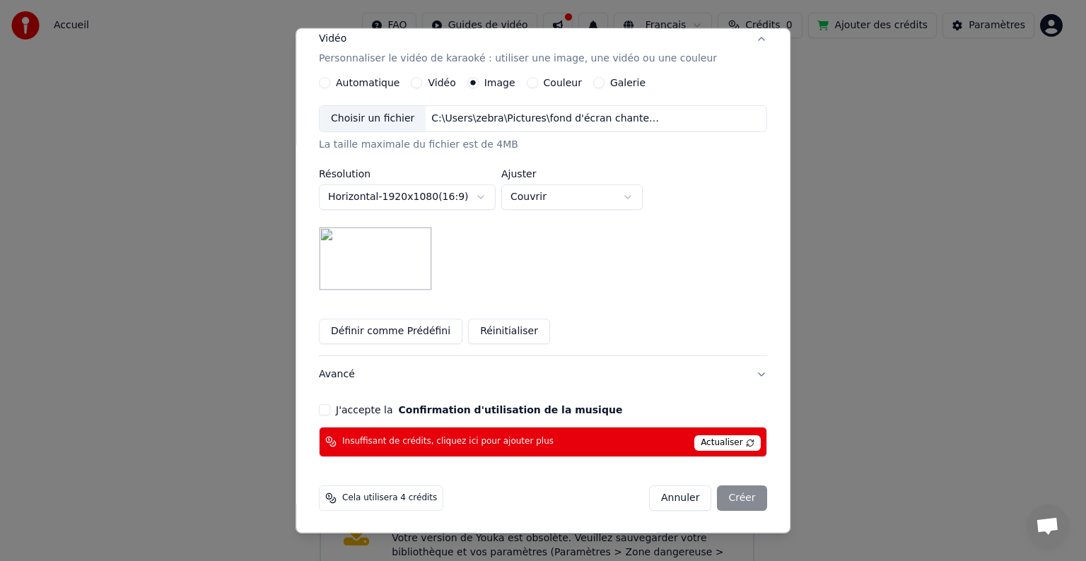
click at [330, 410] on button "J'accepte la Confirmation d'utilisation de la musique" at bounding box center [324, 409] width 11 height 11
click at [707, 500] on div "Annuler Créer" at bounding box center [708, 498] width 118 height 25
click at [705, 500] on div "Annuler Créer" at bounding box center [708, 498] width 118 height 25
click at [693, 399] on div "**********" at bounding box center [542, 147] width 459 height 631
click at [707, 496] on div "Annuler Créer" at bounding box center [708, 498] width 118 height 25
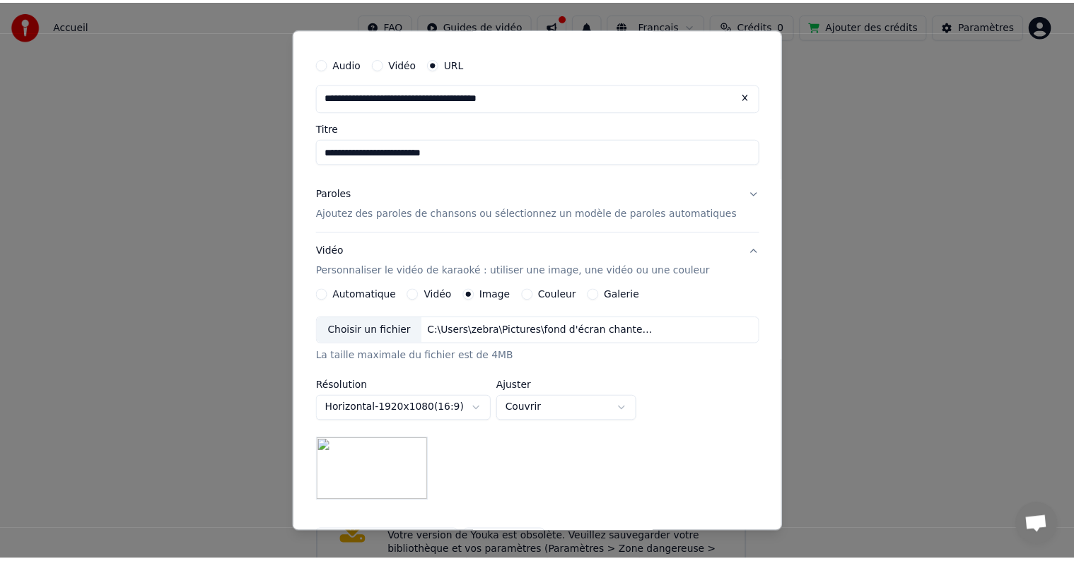
scroll to position [0, 0]
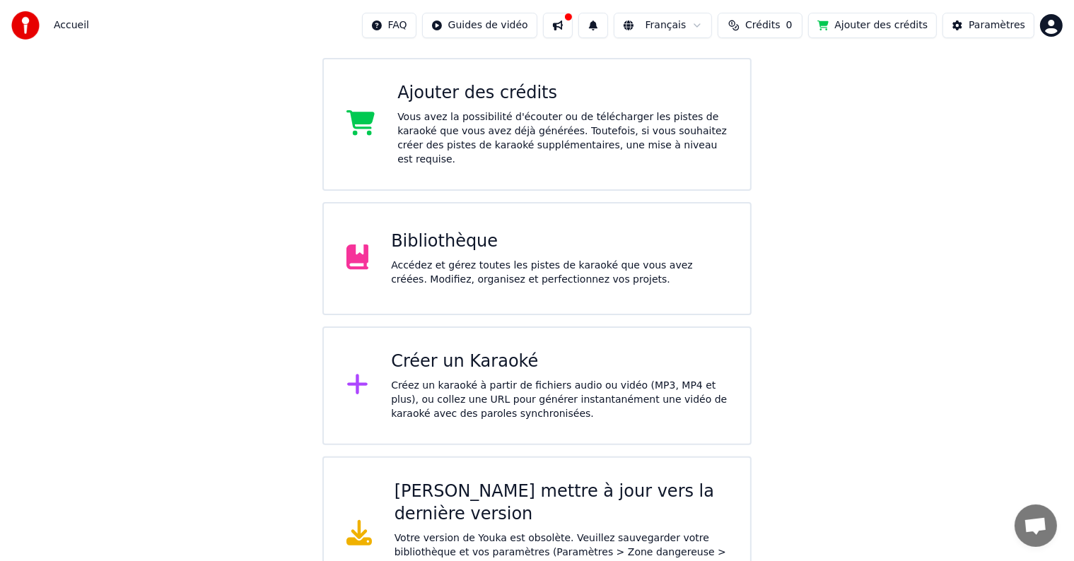
click at [862, 24] on button "Ajouter des crédits" at bounding box center [872, 25] width 129 height 25
click at [470, 488] on div "[PERSON_NAME] mettre à jour vers la dernière version" at bounding box center [561, 503] width 334 height 45
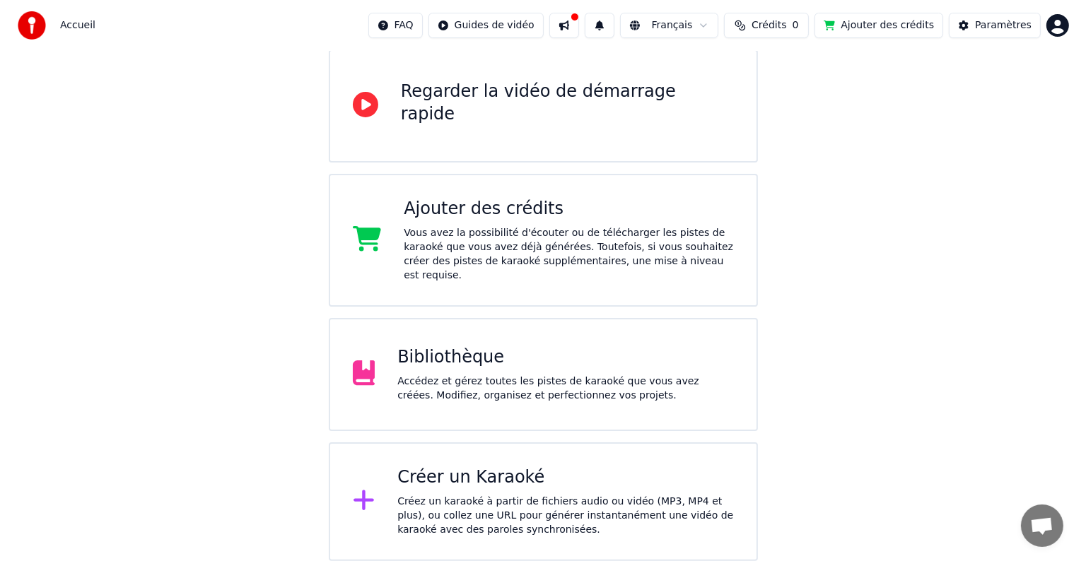
scroll to position [117, 0]
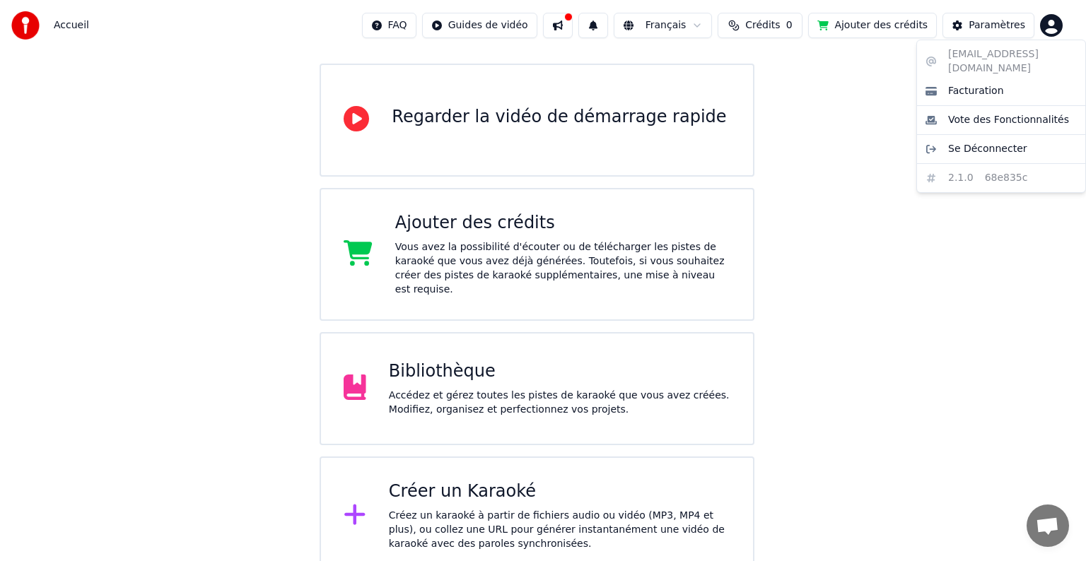
click at [1053, 26] on html "Accueil FAQ Guides de vidéo Français Crédits 0 Ajouter des crédits Paramètres B…" at bounding box center [543, 229] width 1086 height 693
click at [984, 142] on span "Se Déconnecter" at bounding box center [987, 149] width 79 height 14
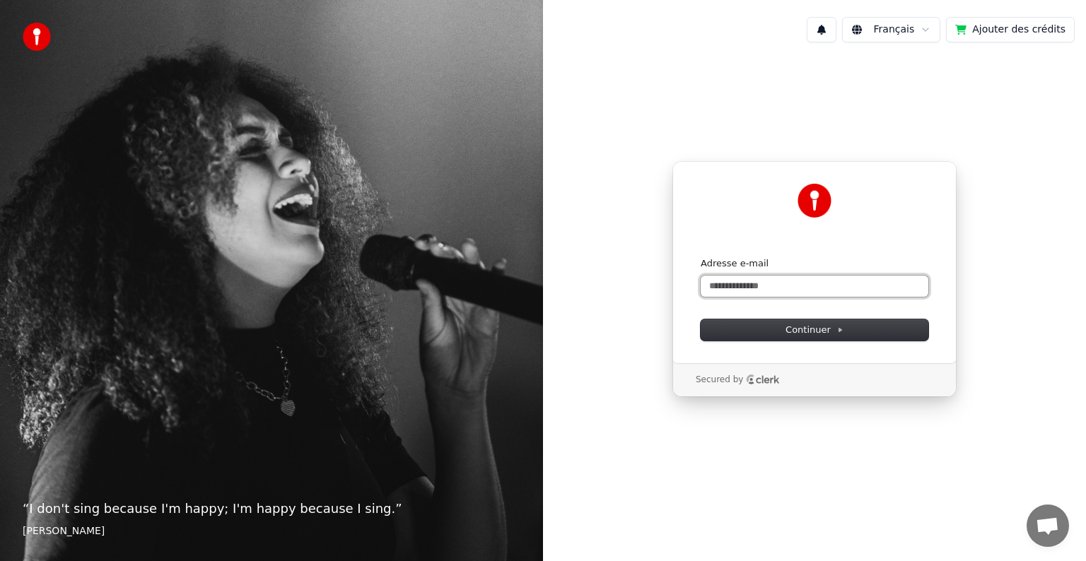
click at [820, 288] on input "Adresse e-mail" at bounding box center [814, 286] width 228 height 21
click at [700, 257] on button "submit" at bounding box center [700, 257] width 0 height 0
type input "**********"
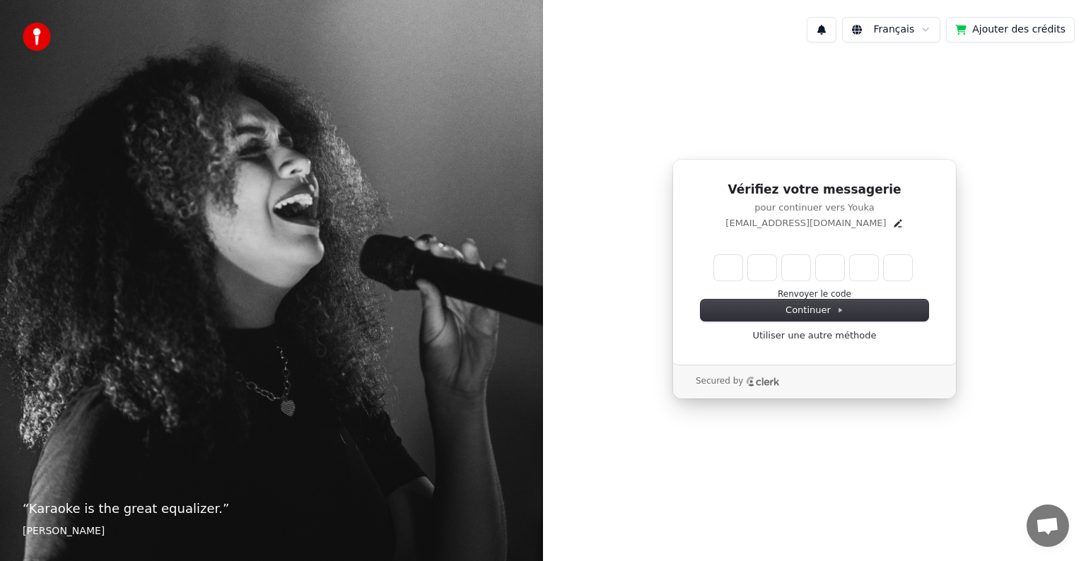
type input "*"
type input "**"
type input "*"
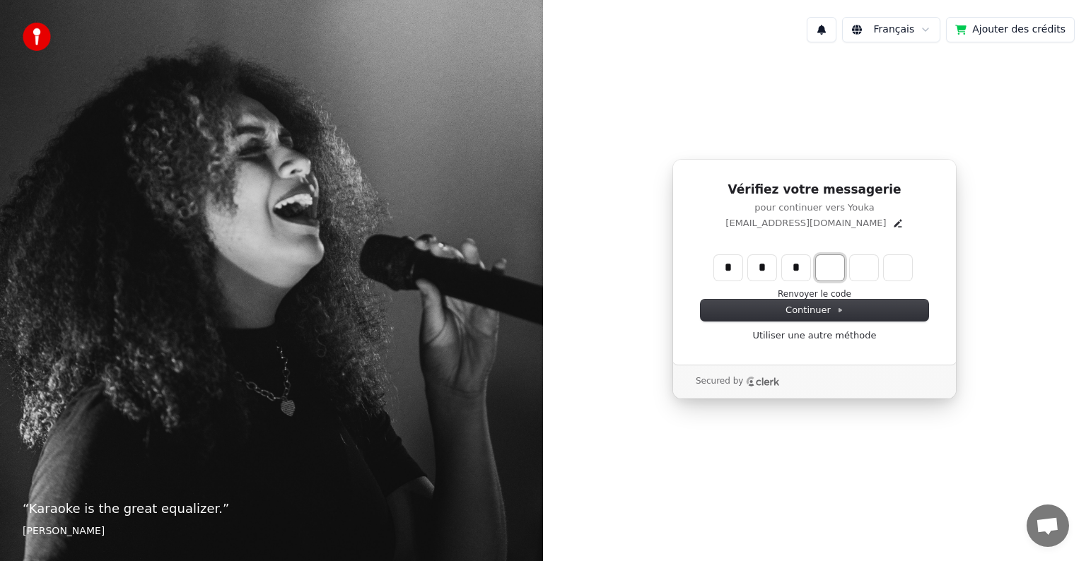
type input "***"
type input "*"
type input "****"
type input "*"
type input "******"
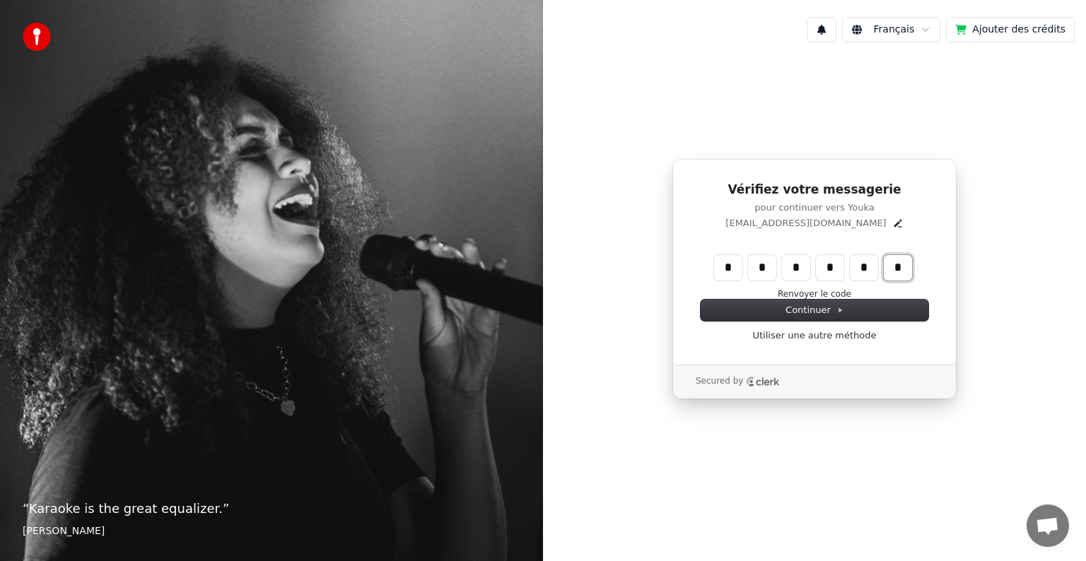
type input "*"
